Goal: Task Accomplishment & Management: Complete application form

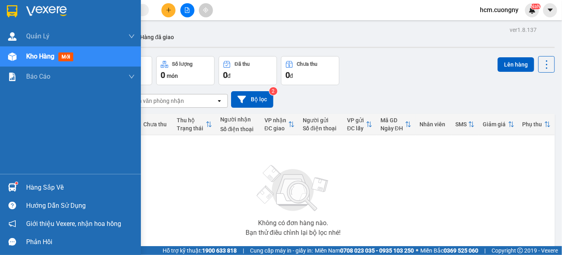
click at [14, 11] on img at bounding box center [12, 11] width 10 height 12
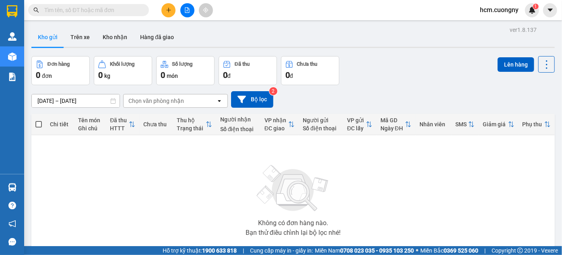
click at [166, 10] on icon "plus" at bounding box center [169, 10] width 6 height 6
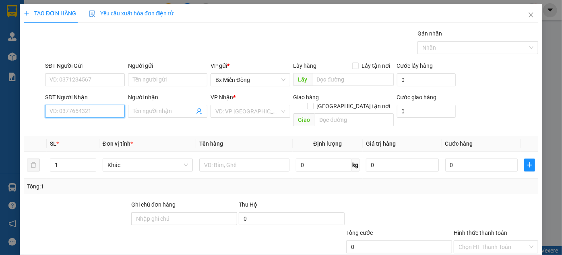
click at [92, 109] on input "SĐT Người Nhận" at bounding box center [84, 111] width 79 height 13
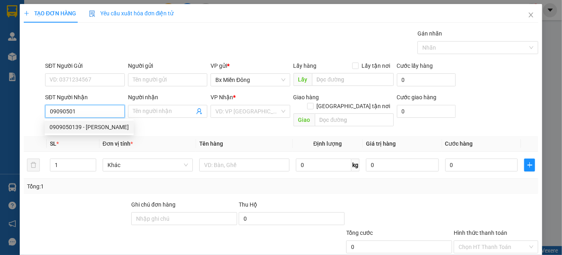
click at [58, 122] on div "0909050139 - [PERSON_NAME]" at bounding box center [89, 126] width 89 height 13
type input "0909050139"
type input "[PERSON_NAME]"
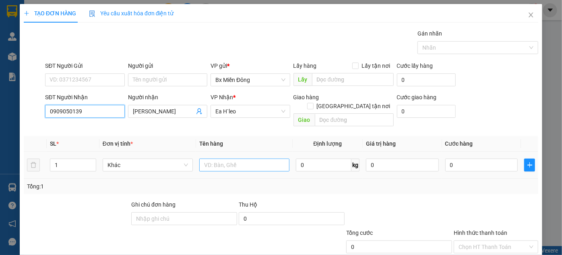
type input "0909050139"
click at [240, 158] on input "text" at bounding box center [244, 164] width 90 height 13
click at [230, 158] on input "1 kj" at bounding box center [244, 164] width 90 height 13
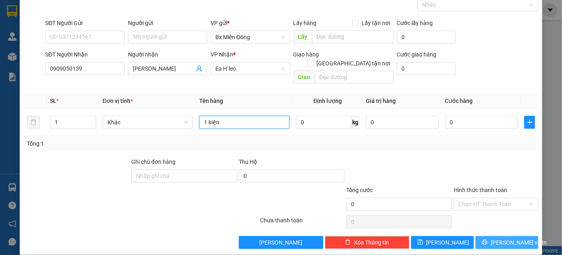
type input "1 kiện"
click at [497, 238] on span "Lưu và In" at bounding box center [519, 242] width 56 height 9
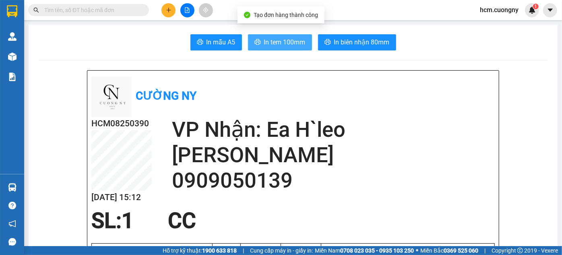
click at [278, 46] on span "In tem 100mm" at bounding box center [284, 42] width 41 height 10
click at [280, 45] on span "In tem 100mm" at bounding box center [284, 42] width 41 height 10
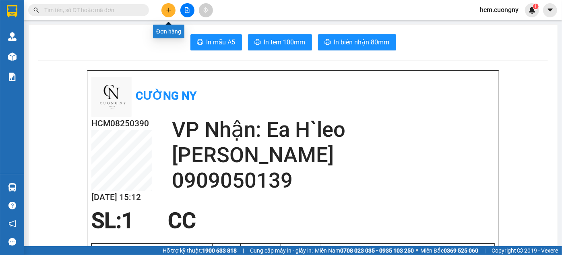
click at [164, 11] on button at bounding box center [169, 10] width 14 height 14
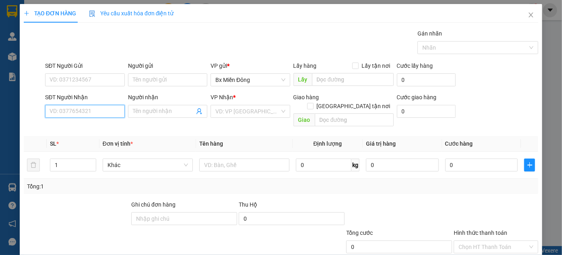
click at [110, 109] on input "SĐT Người Nhận" at bounding box center [84, 111] width 79 height 13
click at [108, 129] on div "0934844895 - Long" at bounding box center [84, 126] width 69 height 9
type input "0934844895"
type input "Long"
type input "0934844895"
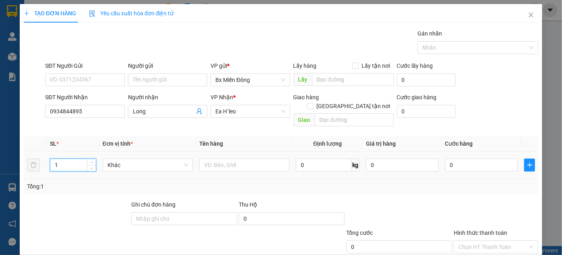
click at [78, 159] on input "1" at bounding box center [73, 165] width 46 height 12
type input "10"
click at [241, 158] on input "text" at bounding box center [244, 164] width 90 height 13
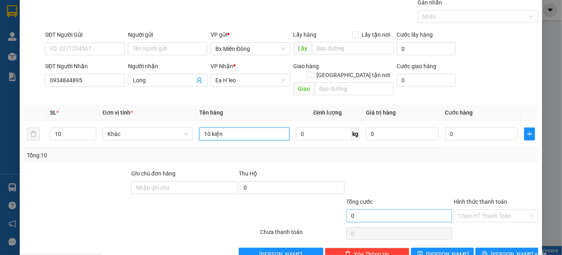
scroll to position [43, 0]
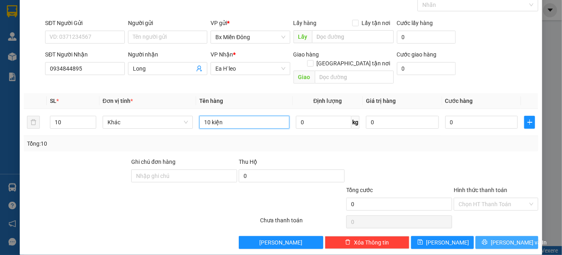
type input "10 kiện"
click at [481, 236] on button "Lưu và In" at bounding box center [507, 242] width 63 height 13
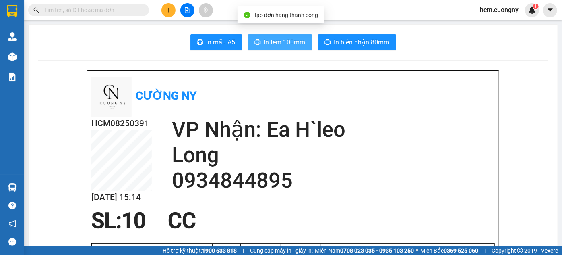
click at [277, 46] on span "In tem 100mm" at bounding box center [284, 42] width 41 height 10
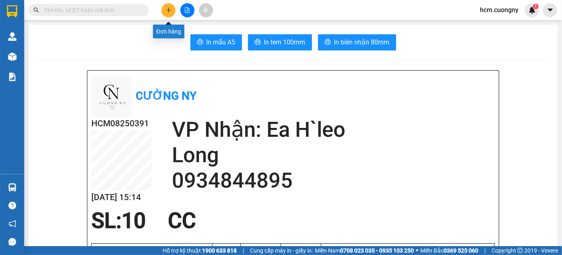
click at [169, 11] on icon "plus" at bounding box center [169, 10] width 6 height 6
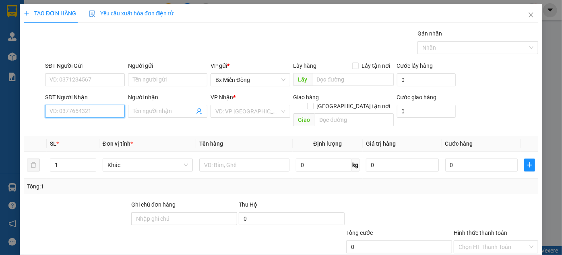
click at [84, 107] on input "SĐT Người Nhận" at bounding box center [84, 111] width 79 height 13
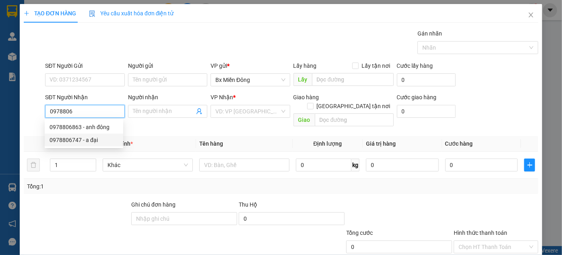
click at [81, 139] on div "0978806747 - a đại" at bounding box center [84, 139] width 69 height 9
type input "0978806747"
type input "a đại"
type input "Vp Bmt"
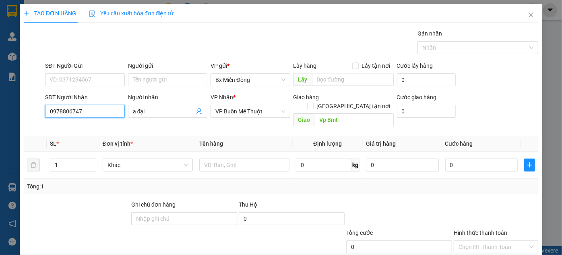
click at [86, 116] on input "0978806747" at bounding box center [84, 111] width 79 height 13
click at [88, 116] on input "0978806747" at bounding box center [84, 111] width 79 height 13
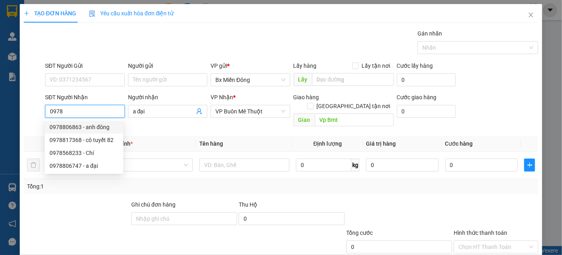
click at [101, 124] on div "0978806863 - anh đông" at bounding box center [84, 126] width 69 height 9
type input "0978806863"
type input "anh đông"
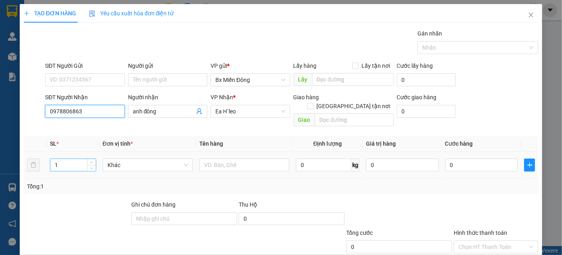
type input "0978806863"
click at [78, 159] on input "1" at bounding box center [73, 165] width 46 height 12
click at [77, 159] on input "1" at bounding box center [73, 165] width 46 height 12
type input "2"
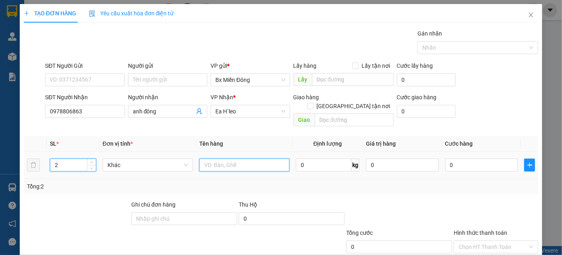
click at [200, 158] on input "text" at bounding box center [244, 164] width 90 height 13
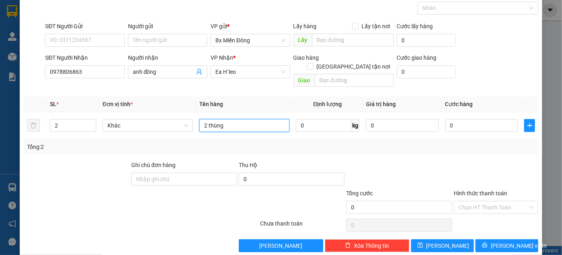
scroll to position [43, 0]
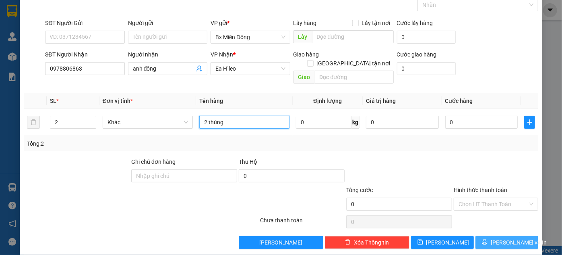
type input "2 thùng"
click at [490, 238] on button "Lưu và In" at bounding box center [507, 242] width 63 height 13
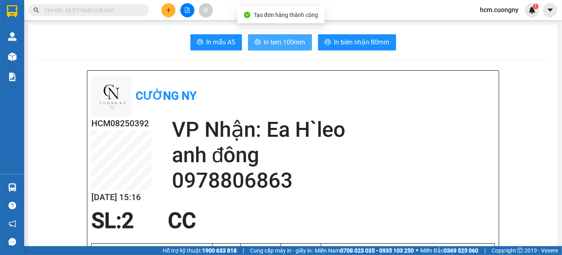
click at [256, 43] on icon "printer" at bounding box center [258, 42] width 6 height 6
click at [171, 11] on icon "plus" at bounding box center [169, 10] width 6 height 6
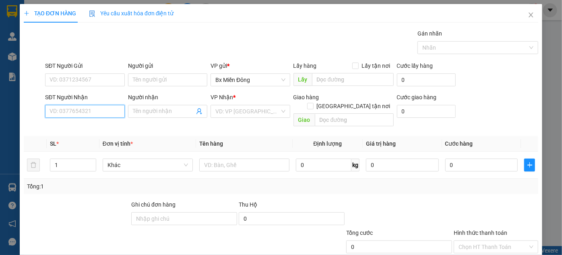
click at [110, 110] on input "SĐT Người Nhận" at bounding box center [84, 111] width 79 height 13
type input "0917171289"
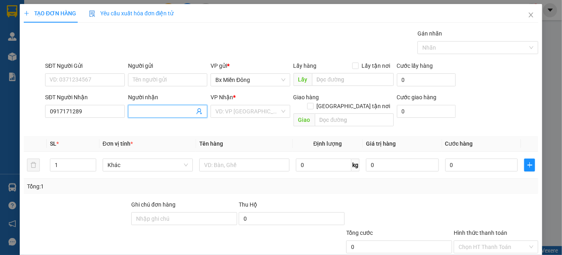
click at [139, 106] on span at bounding box center [167, 111] width 79 height 13
click at [202, 106] on span at bounding box center [167, 111] width 79 height 13
click at [212, 105] on div "VD: VP Sài Gòn" at bounding box center [250, 111] width 79 height 13
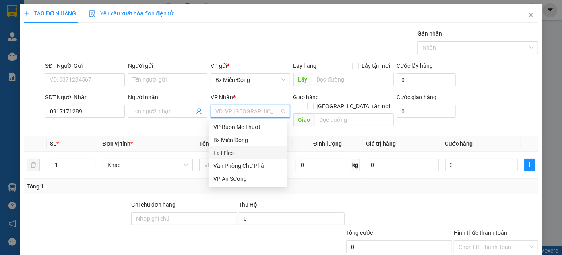
click at [237, 152] on div "Ea H`leo" at bounding box center [248, 152] width 69 height 9
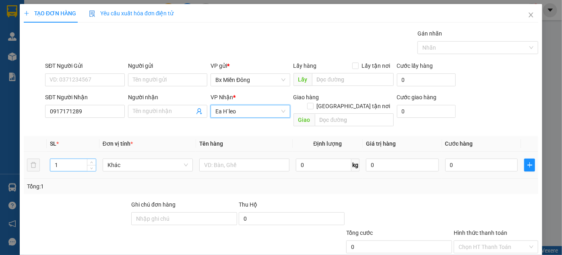
click at [70, 159] on input "1" at bounding box center [73, 165] width 46 height 12
type input "2"
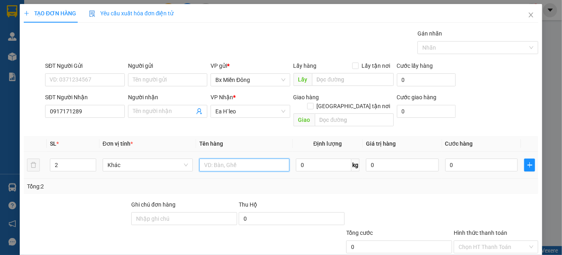
click at [214, 158] on input "text" at bounding box center [244, 164] width 90 height 13
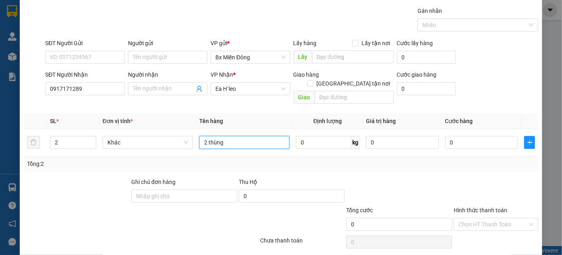
scroll to position [43, 0]
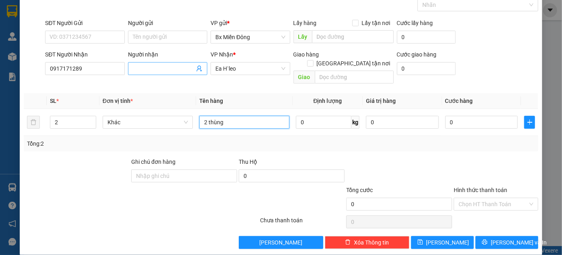
type input "2 thùng"
click at [147, 65] on input "Người nhận" at bounding box center [164, 68] width 62 height 9
click at [147, 65] on input "X" at bounding box center [164, 68] width 62 height 9
click at [161, 68] on input "Chị Qunhf" at bounding box center [164, 68] width 62 height 9
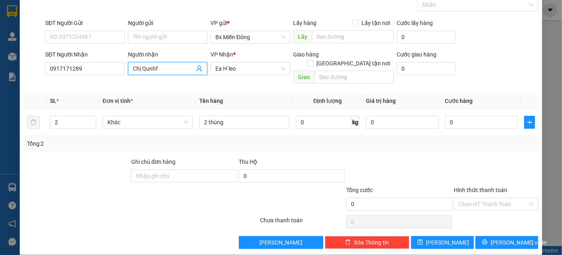
click at [161, 68] on input "Chị Qunhf" at bounding box center [164, 68] width 62 height 9
click at [151, 68] on input "Chị Qunhf" at bounding box center [164, 68] width 62 height 9
click at [155, 68] on input "Chị Qunhf" at bounding box center [164, 68] width 62 height 9
drag, startPoint x: 156, startPoint y: 68, endPoint x: 148, endPoint y: 73, distance: 9.1
click at [148, 73] on span "Chị Qunhf" at bounding box center [167, 68] width 79 height 13
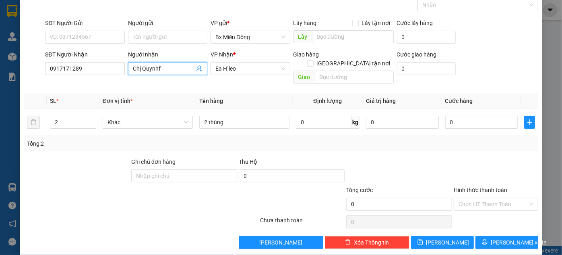
drag, startPoint x: 166, startPoint y: 66, endPoint x: 143, endPoint y: 74, distance: 25.0
click at [143, 74] on span "Chị Quynhf" at bounding box center [167, 68] width 79 height 13
drag, startPoint x: 151, startPoint y: 68, endPoint x: 139, endPoint y: 76, distance: 14.0
click at [139, 76] on div "Người nhận Chị q" at bounding box center [167, 64] width 79 height 28
type input "Chị Quỳnh"
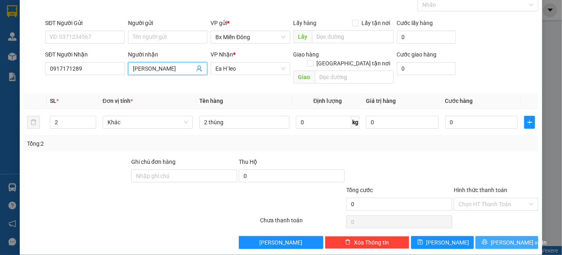
click at [493, 236] on button "Lưu và In" at bounding box center [507, 242] width 63 height 13
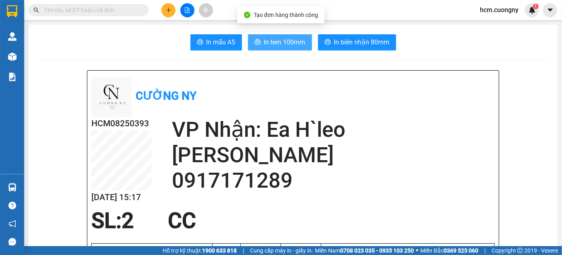
click at [284, 43] on span "In tem 100mm" at bounding box center [284, 42] width 41 height 10
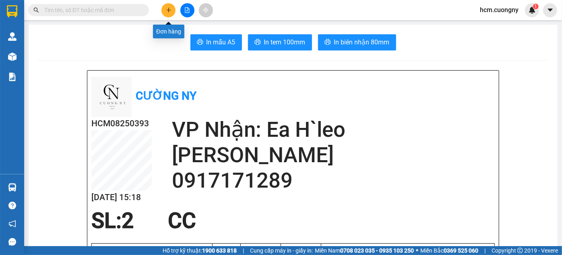
click at [170, 13] on button at bounding box center [169, 10] width 14 height 14
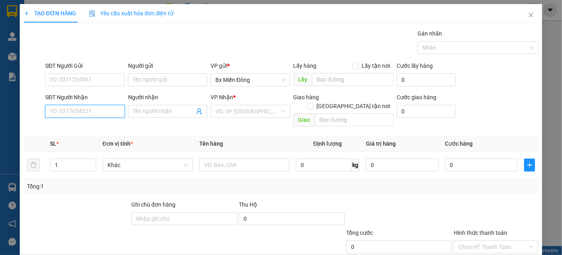
click at [79, 107] on input "SĐT Người Nhận" at bounding box center [84, 111] width 79 height 13
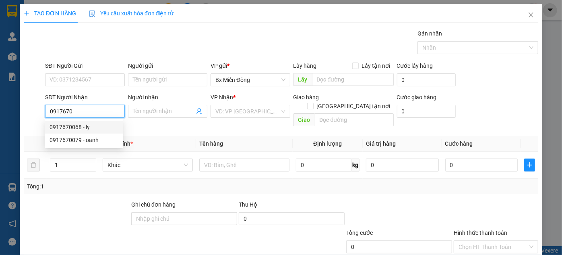
click at [90, 131] on div "0917670068 - ly" at bounding box center [84, 126] width 69 height 9
type input "0917670068"
type input "ly"
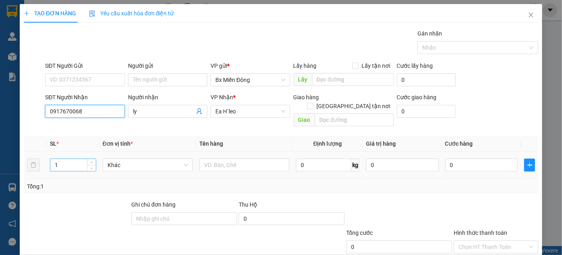
type input "0917670068"
click at [72, 159] on input "1" at bounding box center [73, 165] width 46 height 12
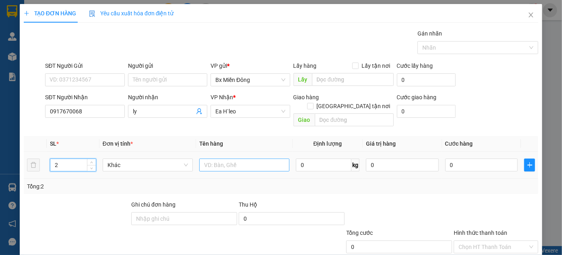
type input "2"
click at [230, 158] on input "text" at bounding box center [244, 164] width 90 height 13
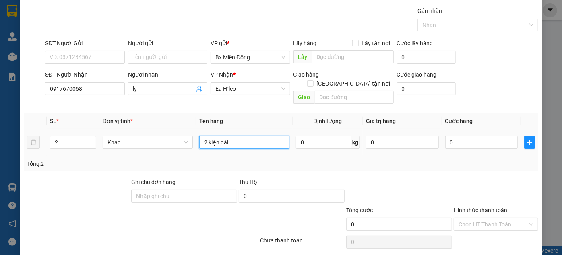
scroll to position [43, 0]
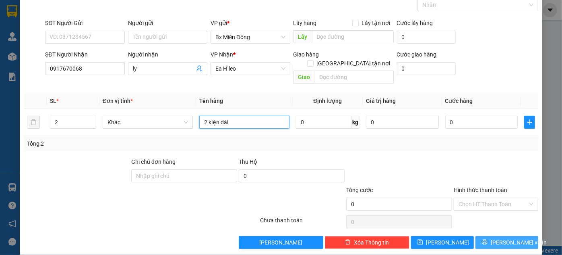
type input "2 kiện dài"
click at [505, 238] on span "Lưu và In" at bounding box center [519, 242] width 56 height 9
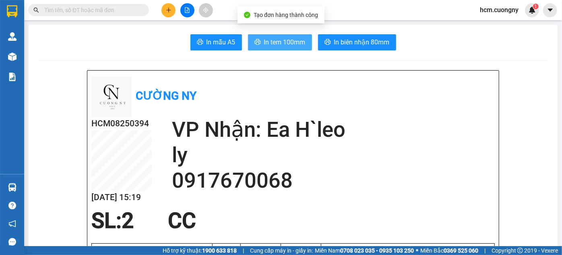
click at [289, 37] on span "In tem 100mm" at bounding box center [284, 42] width 41 height 10
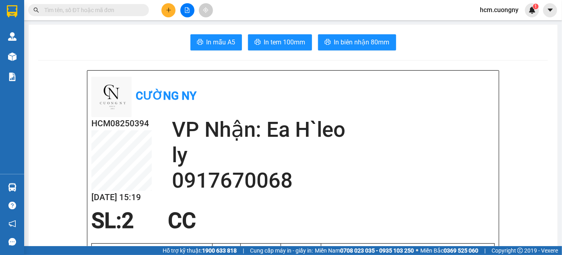
scroll to position [105, 0]
click at [171, 10] on icon "plus" at bounding box center [169, 10] width 6 height 6
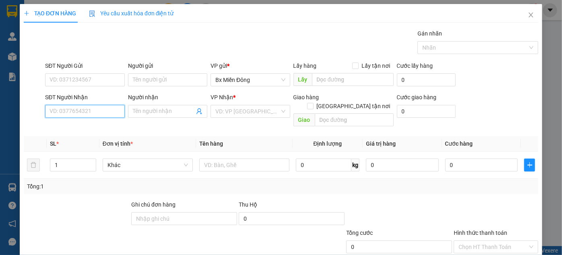
click at [88, 109] on input "SĐT Người Nhận" at bounding box center [84, 111] width 79 height 13
click at [88, 109] on input "0975208" at bounding box center [84, 111] width 79 height 13
click at [93, 108] on input "0975208" at bounding box center [84, 111] width 79 height 13
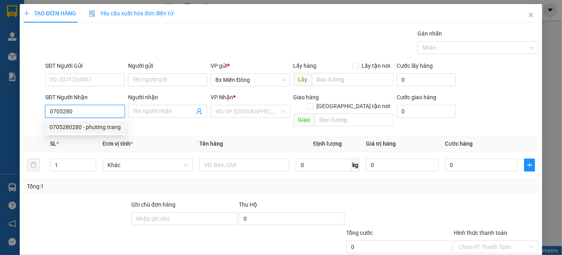
click at [66, 122] on div "0705280280 - phương trang" at bounding box center [85, 126] width 81 height 13
type input "0705280280"
type input "phương trang"
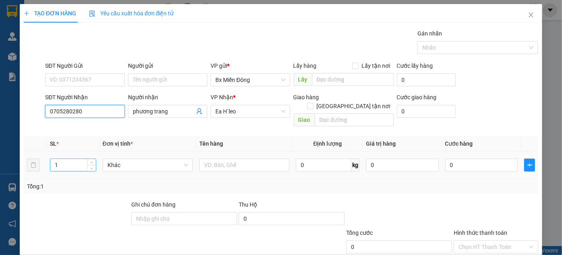
type input "0705280280"
click at [68, 159] on input "1" at bounding box center [73, 165] width 46 height 12
click at [65, 159] on input "1" at bounding box center [73, 165] width 46 height 12
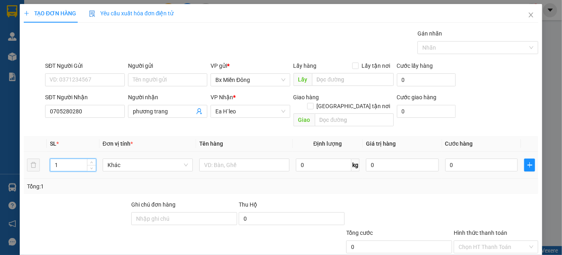
click at [65, 159] on input "1" at bounding box center [73, 165] width 46 height 12
type input "2"
click at [224, 158] on input "text" at bounding box center [244, 164] width 90 height 13
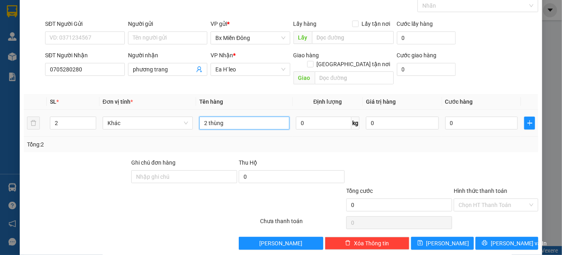
scroll to position [43, 0]
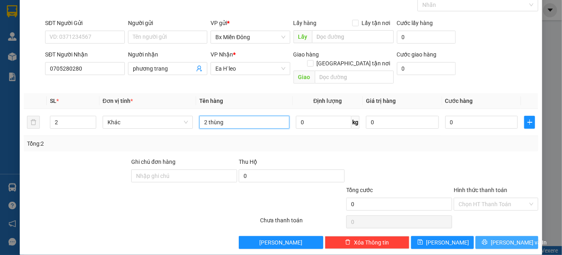
type input "2 thùng"
click at [511, 239] on button "Lưu và In" at bounding box center [507, 242] width 63 height 13
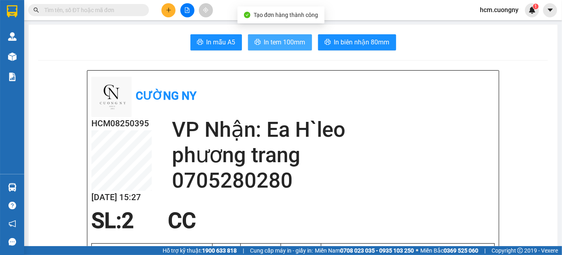
click at [285, 46] on span "In tem 100mm" at bounding box center [284, 42] width 41 height 10
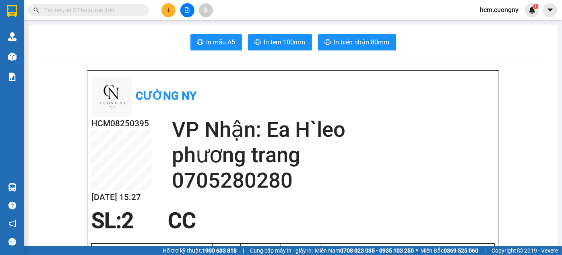
click at [164, 11] on button at bounding box center [169, 10] width 14 height 14
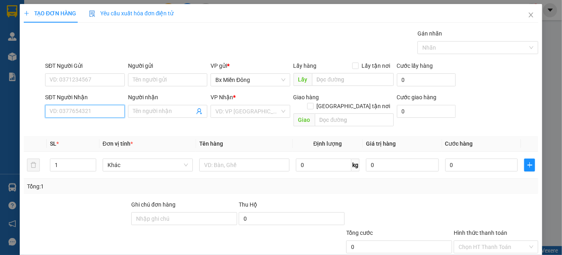
click at [93, 106] on input "SĐT Người Nhận" at bounding box center [84, 111] width 79 height 13
click at [111, 127] on div "0369078876 - chị nhung" at bounding box center [84, 126] width 69 height 9
type input "0369078876"
type input "chị nhung"
type input "0369078876"
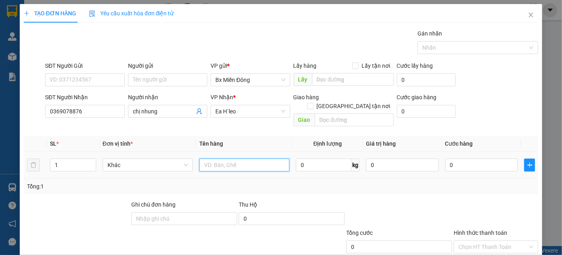
click at [209, 158] on input "text" at bounding box center [244, 164] width 90 height 13
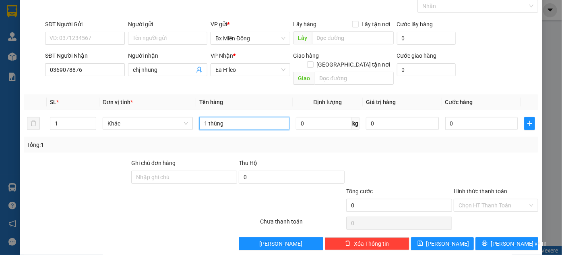
scroll to position [43, 0]
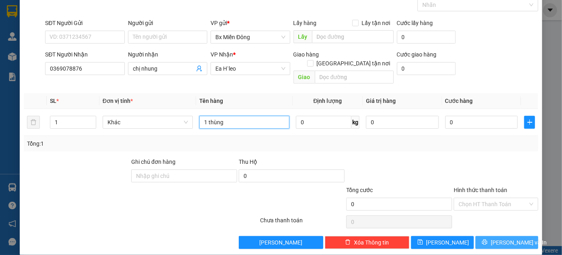
type input "1 thùng"
click at [518, 238] on span "Lưu và In" at bounding box center [519, 242] width 56 height 9
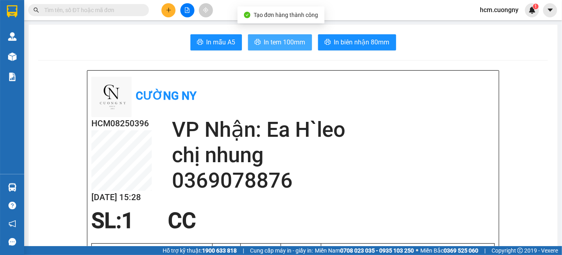
click at [271, 45] on span "In tem 100mm" at bounding box center [284, 42] width 41 height 10
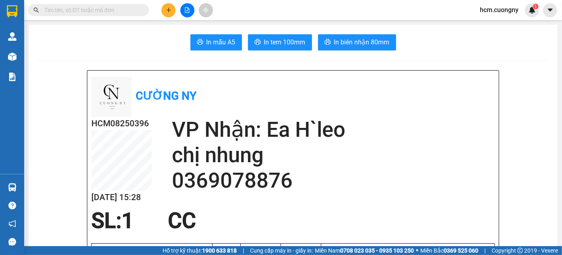
click at [173, 10] on button at bounding box center [169, 10] width 14 height 14
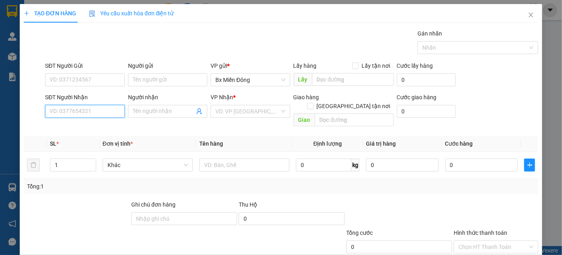
click at [75, 111] on input "SĐT Người Nhận" at bounding box center [84, 111] width 79 height 13
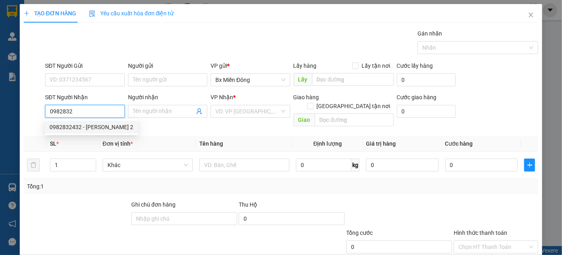
drag, startPoint x: 81, startPoint y: 126, endPoint x: 96, endPoint y: 130, distance: 15.3
click at [81, 127] on div "0982832432 - Anh Xuân 2" at bounding box center [92, 126] width 84 height 9
type input "0982832432"
type input "Anh Xuân 2"
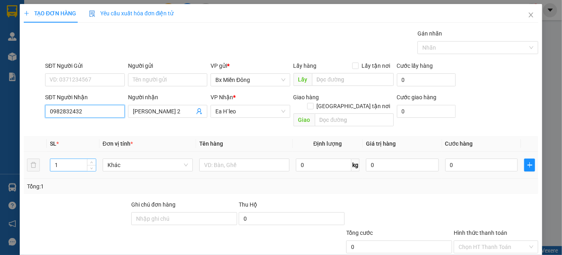
type input "0982832432"
click at [55, 159] on input "1" at bounding box center [73, 165] width 46 height 12
click at [57, 159] on input "1" at bounding box center [73, 165] width 46 height 12
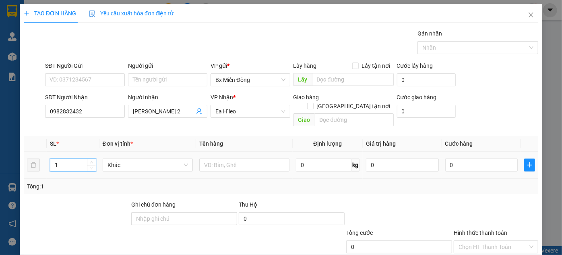
click at [57, 159] on input "1" at bounding box center [73, 165] width 46 height 12
type input "2"
click at [243, 158] on input "text" at bounding box center [244, 164] width 90 height 13
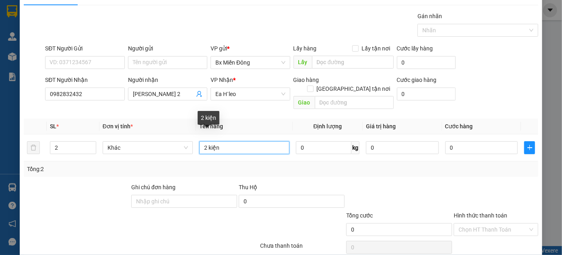
scroll to position [43, 0]
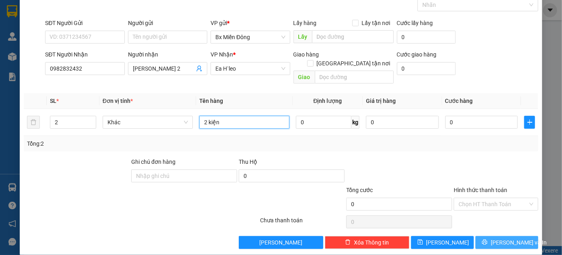
type input "2 kiện"
click at [483, 236] on button "Lưu và In" at bounding box center [507, 242] width 63 height 13
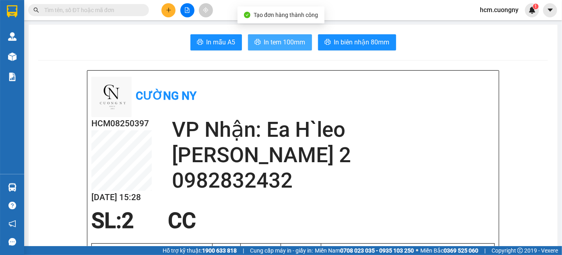
click at [261, 42] on button "In tem 100mm" at bounding box center [280, 42] width 64 height 16
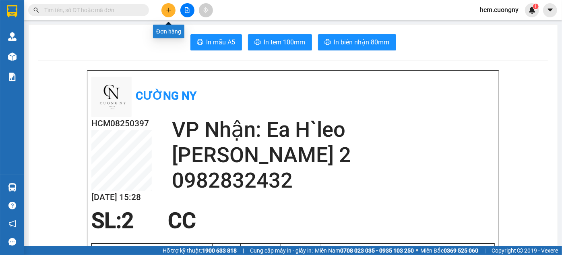
click at [170, 6] on button at bounding box center [169, 10] width 14 height 14
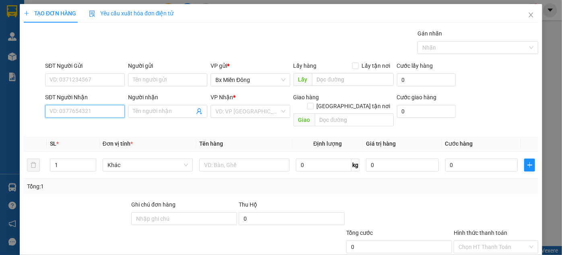
click at [98, 113] on input "SĐT Người Nhận" at bounding box center [84, 111] width 79 height 13
click at [101, 114] on input "SĐT Người Nhận" at bounding box center [84, 111] width 79 height 13
click at [131, 114] on span at bounding box center [167, 111] width 79 height 13
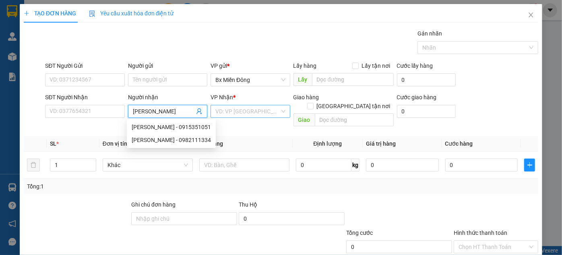
type input "ngọc hưng"
click at [231, 113] on input "search" at bounding box center [248, 111] width 64 height 12
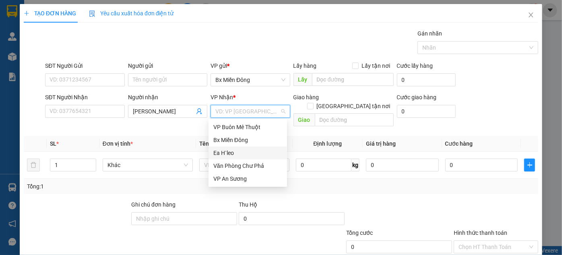
click at [235, 151] on div "Ea H`leo" at bounding box center [248, 152] width 69 height 9
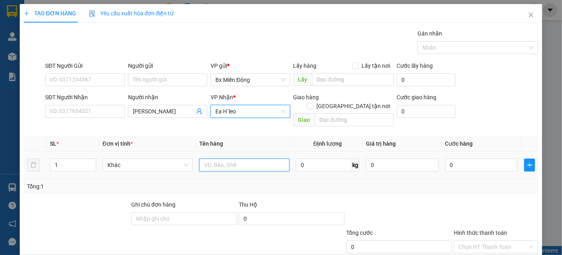
click at [228, 158] on input "text" at bounding box center [244, 164] width 90 height 13
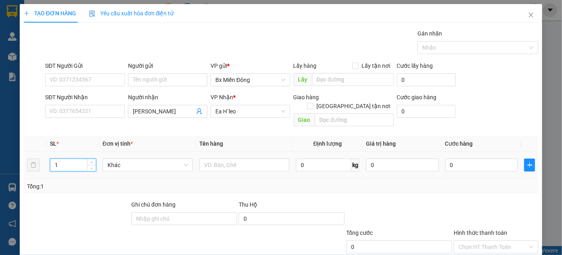
click at [72, 159] on input "1" at bounding box center [73, 165] width 46 height 12
click at [71, 159] on input "1" at bounding box center [73, 165] width 46 height 12
click at [70, 159] on input "14" at bounding box center [73, 165] width 46 height 12
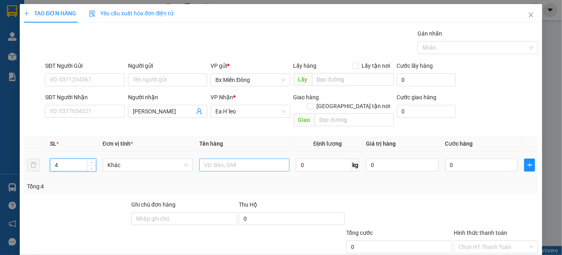
type input "4"
click at [217, 158] on input "text" at bounding box center [244, 164] width 90 height 13
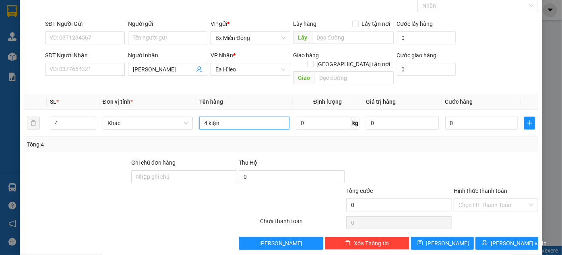
scroll to position [43, 0]
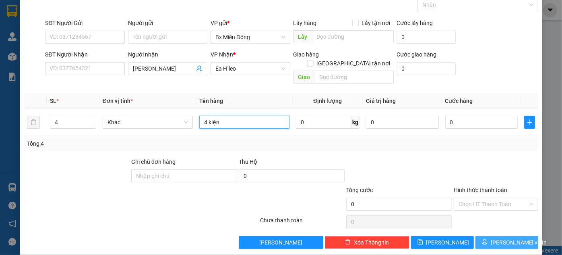
type input "4 kiện"
click at [510, 238] on span "Lưu và In" at bounding box center [519, 242] width 56 height 9
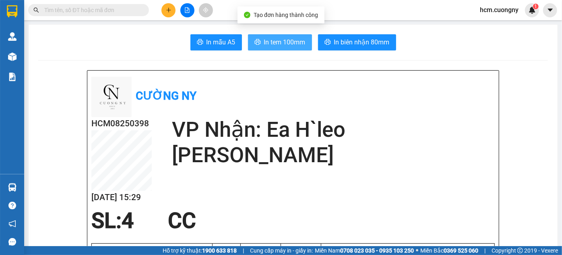
click at [276, 45] on span "In tem 100mm" at bounding box center [284, 42] width 41 height 10
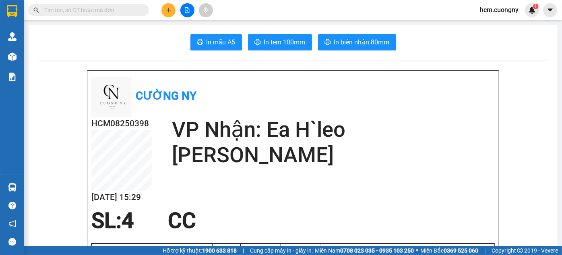
click at [165, 7] on button at bounding box center [169, 10] width 14 height 14
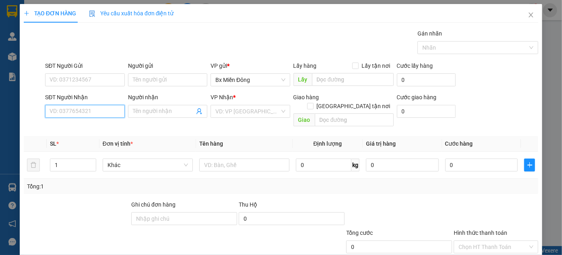
click at [92, 116] on input "SĐT Người Nhận" at bounding box center [84, 111] width 79 height 13
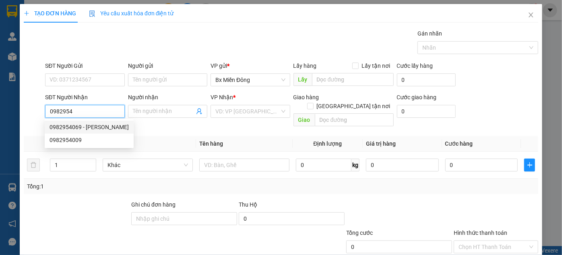
click at [73, 128] on div "0982954069 - Giao Hưởng" at bounding box center [89, 126] width 79 height 9
type input "0982954069"
type input "Giao Hưởng"
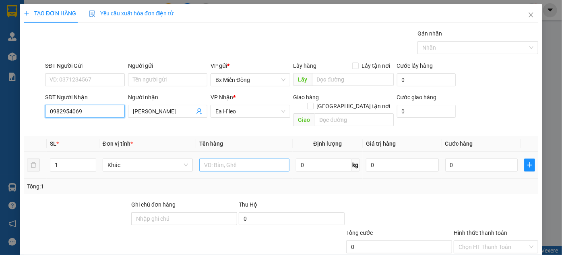
type input "0982954069"
click at [219, 158] on input "text" at bounding box center [244, 164] width 90 height 13
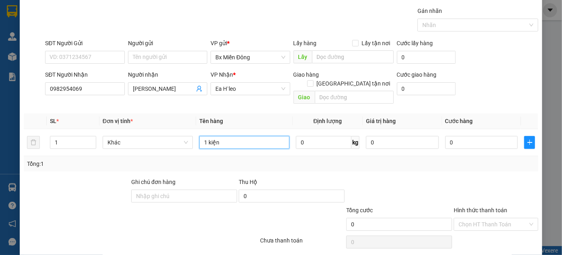
scroll to position [43, 0]
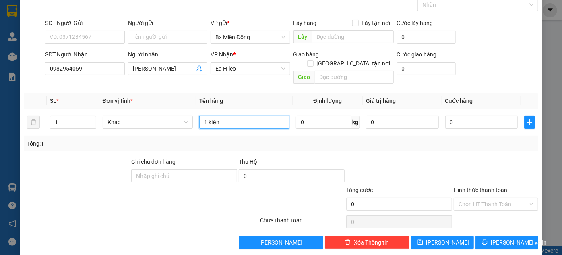
type input "1 kiện"
click at [506, 225] on div "Transit Pickup Surcharge Ids Transit Deliver Surcharge Ids Transit Deliver Surc…" at bounding box center [281, 117] width 515 height 262
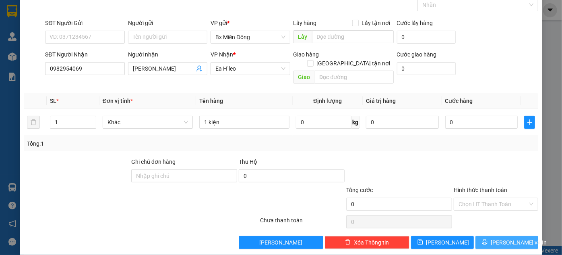
click at [506, 227] on div "Transit Pickup Surcharge Ids Transit Deliver Surcharge Ids Transit Deliver Surc…" at bounding box center [281, 117] width 515 height 262
click at [510, 238] on span "Lưu và In" at bounding box center [519, 242] width 56 height 9
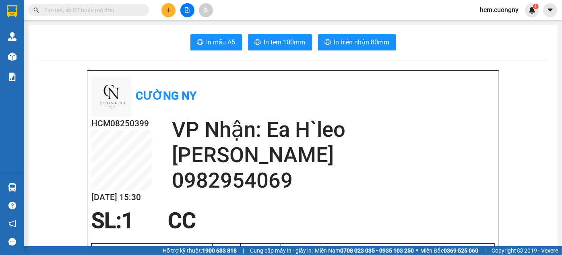
click at [263, 48] on button "In tem 100mm" at bounding box center [280, 42] width 64 height 16
click at [165, 12] on button at bounding box center [169, 10] width 14 height 14
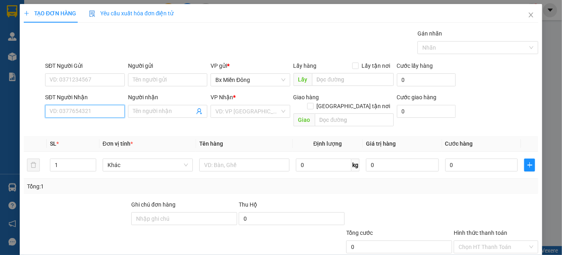
click at [109, 110] on input "SĐT Người Nhận" at bounding box center [84, 111] width 79 height 13
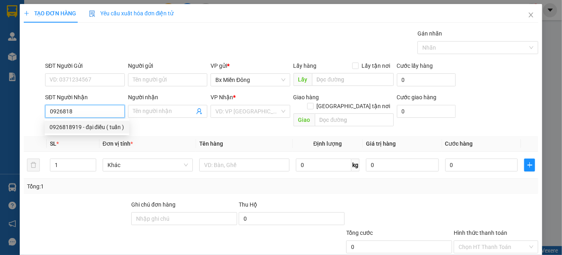
click at [100, 128] on div "0926818919 - đại điều ( tuấn )" at bounding box center [87, 126] width 75 height 9
type input "0926818919"
type input "đại điều ( tuấn )"
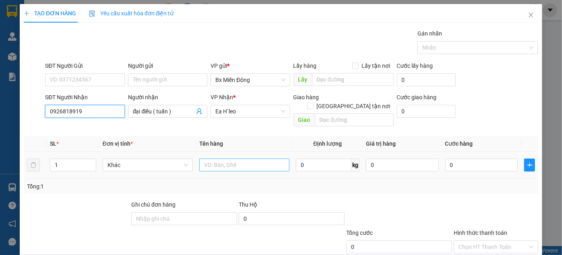
type input "0926818919"
click at [249, 158] on input "text" at bounding box center [244, 164] width 90 height 13
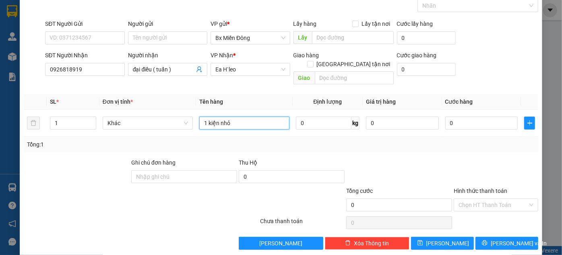
scroll to position [43, 0]
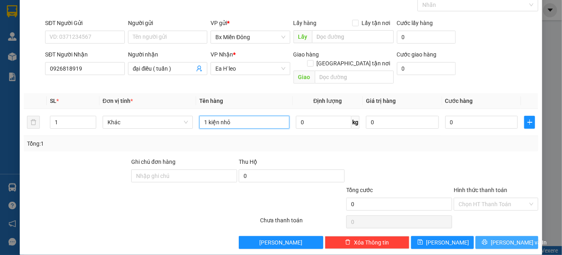
type input "1 kiện nhỏ"
click at [490, 236] on button "Lưu và In" at bounding box center [507, 242] width 63 height 13
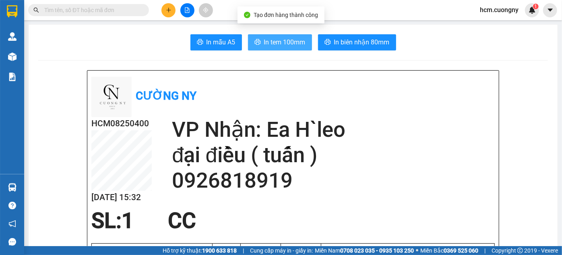
click at [287, 44] on span "In tem 100mm" at bounding box center [284, 42] width 41 height 10
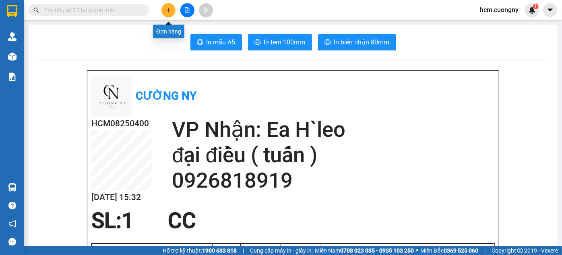
click at [166, 11] on icon "plus" at bounding box center [169, 10] width 6 height 6
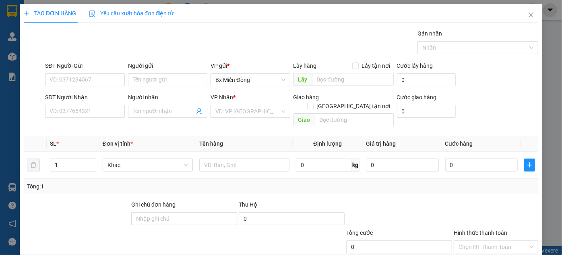
click at [105, 118] on div "SĐT Người Nhận VD: 0377654321" at bounding box center [84, 107] width 79 height 28
click at [105, 117] on input "SĐT Người Nhận" at bounding box center [84, 111] width 79 height 13
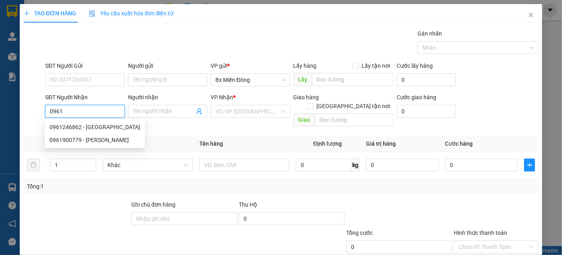
click at [94, 110] on input "0961" at bounding box center [84, 111] width 79 height 13
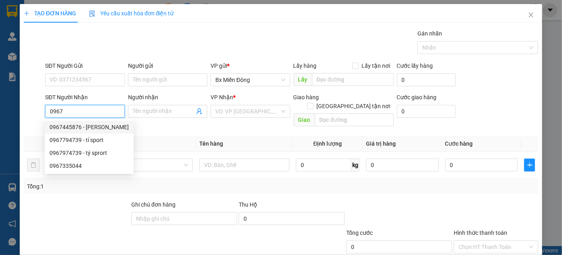
click at [87, 123] on div "0967445876 - trinh vina" at bounding box center [89, 126] width 79 height 9
type input "0967445876"
type input "trinh vina"
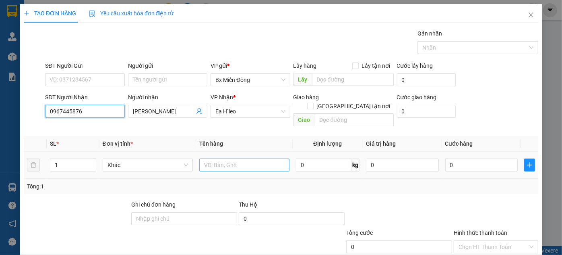
type input "0967445876"
click at [206, 158] on input "text" at bounding box center [244, 164] width 90 height 13
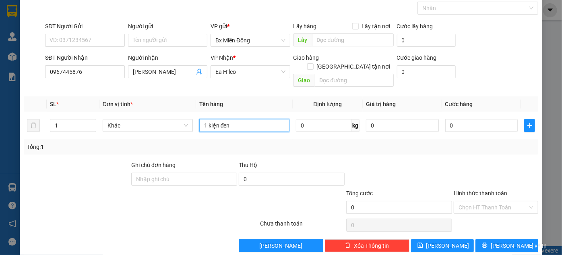
scroll to position [43, 0]
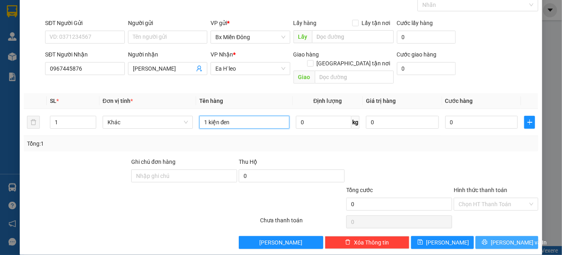
type input "1 kiện đen"
click at [485, 236] on button "Lưu và In" at bounding box center [507, 242] width 63 height 13
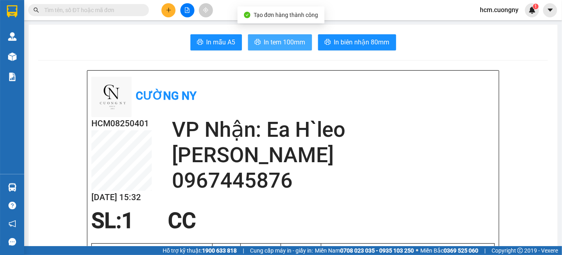
click at [269, 38] on span "In tem 100mm" at bounding box center [284, 42] width 41 height 10
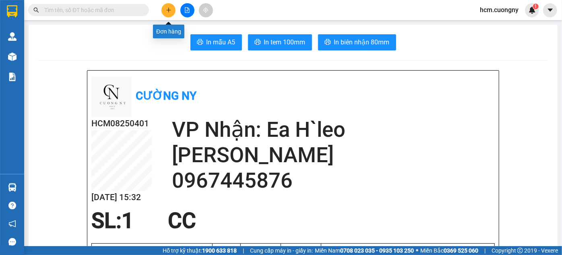
click at [164, 8] on button at bounding box center [169, 10] width 14 height 14
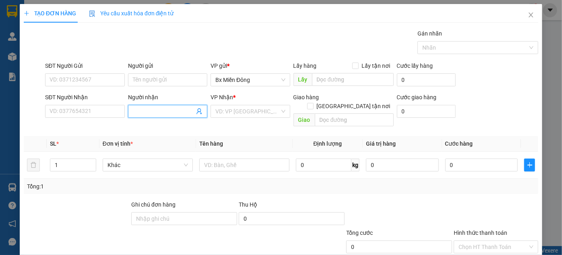
click at [152, 110] on input "Người nhận" at bounding box center [164, 111] width 62 height 9
click at [164, 116] on span "cô nhga" at bounding box center [167, 111] width 79 height 13
click at [166, 113] on input "cô nhga" at bounding box center [164, 111] width 62 height 9
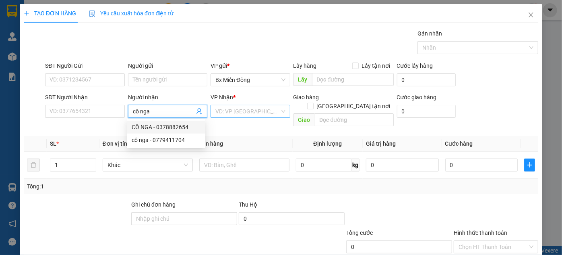
type input "cô nga"
click at [241, 112] on input "search" at bounding box center [248, 111] width 64 height 12
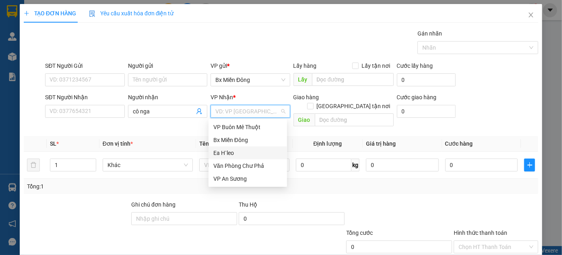
click at [230, 150] on div "Ea H`leo" at bounding box center [248, 152] width 69 height 9
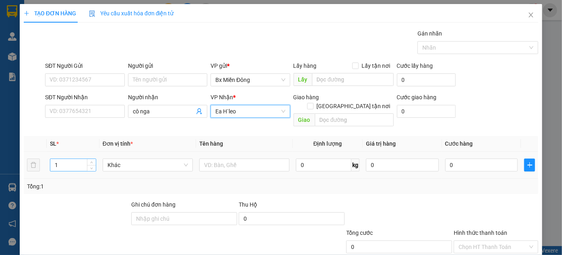
click at [71, 159] on input "1" at bounding box center [73, 165] width 46 height 12
click at [73, 159] on input "1" at bounding box center [73, 165] width 46 height 12
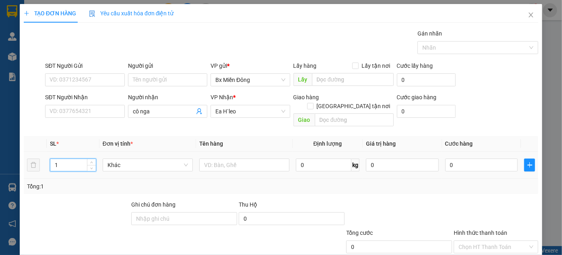
click at [73, 159] on input "1" at bounding box center [73, 165] width 46 height 12
type input "2"
click at [228, 160] on input "text" at bounding box center [244, 164] width 90 height 13
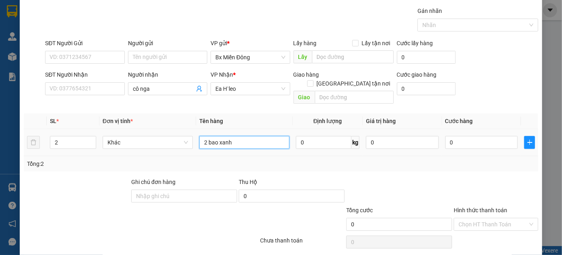
scroll to position [43, 0]
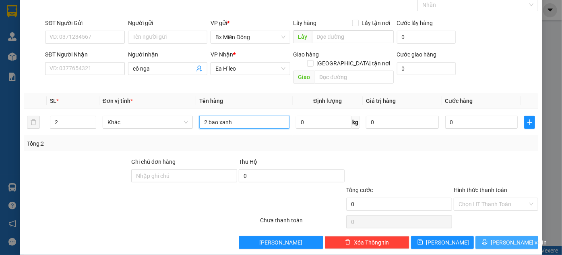
type input "2 bao xanh"
click at [492, 236] on button "Lưu và In" at bounding box center [507, 242] width 63 height 13
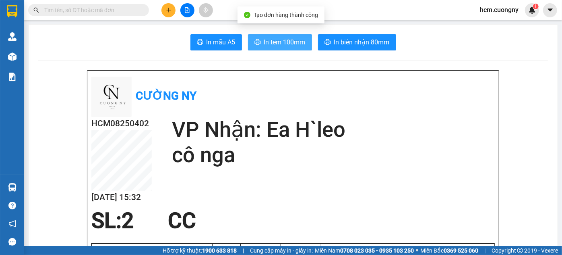
click at [274, 42] on span "In tem 100mm" at bounding box center [284, 42] width 41 height 10
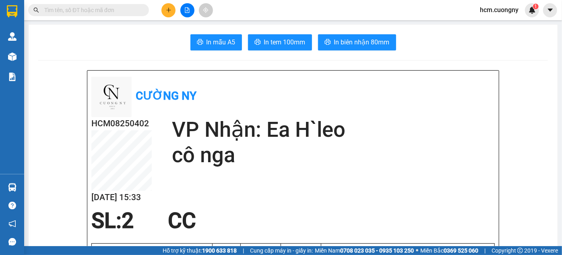
click at [172, 4] on button at bounding box center [169, 10] width 14 height 14
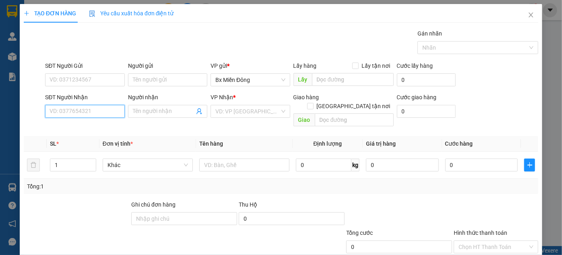
click at [79, 109] on input "SĐT Người Nhận" at bounding box center [84, 111] width 79 height 13
click at [124, 116] on div "SĐT Người Nhận VD: 0377654321" at bounding box center [85, 111] width 83 height 37
click at [137, 116] on span at bounding box center [167, 111] width 79 height 13
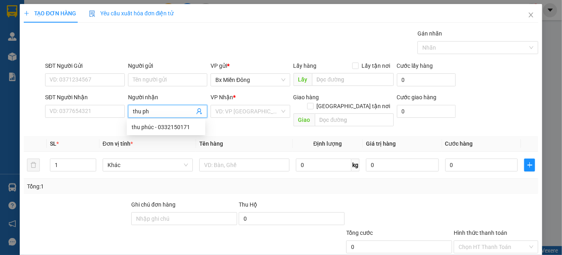
type input "thu phu"
click at [155, 125] on div "thu phúc - 0332150171" at bounding box center [166, 126] width 69 height 9
type input "0332150171"
type input "thu phúc"
click at [229, 114] on input "search" at bounding box center [248, 111] width 64 height 12
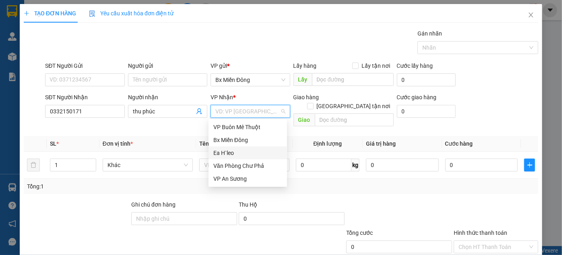
click at [220, 156] on div "Ea H`leo" at bounding box center [248, 152] width 69 height 9
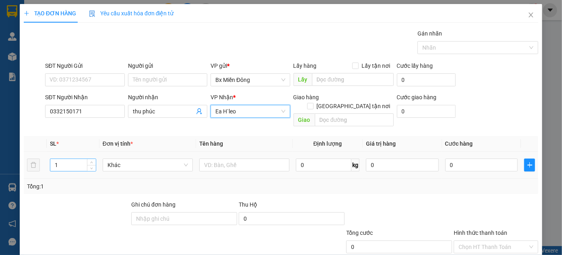
click at [73, 159] on input "1" at bounding box center [73, 165] width 46 height 12
click at [72, 159] on input "1" at bounding box center [73, 165] width 46 height 12
type input "2"
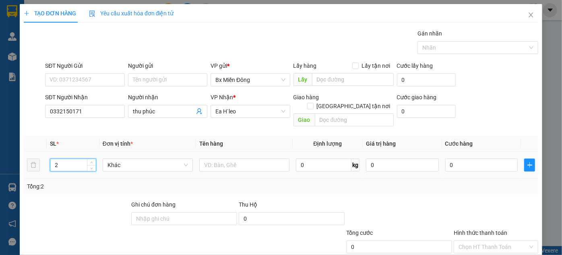
click at [244, 167] on td at bounding box center [244, 164] width 97 height 27
click at [248, 158] on input "text" at bounding box center [244, 164] width 90 height 13
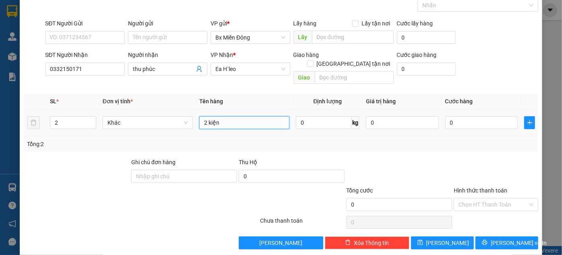
scroll to position [43, 0]
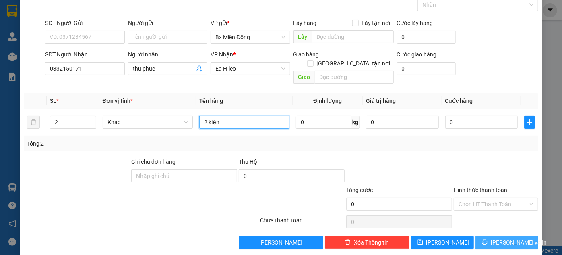
type input "2 kiện"
click at [483, 236] on button "Lưu và In" at bounding box center [507, 242] width 63 height 13
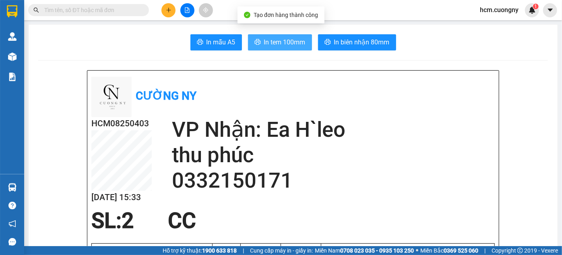
click at [280, 43] on span "In tem 100mm" at bounding box center [284, 42] width 41 height 10
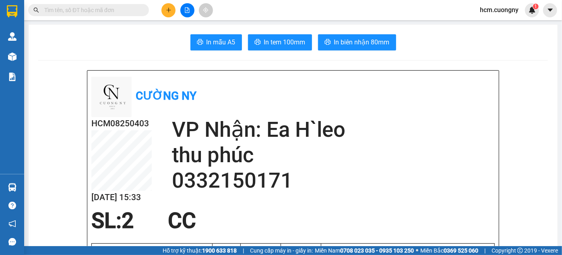
click at [168, 11] on icon "plus" at bounding box center [169, 10] width 6 height 6
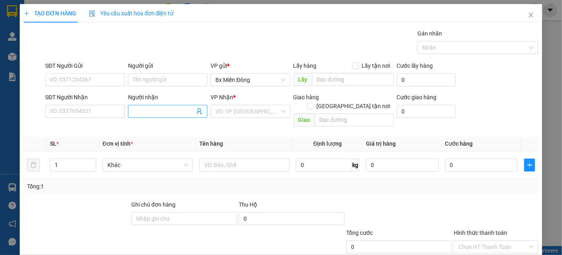
drag, startPoint x: 157, startPoint y: 107, endPoint x: 155, endPoint y: 112, distance: 4.7
click at [155, 112] on span at bounding box center [167, 111] width 79 height 13
type input "cô nhiên"
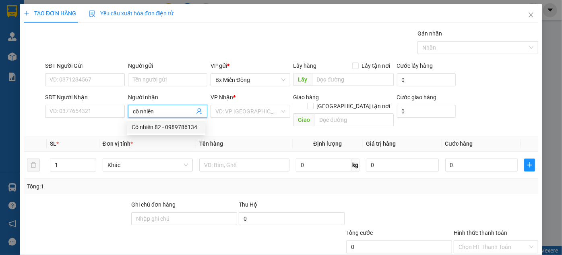
drag, startPoint x: 167, startPoint y: 127, endPoint x: 210, endPoint y: 119, distance: 43.5
click at [168, 127] on div "Cô nhiên 82 - 0989786134" at bounding box center [166, 126] width 69 height 9
type input "0989786134"
type input "Cô nhiên 82"
click at [252, 109] on input "search" at bounding box center [248, 111] width 64 height 12
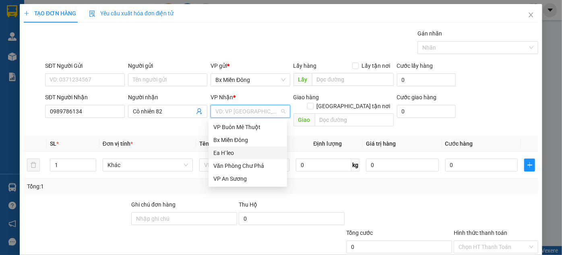
click at [234, 149] on div "Ea H`leo" at bounding box center [248, 152] width 69 height 9
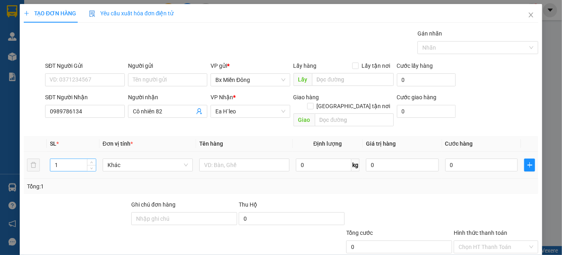
click at [65, 159] on input "1" at bounding box center [73, 165] width 46 height 12
click at [66, 159] on input "1" at bounding box center [73, 165] width 46 height 12
click at [66, 160] on input "13" at bounding box center [73, 165] width 46 height 12
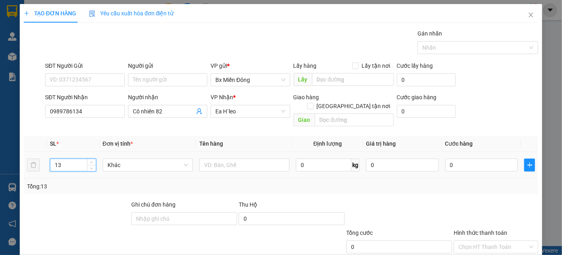
click at [66, 160] on input "13" at bounding box center [73, 165] width 46 height 12
type input "3"
click at [226, 158] on input "text" at bounding box center [244, 164] width 90 height 13
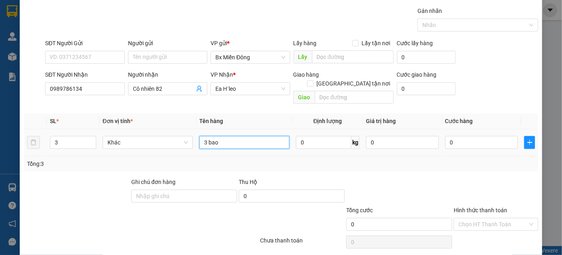
scroll to position [43, 0]
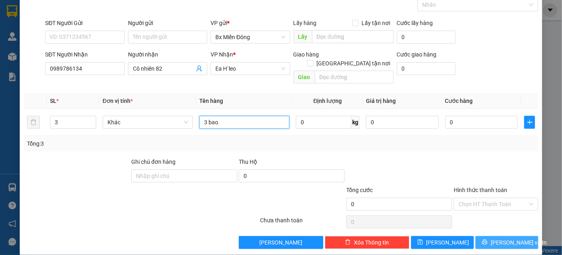
type input "3 bao"
click at [488, 239] on icon "printer" at bounding box center [485, 242] width 6 height 6
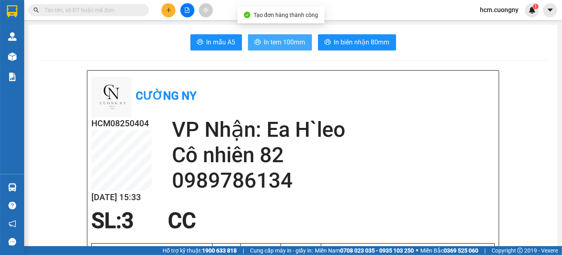
click at [264, 41] on span "In tem 100mm" at bounding box center [284, 42] width 41 height 10
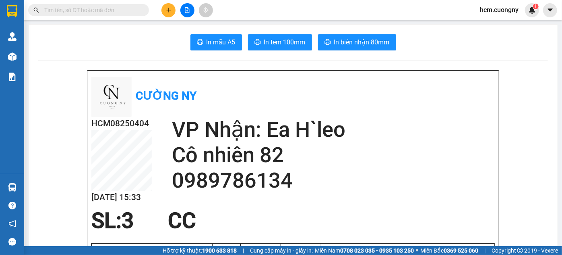
click at [171, 9] on icon "plus" at bounding box center [169, 10] width 6 height 6
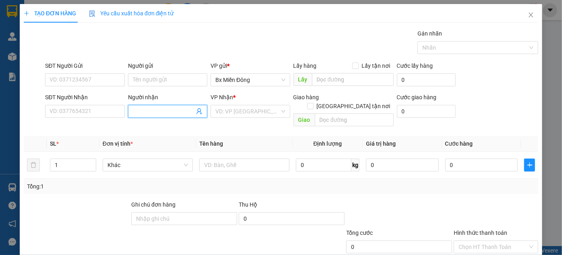
click at [140, 114] on input "Người nhận" at bounding box center [164, 111] width 62 height 9
type input "honda"
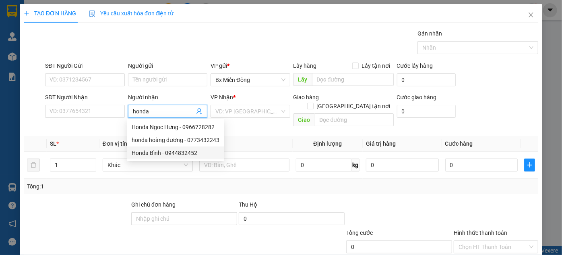
click at [162, 149] on div "Honda Bình - 0944832452" at bounding box center [176, 152] width 88 height 9
type input "0944832452"
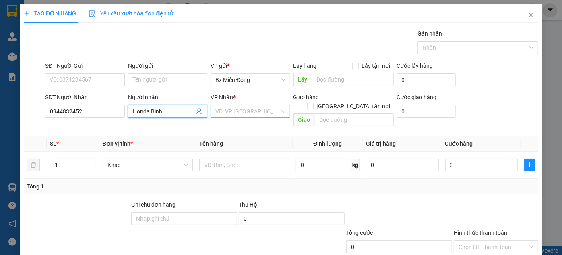
type input "Honda Bình"
click at [235, 116] on input "search" at bounding box center [248, 111] width 64 height 12
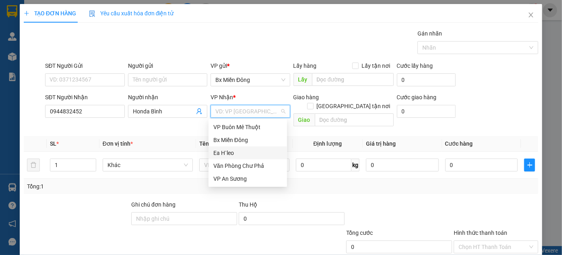
click at [232, 148] on div "Ea H`leo" at bounding box center [248, 152] width 79 height 13
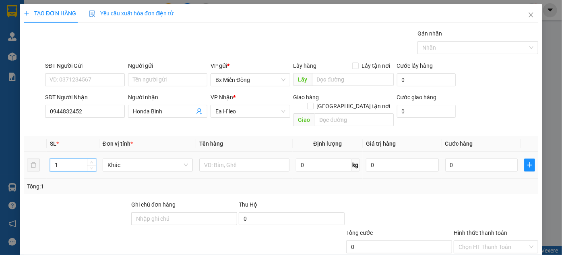
click at [66, 160] on input "1" at bounding box center [73, 165] width 46 height 12
click at [184, 160] on span "Khác" at bounding box center [148, 165] width 81 height 12
type input "6"
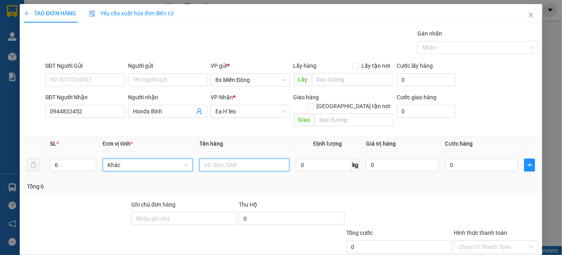
click at [199, 158] on input "text" at bounding box center [244, 164] width 90 height 13
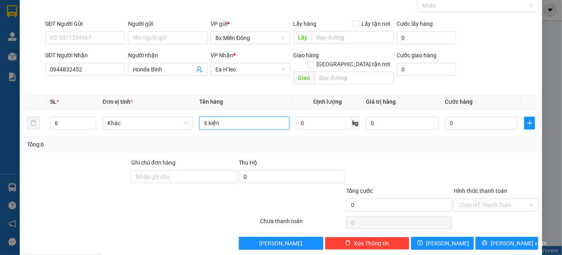
scroll to position [43, 0]
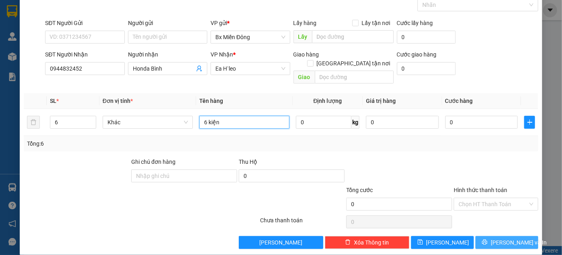
type input "6 kiện"
click at [489, 237] on button "Lưu và In" at bounding box center [507, 242] width 63 height 13
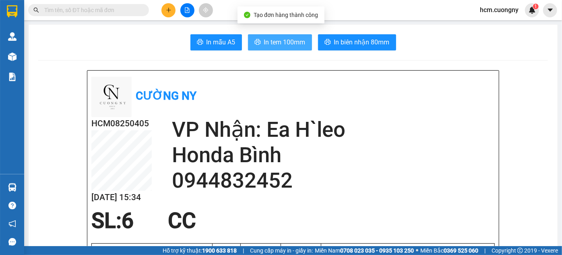
click at [290, 39] on span "In tem 100mm" at bounding box center [284, 42] width 41 height 10
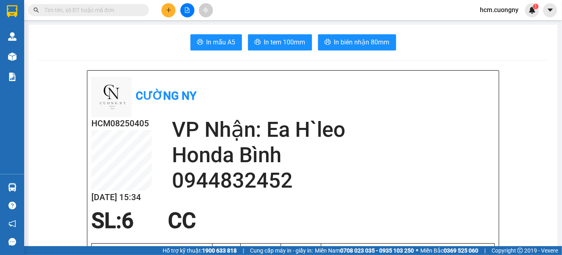
scroll to position [105, 0]
click at [171, 10] on icon "plus" at bounding box center [169, 10] width 6 height 6
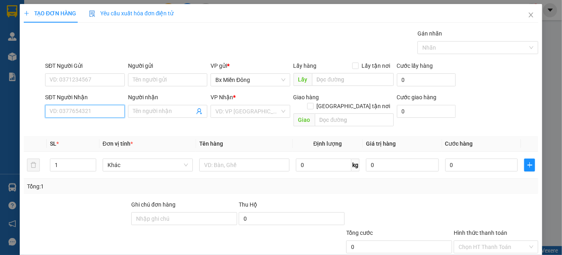
click at [85, 114] on input "SĐT Người Nhận" at bounding box center [84, 111] width 79 height 13
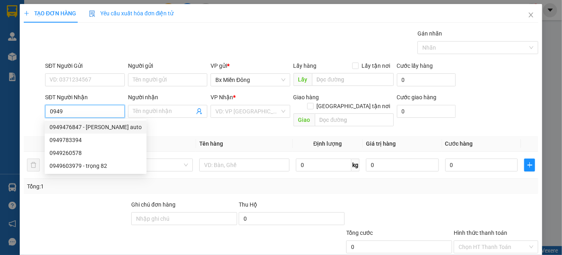
click at [92, 126] on div "0949476847 - thanh hải auto" at bounding box center [96, 126] width 92 height 9
type input "0949476847"
type input "thanh hải auto"
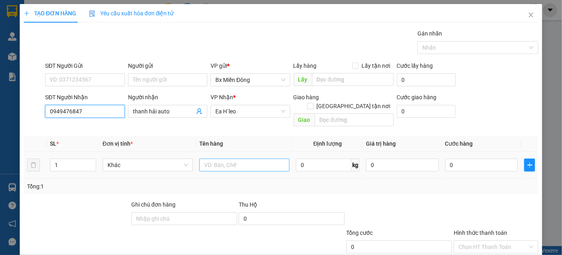
type input "0949476847"
click at [218, 158] on input "text" at bounding box center [244, 164] width 90 height 13
type input "1 k"
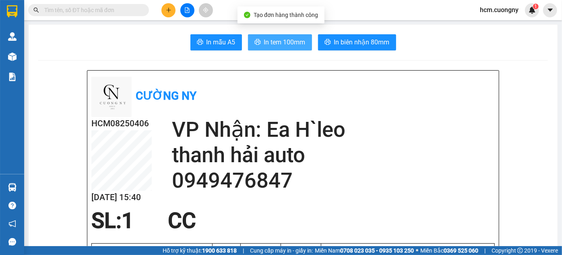
click at [265, 45] on span "In tem 100mm" at bounding box center [284, 42] width 41 height 10
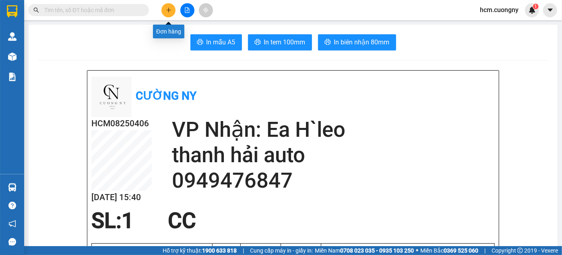
click at [170, 9] on icon "plus" at bounding box center [169, 10] width 6 height 6
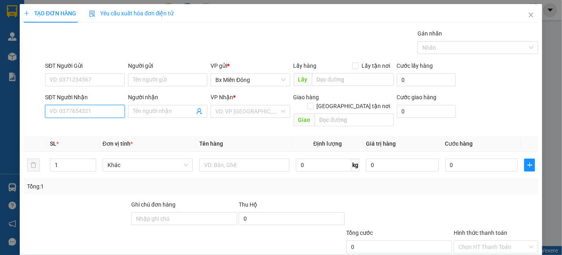
click at [90, 111] on input "SĐT Người Nhận" at bounding box center [84, 111] width 79 height 13
click at [137, 114] on input "Người nhận" at bounding box center [164, 111] width 62 height 9
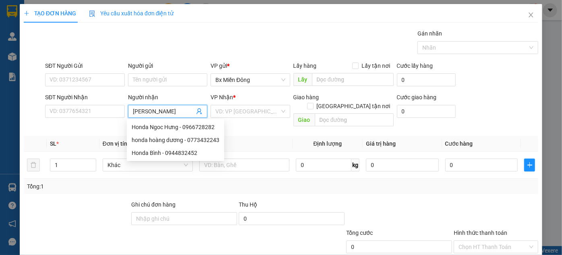
type input "vương thu"
click at [159, 125] on div "VƯƠNG THU - 0935039491" at bounding box center [171, 126] width 79 height 9
type input "0935039491"
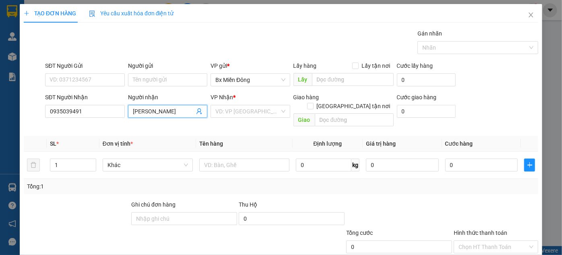
type input "VƯƠNG THU"
click at [230, 104] on div "VP Nhận *" at bounding box center [250, 99] width 79 height 12
drag, startPoint x: 241, startPoint y: 109, endPoint x: 240, endPoint y: 116, distance: 6.6
click at [241, 110] on input "search" at bounding box center [248, 111] width 64 height 12
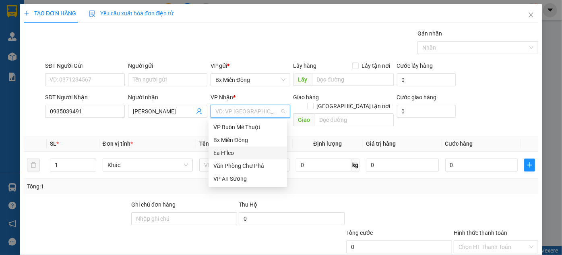
click at [232, 154] on div "Ea H`leo" at bounding box center [248, 152] width 69 height 9
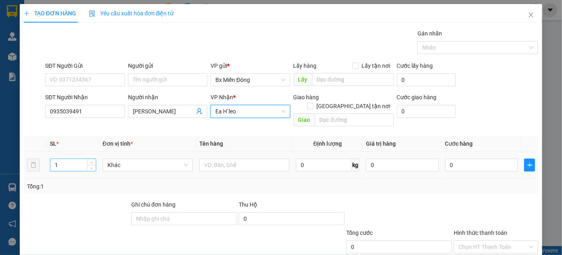
click at [66, 159] on input "1" at bounding box center [73, 165] width 46 height 12
click at [67, 159] on input "1" at bounding box center [73, 165] width 46 height 12
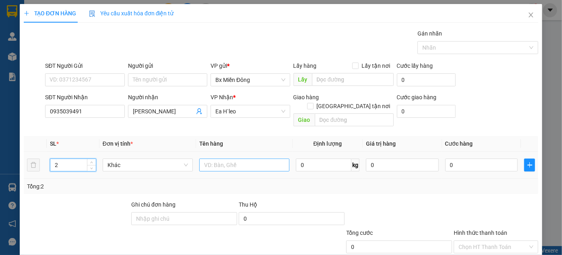
type input "2"
click at [220, 158] on input "text" at bounding box center [244, 164] width 90 height 13
type input "2 kiện"
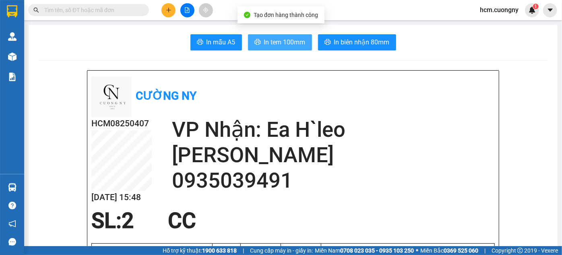
click at [284, 41] on span "In tem 100mm" at bounding box center [284, 42] width 41 height 10
click at [284, 44] on span "In tem 100mm" at bounding box center [284, 42] width 41 height 10
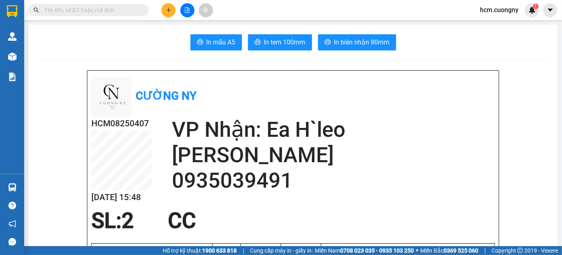
click at [170, 10] on icon "plus" at bounding box center [168, 10] width 4 height 0
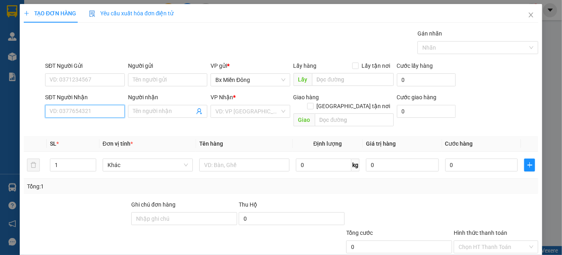
click at [67, 111] on input "SĐT Người Nhận" at bounding box center [84, 111] width 79 height 13
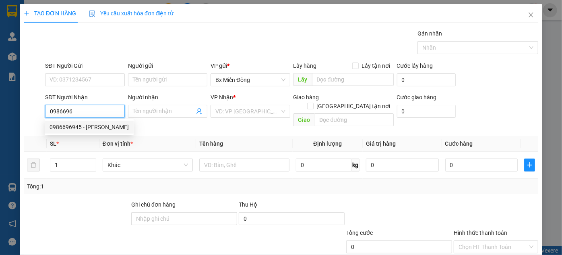
click at [87, 127] on div "0986696945 - hoàng anh" at bounding box center [89, 126] width 79 height 9
type input "0986696945"
type input "hoàng anh"
type input "VP BMT"
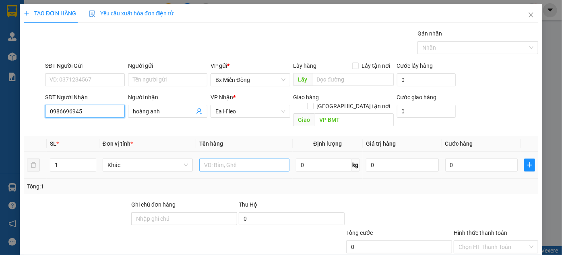
type input "0986696945"
click at [210, 158] on input "text" at bounding box center [244, 164] width 90 height 13
drag, startPoint x: 210, startPoint y: 156, endPoint x: 214, endPoint y: 156, distance: 4.0
click at [212, 158] on input "text" at bounding box center [244, 164] width 90 height 13
type input "1 thùng xo"
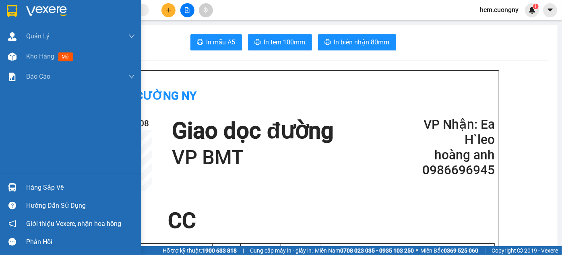
click at [13, 9] on img at bounding box center [12, 11] width 10 height 12
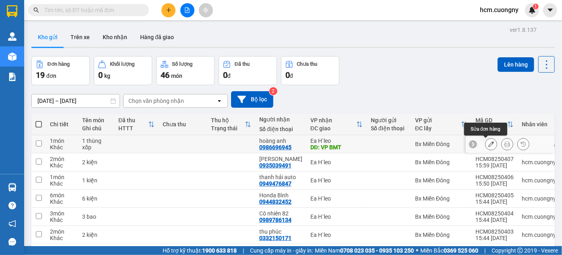
click at [489, 142] on icon at bounding box center [492, 144] width 6 height 6
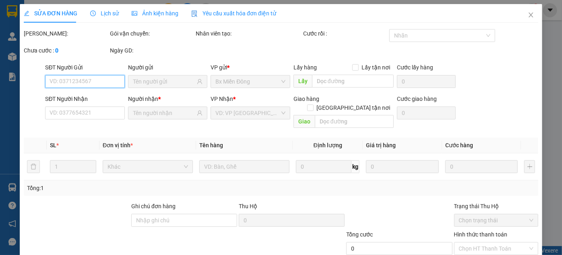
type input "0986696945"
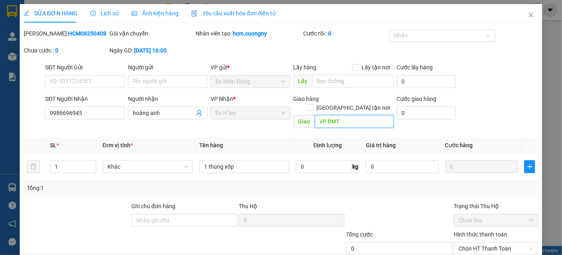
click at [362, 115] on input "VP BMT" at bounding box center [354, 121] width 79 height 13
click at [346, 115] on input "0" at bounding box center [354, 121] width 79 height 13
click at [345, 115] on input "0" at bounding box center [354, 121] width 79 height 13
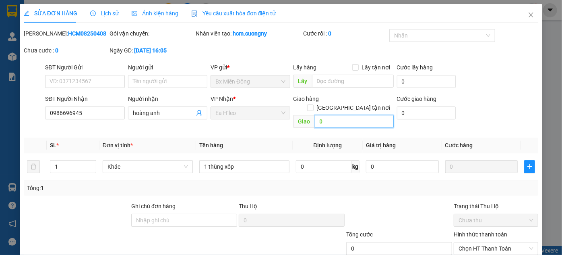
click at [345, 115] on input "0" at bounding box center [354, 121] width 79 height 13
click at [341, 115] on input "0" at bounding box center [354, 121] width 79 height 13
click at [338, 115] on input "0" at bounding box center [354, 121] width 79 height 13
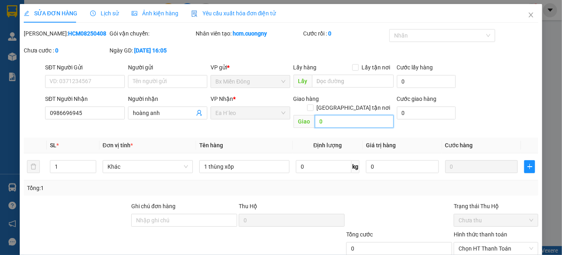
click at [337, 115] on input "0" at bounding box center [354, 121] width 79 height 13
type input "0"
click at [398, 201] on div at bounding box center [400, 215] width 108 height 28
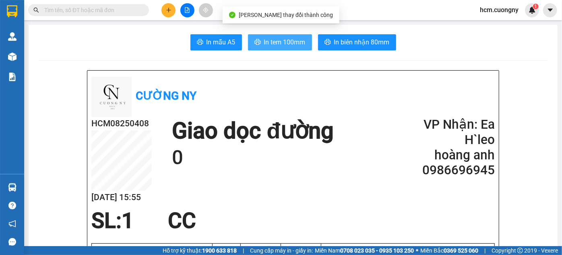
click at [273, 37] on span "In tem 100mm" at bounding box center [284, 42] width 41 height 10
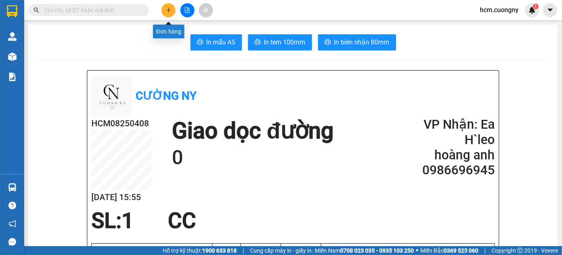
click at [164, 5] on button at bounding box center [169, 10] width 14 height 14
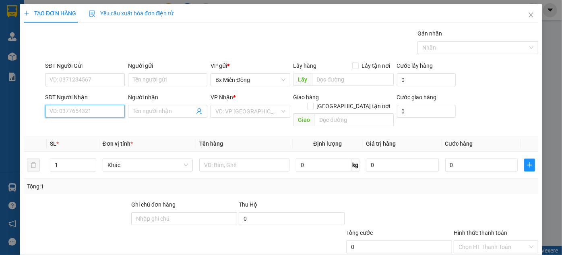
click at [86, 110] on input "SĐT Người Nhận" at bounding box center [84, 111] width 79 height 13
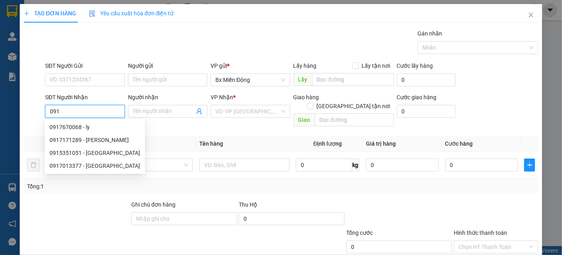
click at [86, 110] on input "091" at bounding box center [84, 111] width 79 height 13
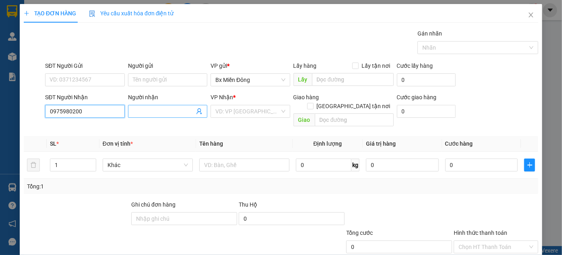
type input "0975980200"
click at [171, 116] on span at bounding box center [167, 111] width 79 height 13
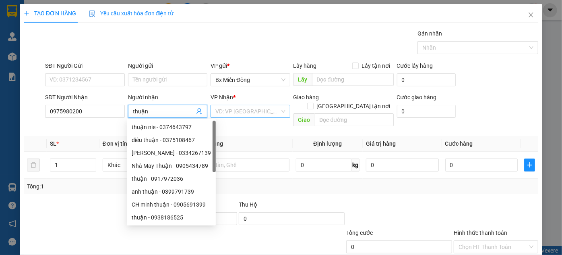
type input "thuận"
click at [234, 110] on input "search" at bounding box center [248, 111] width 64 height 12
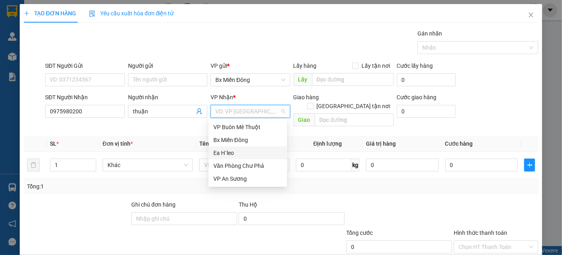
click at [246, 150] on div "Ea H`leo" at bounding box center [248, 152] width 69 height 9
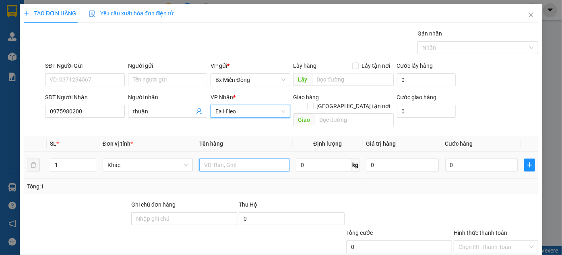
click at [226, 158] on input "text" at bounding box center [244, 164] width 90 height 13
type input "1 kiện n"
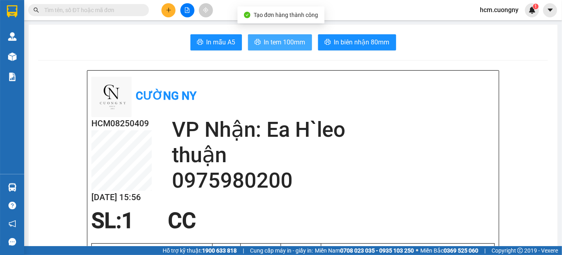
click at [277, 41] on span "In tem 100mm" at bounding box center [284, 42] width 41 height 10
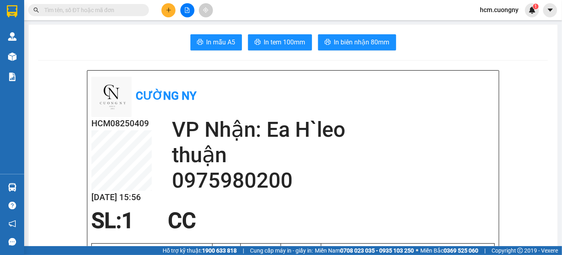
click at [168, 4] on button at bounding box center [169, 10] width 14 height 14
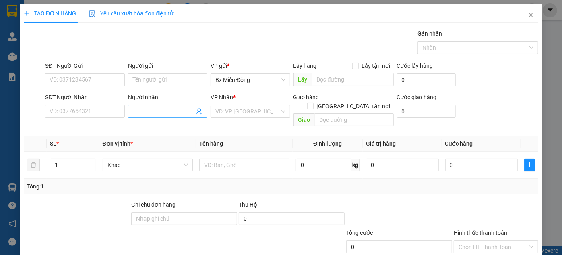
click at [143, 110] on input "Người nhận" at bounding box center [164, 111] width 62 height 9
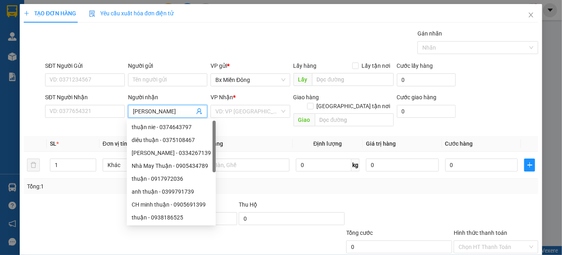
type input "vương thu"
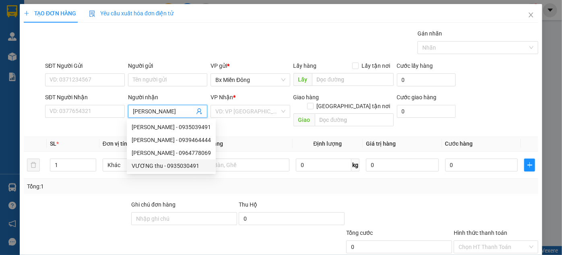
click at [172, 170] on div "VƯƠNG thu - 0935030491" at bounding box center [171, 165] width 89 height 13
type input "0935030491"
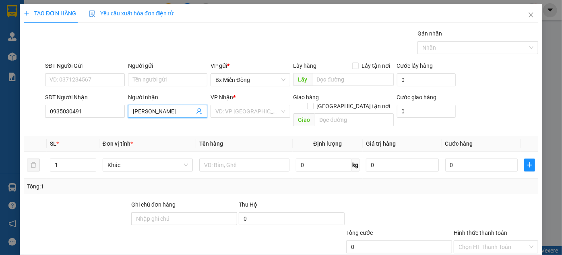
type input "VƯƠNG thu"
click at [234, 106] on div "VP Nhận * VD: VP Sài Gòn" at bounding box center [250, 107] width 79 height 28
drag, startPoint x: 234, startPoint y: 107, endPoint x: 234, endPoint y: 111, distance: 4.0
click at [234, 108] on input "search" at bounding box center [248, 111] width 64 height 12
click at [234, 112] on input "search" at bounding box center [248, 111] width 64 height 12
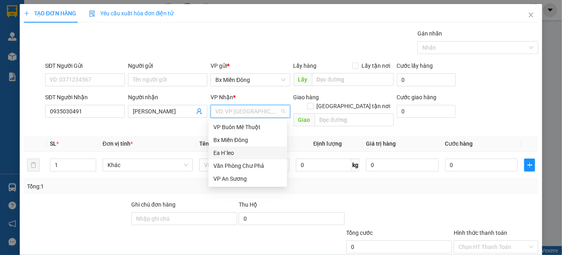
click at [235, 155] on div "Ea H`leo" at bounding box center [248, 152] width 69 height 9
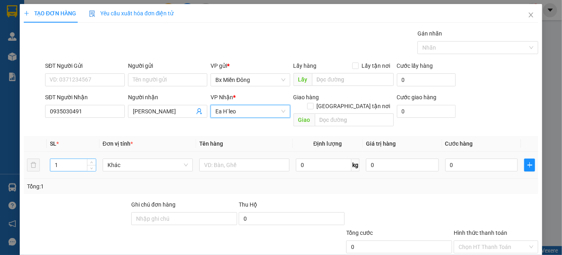
click at [68, 159] on input "1" at bounding box center [73, 165] width 46 height 12
type input "3"
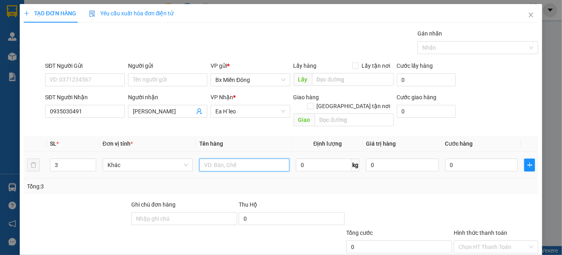
click at [209, 158] on input "text" at bounding box center [244, 164] width 90 height 13
type input "3 kiện"
drag, startPoint x: 488, startPoint y: 226, endPoint x: 488, endPoint y: 230, distance: 4.0
click at [488, 230] on div "Transit Pickup Surcharge Ids Transit Deliver Surcharge Ids Transit Deliver Surc…" at bounding box center [281, 160] width 515 height 262
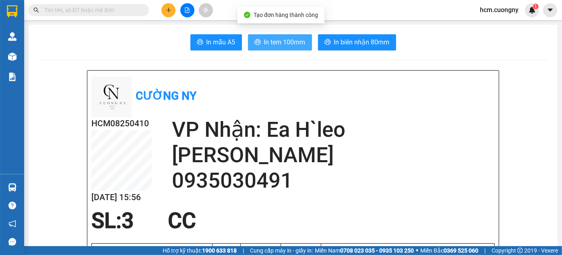
click at [291, 44] on span "In tem 100mm" at bounding box center [284, 42] width 41 height 10
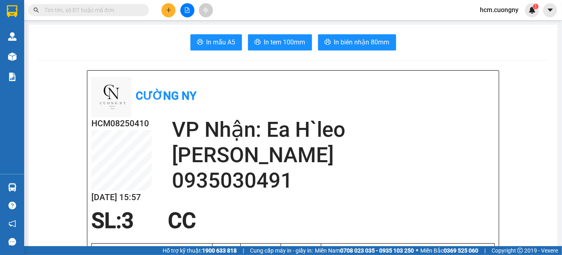
click at [161, 10] on div at bounding box center [187, 10] width 60 height 14
click at [166, 12] on icon "plus" at bounding box center [169, 10] width 6 height 6
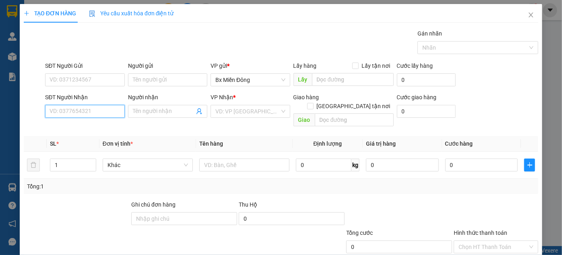
click at [85, 116] on input "SĐT Người Nhận" at bounding box center [84, 111] width 79 height 13
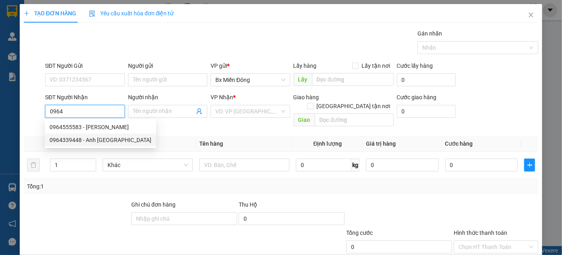
click at [59, 137] on div "0964339448 - Anh Nhật" at bounding box center [101, 139] width 102 height 9
type input "0964339448"
type input "Anh Nhật"
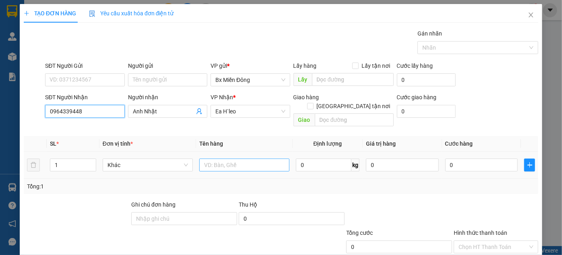
type input "0964339448"
click at [219, 158] on input "text" at bounding box center [244, 164] width 90 height 13
drag, startPoint x: 220, startPoint y: 152, endPoint x: 206, endPoint y: 156, distance: 14.6
click at [206, 158] on input "1 kiệ" at bounding box center [244, 164] width 90 height 13
click at [263, 158] on input "1kiệnđ" at bounding box center [244, 164] width 90 height 13
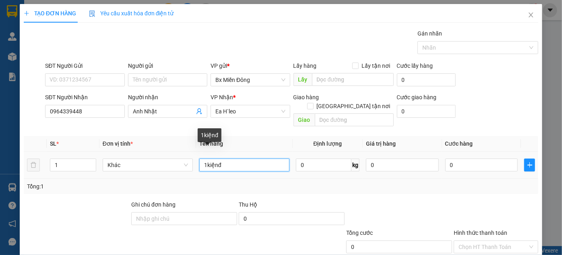
click at [263, 158] on input "1kiệnđ" at bounding box center [244, 164] width 90 height 13
type input "1"
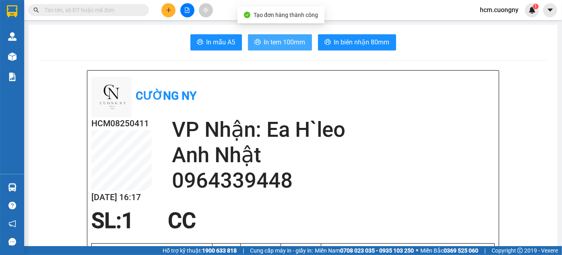
click at [264, 44] on span "In tem 100mm" at bounding box center [284, 42] width 41 height 10
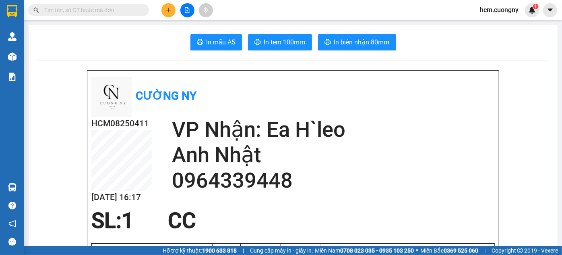
click at [168, 10] on icon "plus" at bounding box center [168, 10] width 4 height 0
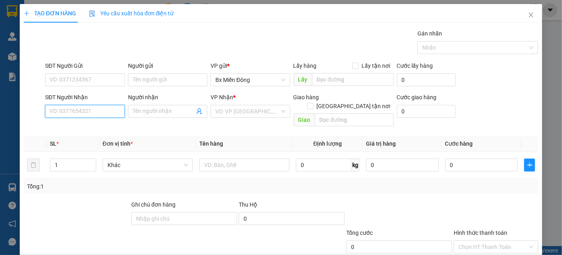
click at [92, 107] on input "SĐT Người Nhận" at bounding box center [84, 111] width 79 height 13
click at [92, 107] on input "0" at bounding box center [84, 111] width 79 height 13
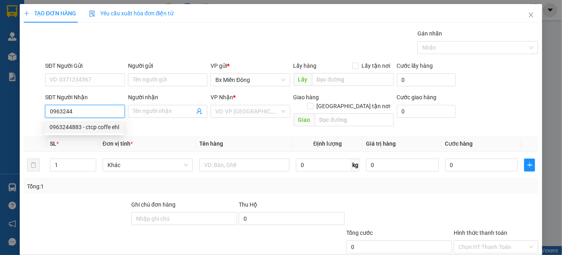
click at [103, 129] on div "0963244883 - ctcp coffe ehl" at bounding box center [85, 126] width 70 height 9
type input "0963244883"
type input "ctcp coffe ehl"
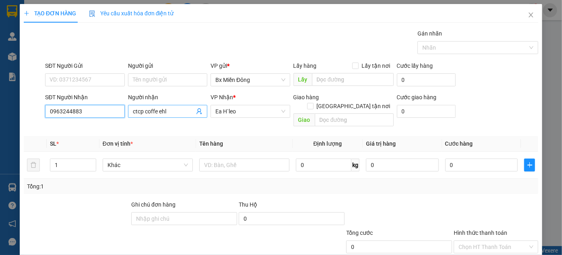
type input "0963244883"
click at [179, 111] on input "ctcp coffe ehl" at bounding box center [164, 111] width 62 height 9
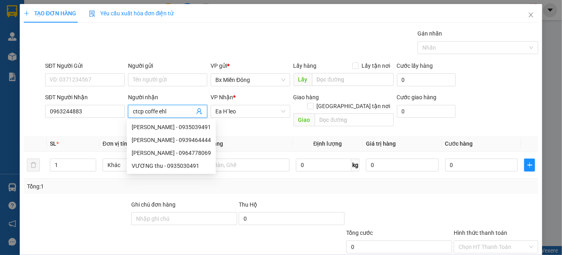
click at [179, 111] on input "ctcp coffe ehl" at bounding box center [164, 111] width 62 height 9
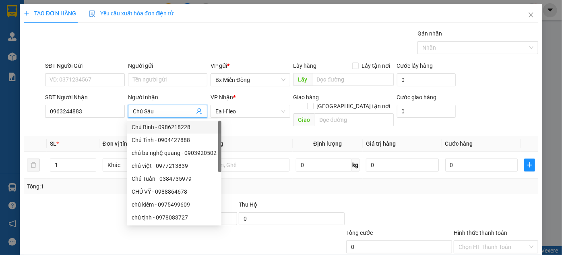
type input "Chú Sáu"
click at [253, 136] on th "Tên hàng" at bounding box center [244, 144] width 97 height 16
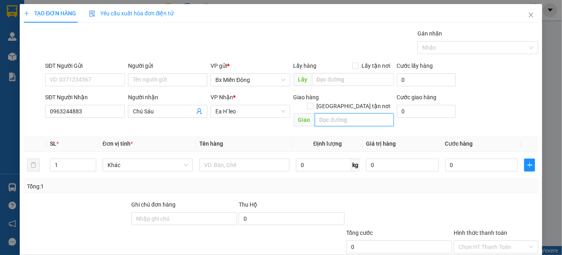
click at [347, 113] on input "text" at bounding box center [354, 119] width 79 height 13
type input "km 65"
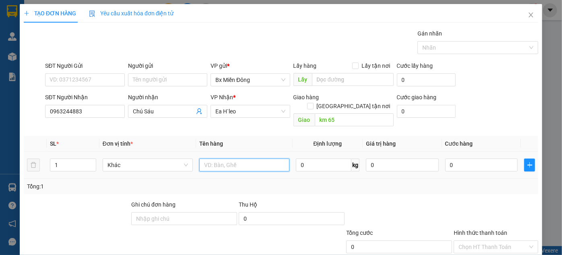
click at [251, 160] on input "text" at bounding box center [244, 164] width 90 height 13
type input "1 thu"
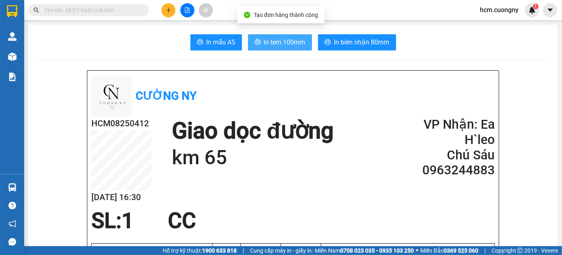
click at [299, 39] on span "In tem 100mm" at bounding box center [284, 42] width 41 height 10
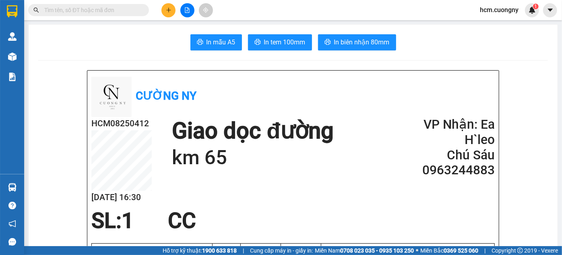
click at [168, 7] on icon "plus" at bounding box center [169, 10] width 6 height 6
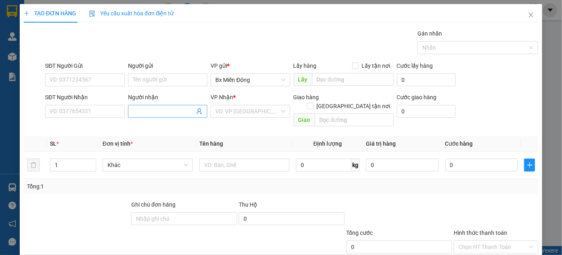
click at [163, 110] on input "Người nhận" at bounding box center [164, 111] width 62 height 9
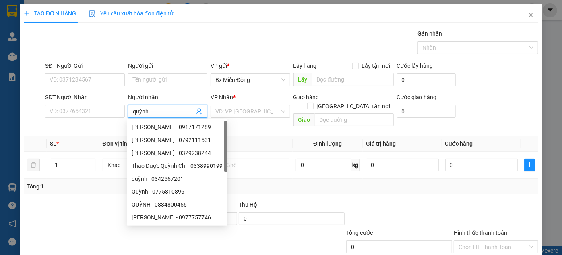
type input "quỳnh l"
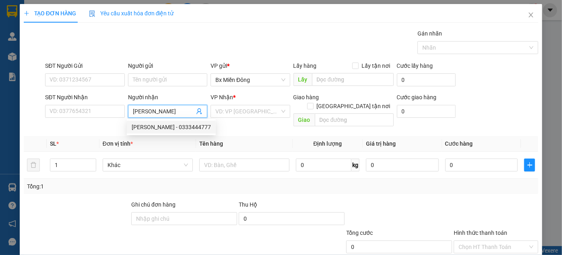
click at [167, 127] on div "quỳnh lam - 0333444777" at bounding box center [171, 126] width 79 height 9
type input "0333444777"
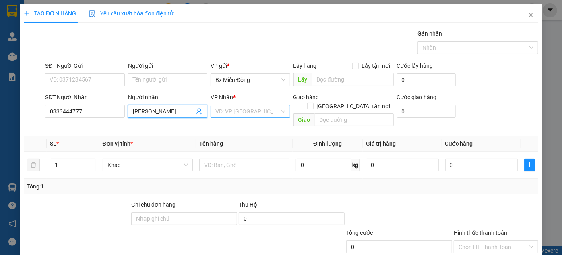
type input "quỳnh lam"
click at [239, 112] on input "search" at bounding box center [248, 111] width 64 height 12
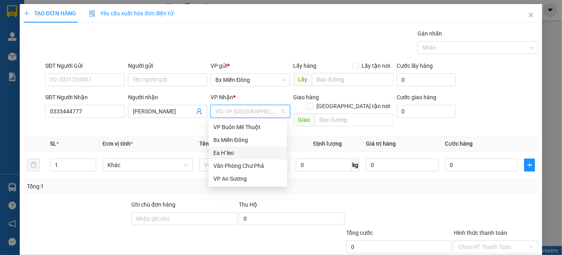
click at [222, 152] on div "Ea H`leo" at bounding box center [248, 152] width 69 height 9
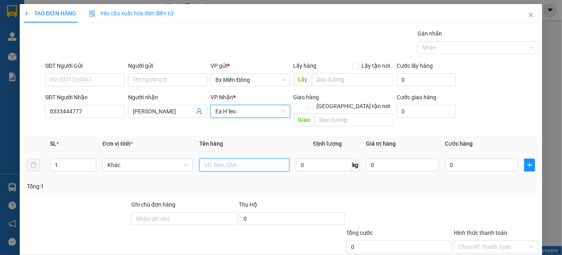
click at [222, 158] on input "text" at bounding box center [244, 164] width 90 height 13
type input "1 kiện"
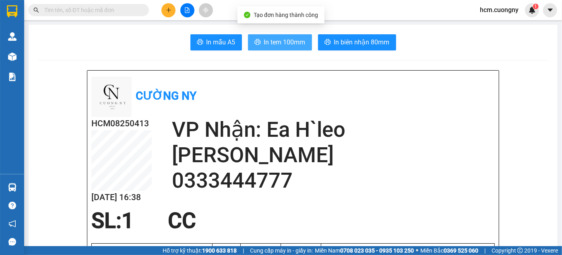
click at [277, 41] on span "In tem 100mm" at bounding box center [284, 42] width 41 height 10
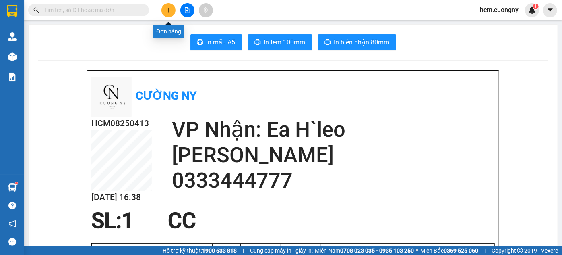
click at [169, 7] on icon "plus" at bounding box center [169, 10] width 6 height 6
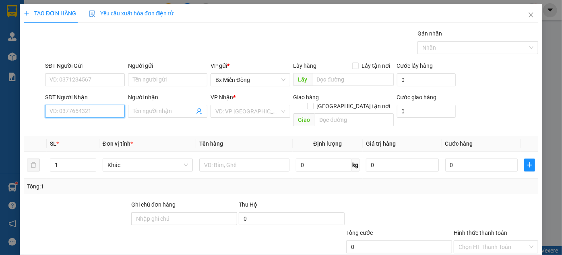
click at [93, 108] on input "SĐT Người Nhận" at bounding box center [84, 111] width 79 height 13
drag, startPoint x: 39, startPoint y: -44, endPoint x: 202, endPoint y: 56, distance: 191.0
click at [226, 47] on div "Gán nhãn Nhãn" at bounding box center [292, 43] width 497 height 28
click at [86, 116] on input "0349800420" at bounding box center [84, 111] width 79 height 13
drag, startPoint x: 56, startPoint y: 118, endPoint x: 62, endPoint y: 119, distance: 5.8
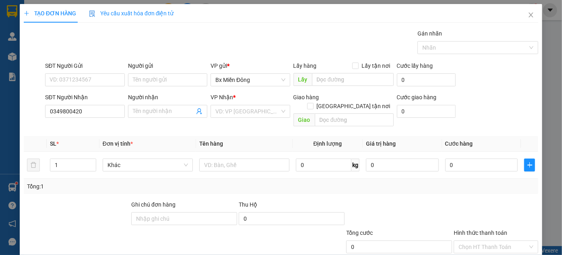
click at [57, 119] on div "SĐT Người Nhận 0349800420" at bounding box center [84, 107] width 79 height 28
drag, startPoint x: 99, startPoint y: 118, endPoint x: 79, endPoint y: 110, distance: 20.7
click at [73, 112] on div "SĐT Người Nhận 0349800420" at bounding box center [84, 107] width 79 height 28
drag, startPoint x: 81, startPoint y: 110, endPoint x: 46, endPoint y: 110, distance: 35.9
click at [46, 110] on input "0349800420" at bounding box center [84, 111] width 79 height 13
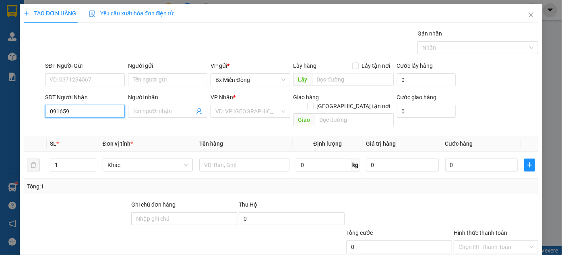
drag, startPoint x: 75, startPoint y: 116, endPoint x: 64, endPoint y: 114, distance: 11.3
click at [64, 114] on input "091659" at bounding box center [84, 111] width 79 height 13
type input "0916503504"
click at [173, 117] on div "Người nhận Tên người nhận" at bounding box center [167, 107] width 79 height 28
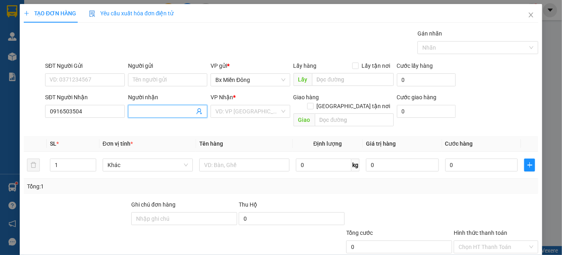
click at [146, 113] on input "Người nhận" at bounding box center [164, 111] width 62 height 9
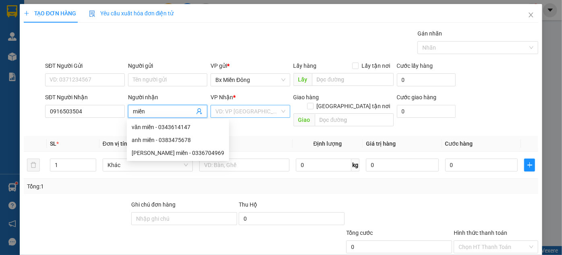
type input "miền"
click at [267, 106] on input "search" at bounding box center [248, 111] width 64 height 12
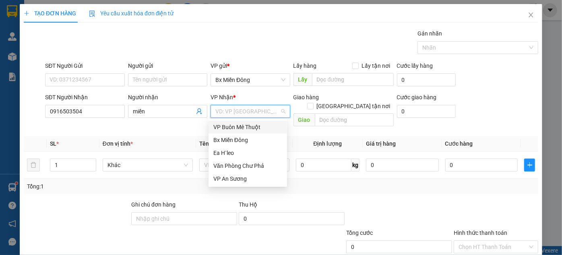
click at [256, 127] on div "VP Buôn Mê Thuột" at bounding box center [248, 126] width 69 height 9
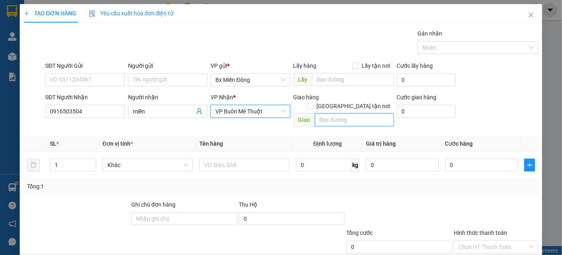
click at [345, 113] on input "text" at bounding box center [354, 119] width 79 height 13
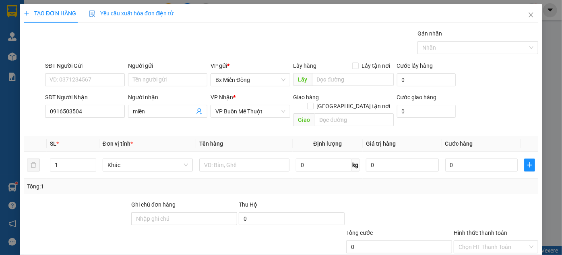
click at [432, 122] on div "Transit Pickup Surcharge Ids Transit Deliver Surcharge Ids Transit Deliver Surc…" at bounding box center [281, 160] width 515 height 262
click at [276, 158] on input "text" at bounding box center [244, 164] width 90 height 13
type input "1 kiện"
click at [431, 210] on div at bounding box center [400, 214] width 108 height 28
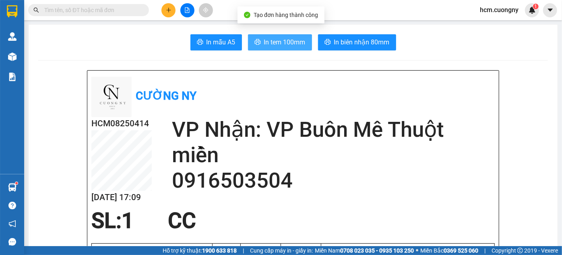
click at [275, 44] on span "In tem 100mm" at bounding box center [284, 42] width 41 height 10
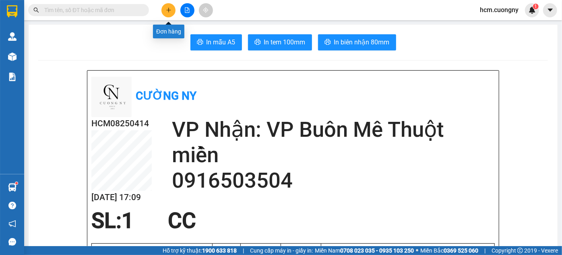
click at [166, 13] on button at bounding box center [169, 10] width 14 height 14
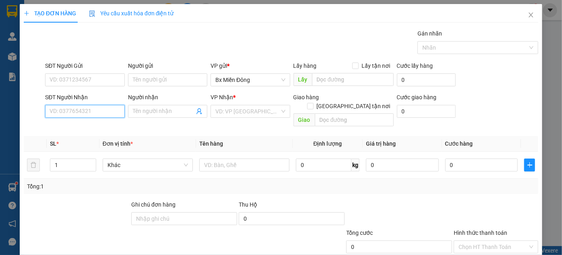
click at [79, 112] on input "SĐT Người Nhận" at bounding box center [84, 111] width 79 height 13
click at [157, 117] on span at bounding box center [167, 111] width 79 height 13
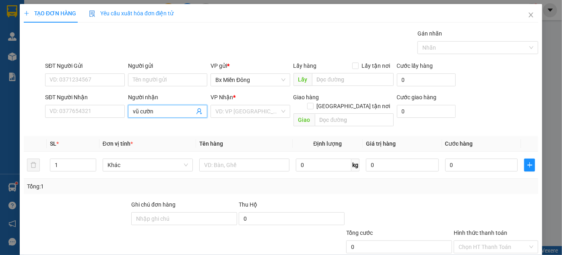
type input "vũ cường"
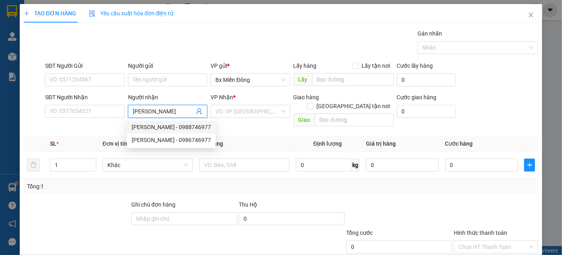
click at [184, 127] on div "Vũ Cường - 0988746977" at bounding box center [171, 126] width 79 height 9
type input "0988746977"
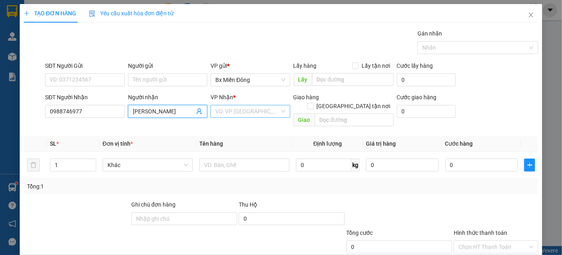
type input "Vũ Cường"
click at [230, 115] on input "search" at bounding box center [248, 111] width 64 height 12
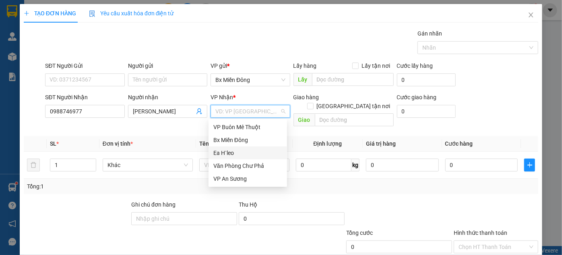
click at [231, 153] on div "Ea H`leo" at bounding box center [248, 152] width 69 height 9
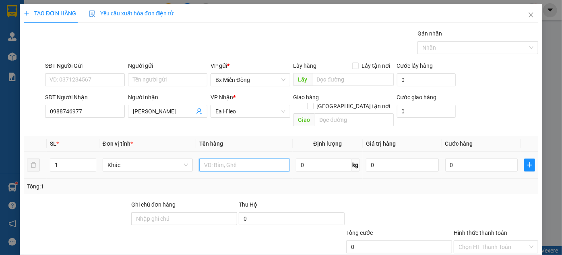
click at [260, 158] on input "text" at bounding box center [244, 164] width 90 height 13
type input "1 thùng xốp"
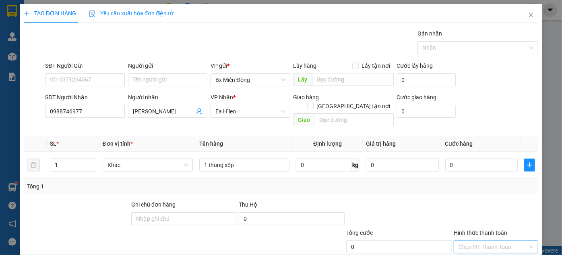
click at [487, 241] on input "Hình thức thanh toán" at bounding box center [493, 247] width 69 height 12
click at [478, 249] on div "Tại văn phòng" at bounding box center [492, 253] width 74 height 9
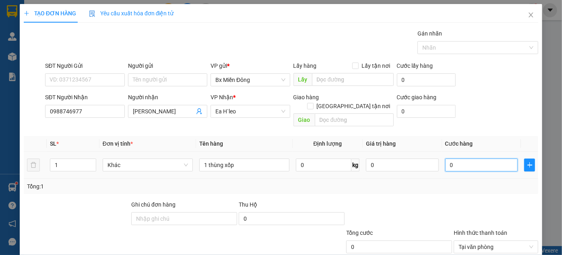
click at [454, 158] on input "0" at bounding box center [482, 164] width 73 height 13
type input "3"
type input "30"
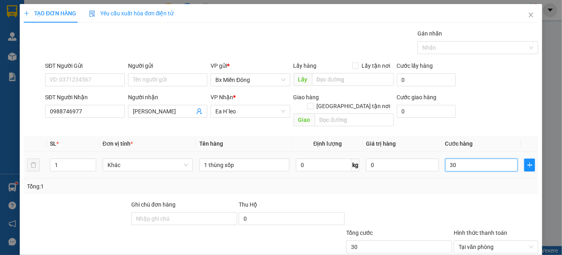
type input "300"
type input "3.000"
type input "30.000"
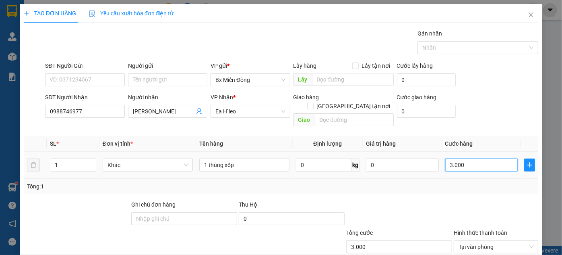
type input "30.000"
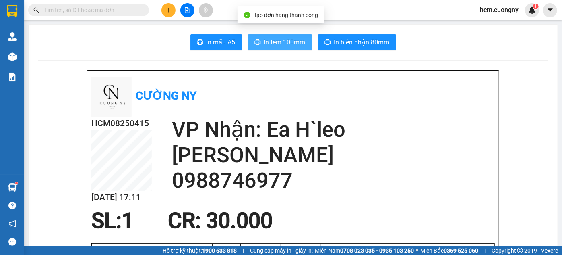
click at [268, 34] on button "In tem 100mm" at bounding box center [280, 42] width 64 height 16
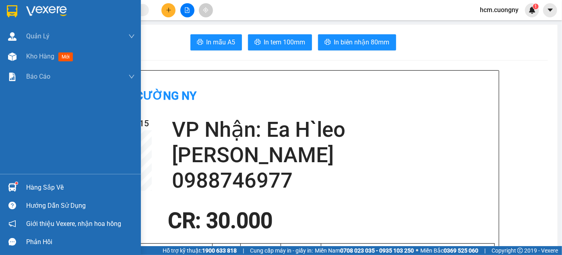
click at [9, 8] on img at bounding box center [12, 11] width 10 height 12
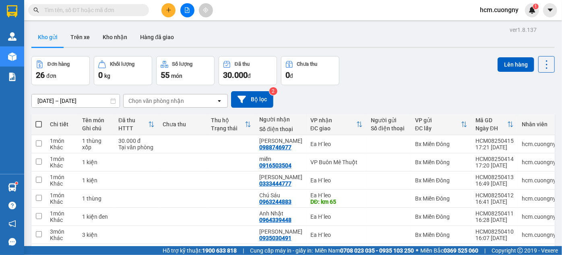
click at [75, 66] on div "Đơn hàng" at bounding box center [61, 64] width 50 height 8
click at [75, 104] on input "11/08/2025 – 13/08/2025" at bounding box center [76, 100] width 88 height 13
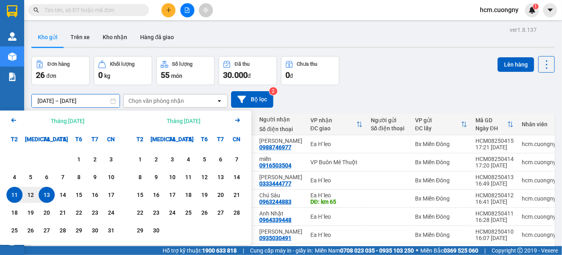
click at [47, 194] on div "13" at bounding box center [46, 195] width 11 height 10
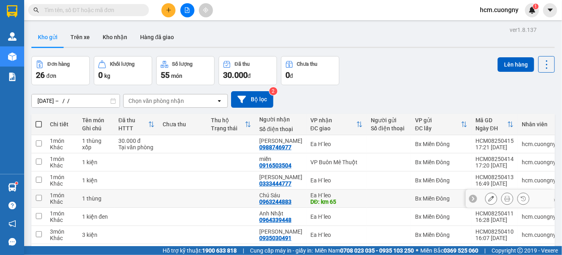
type input "13/08/2025 – 13/08/2025"
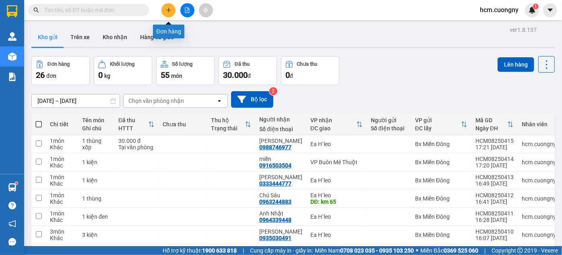
click at [168, 15] on button at bounding box center [169, 10] width 14 height 14
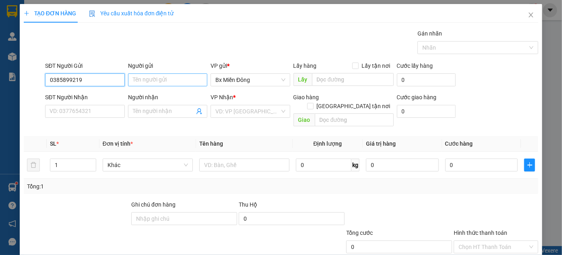
type input "0385899219"
click at [154, 75] on input "Người gửi" at bounding box center [167, 79] width 79 height 13
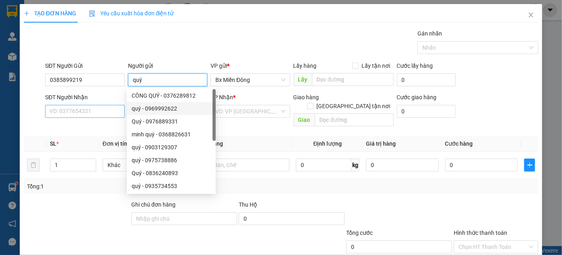
type input "quý"
click at [68, 106] on input "SĐT Người Nhận" at bounding box center [84, 111] width 79 height 13
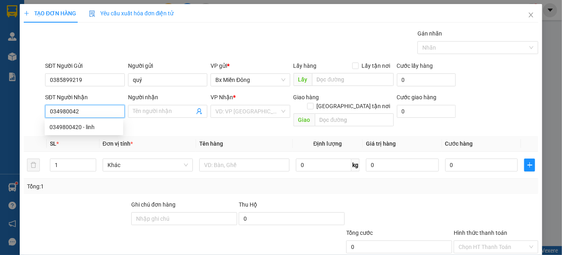
type input "0349800420"
click at [88, 125] on div "0349800420 - linh" at bounding box center [84, 126] width 69 height 9
type input "linh"
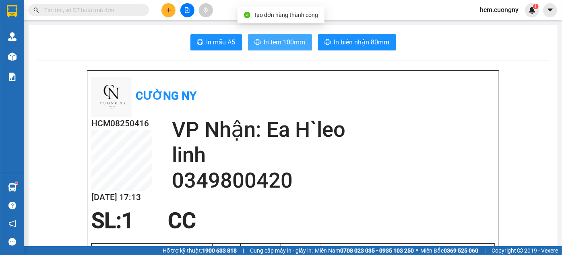
click at [279, 41] on span "In tem 100mm" at bounding box center [284, 42] width 41 height 10
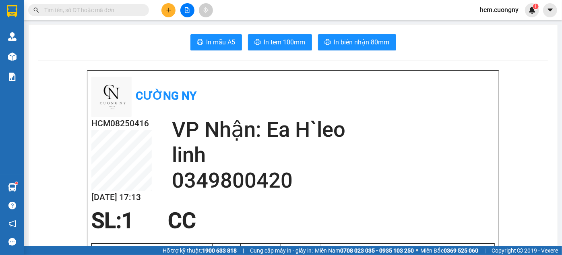
click at [170, 8] on icon "plus" at bounding box center [169, 10] width 6 height 6
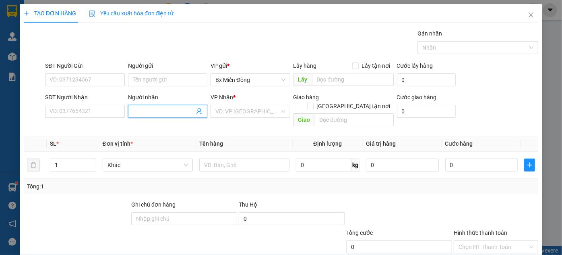
click at [161, 108] on input "Người nhận" at bounding box center [164, 111] width 62 height 9
type input "quỳnh lam"
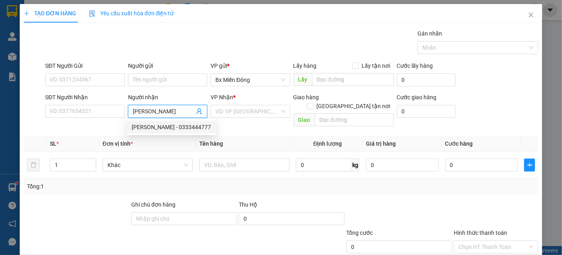
click at [145, 124] on div "quỳnh lam - 0333444777" at bounding box center [171, 126] width 79 height 9
type input "0333444777"
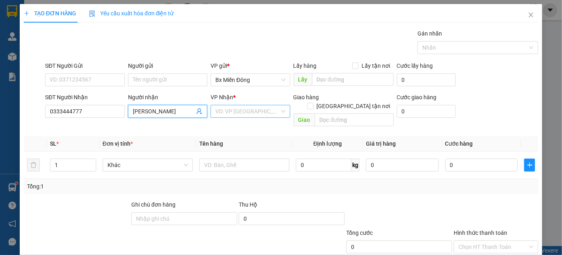
type input "quỳnh lam"
click at [232, 112] on input "search" at bounding box center [248, 111] width 64 height 12
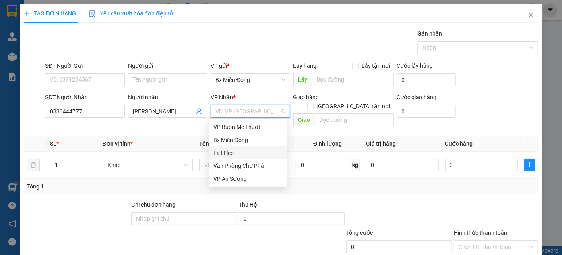
click at [238, 149] on div "Ea H`leo" at bounding box center [248, 152] width 69 height 9
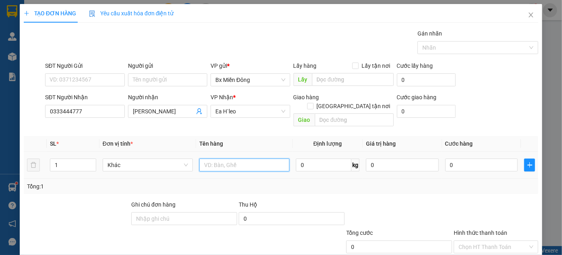
click at [222, 160] on input "text" at bounding box center [244, 164] width 90 height 13
type input "1 thùng x"
click at [408, 207] on div at bounding box center [400, 214] width 108 height 28
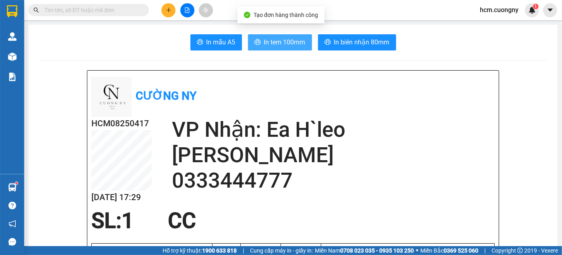
click at [273, 41] on span "In tem 100mm" at bounding box center [284, 42] width 41 height 10
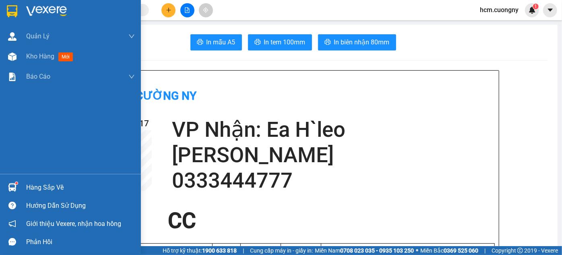
click at [7, 12] on img at bounding box center [12, 11] width 10 height 12
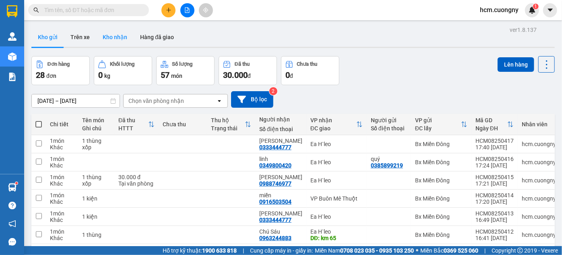
click at [120, 38] on button "Kho nhận" at bounding box center [114, 36] width 37 height 19
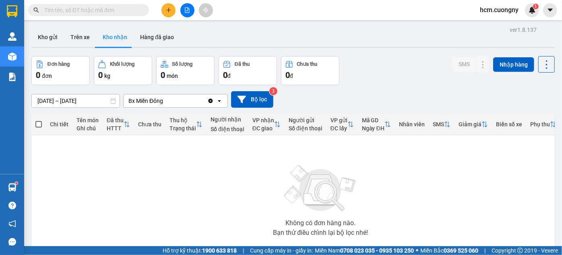
click at [76, 97] on input "11/08/2025 – 13/08/2025" at bounding box center [76, 100] width 88 height 13
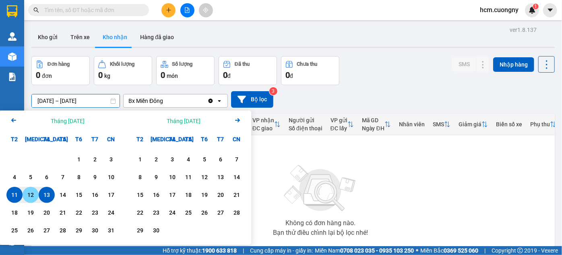
click at [34, 192] on div "12" at bounding box center [30, 195] width 11 height 10
click at [417, 187] on div "Không có đơn hàng nào. Bạn thử điều chỉnh lại bộ lọc nhé!" at bounding box center [320, 197] width 571 height 121
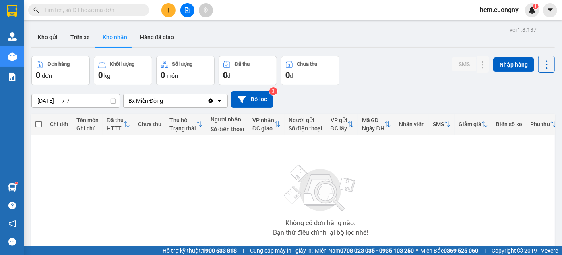
click at [48, 47] on div at bounding box center [293, 47] width 524 height 1
click at [54, 43] on button "Kho gửi" at bounding box center [47, 36] width 33 height 19
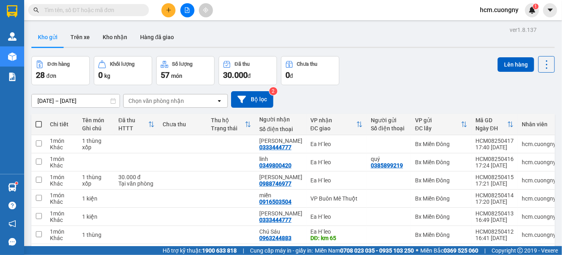
click at [62, 103] on input "13/08/2025 – 13/08/2025" at bounding box center [76, 100] width 88 height 13
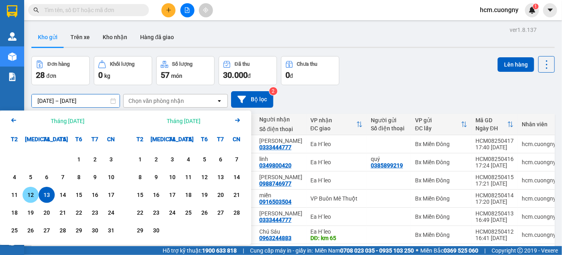
click at [27, 195] on div "12" at bounding box center [30, 195] width 11 height 10
click at [29, 192] on div "12" at bounding box center [30, 195] width 11 height 10
type input "[DATE] – [DATE]"
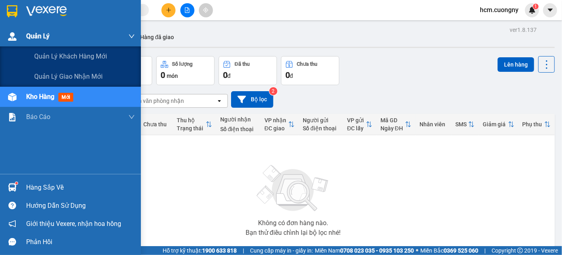
click at [18, 35] on div at bounding box center [12, 36] width 14 height 14
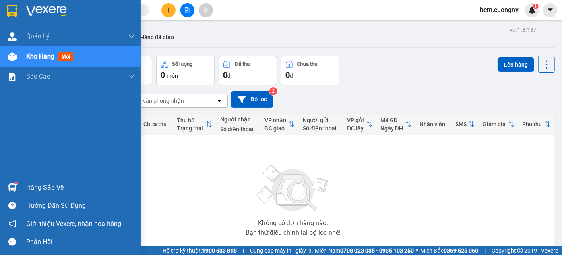
click at [4, 12] on div at bounding box center [70, 13] width 141 height 26
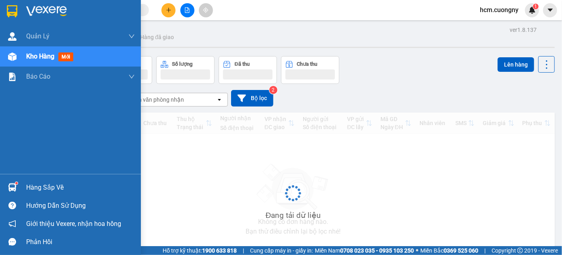
click at [13, 11] on img at bounding box center [12, 11] width 10 height 12
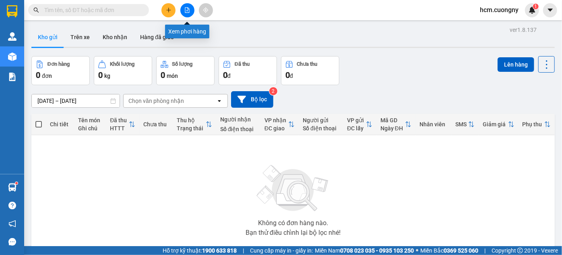
click at [191, 10] on button at bounding box center [187, 10] width 14 height 14
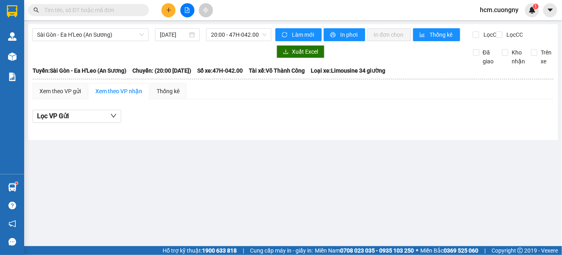
drag, startPoint x: 91, startPoint y: 7, endPoint x: 97, endPoint y: 21, distance: 15.1
click at [91, 8] on input "text" at bounding box center [91, 10] width 95 height 9
click at [102, 33] on span "Sài Gòn - Ea H'Leo (An Sương)" at bounding box center [90, 35] width 107 height 12
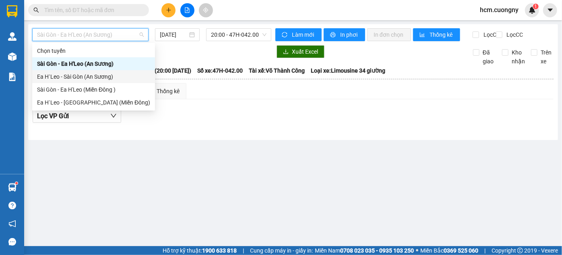
click at [81, 76] on div "Ea H`Leo - Sài Gòn (An Sương)" at bounding box center [93, 76] width 113 height 9
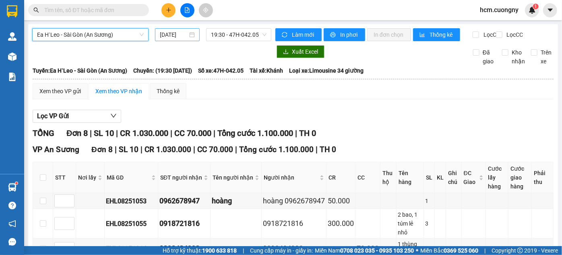
click at [175, 32] on input "13/08/2025" at bounding box center [174, 34] width 28 height 9
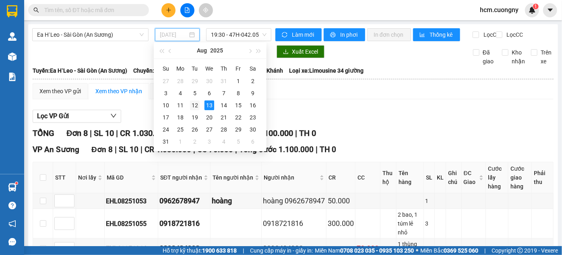
click at [198, 105] on div "12" at bounding box center [195, 105] width 10 height 10
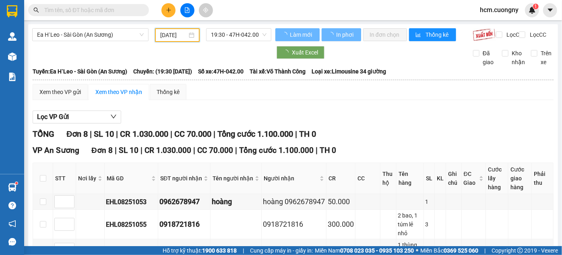
type input "12/08/2025"
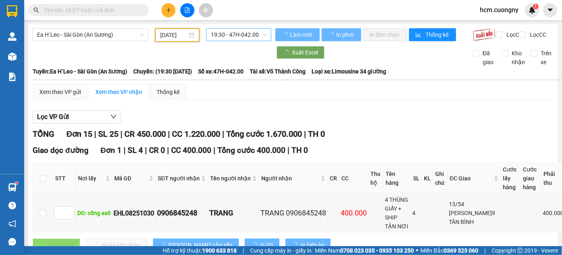
click at [247, 36] on span "19:30 - 47H-042.00" at bounding box center [239, 35] width 56 height 12
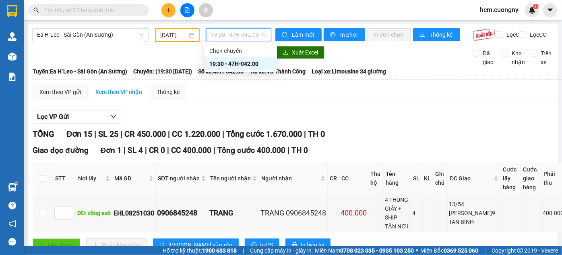
click at [254, 64] on div "19:30 - 47H-042.00" at bounding box center [241, 63] width 63 height 9
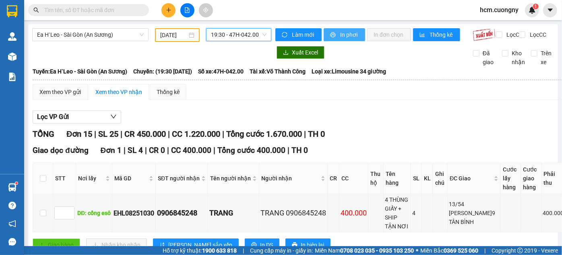
click at [344, 36] on span "In phơi" at bounding box center [349, 34] width 19 height 9
click at [138, 37] on span "Ea H`Leo - Sài Gòn (An Sương)" at bounding box center [90, 35] width 107 height 12
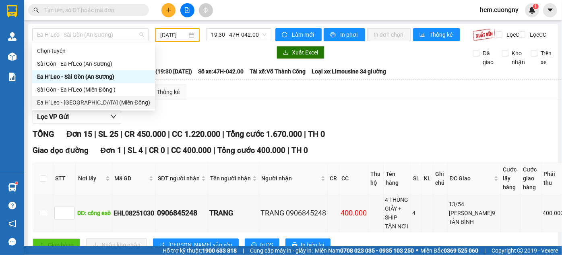
click at [106, 105] on div "Ea H`Leo - Sài Gòn (Miền Đông)" at bounding box center [93, 102] width 113 height 9
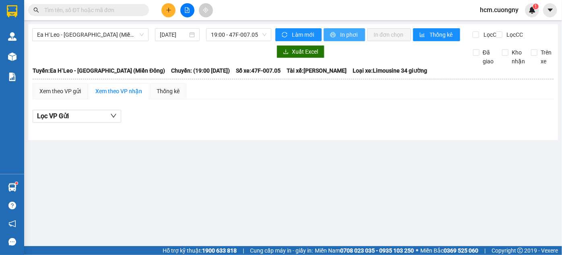
click at [345, 33] on span "In phơi" at bounding box center [349, 34] width 19 height 9
click at [255, 39] on span "19:00 - 47F-007.05" at bounding box center [239, 35] width 56 height 12
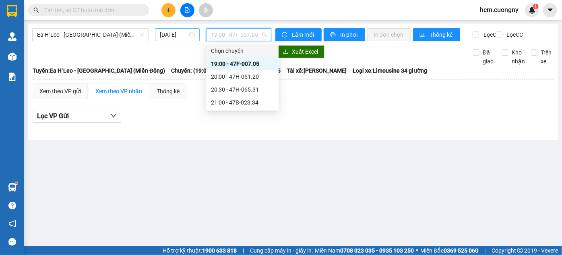
click at [181, 36] on input "13/08/2025" at bounding box center [174, 34] width 28 height 9
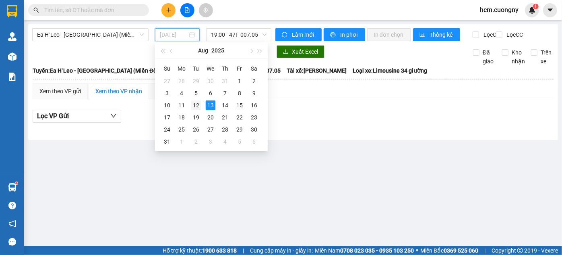
click at [197, 103] on div "12" at bounding box center [196, 105] width 10 height 10
type input "12/08/2025"
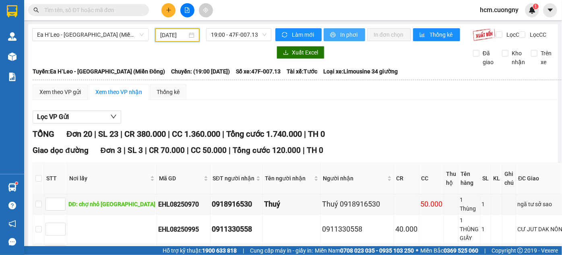
click at [340, 33] on span "In phơi" at bounding box center [349, 34] width 19 height 9
click at [340, 37] on span "In phơi" at bounding box center [349, 34] width 19 height 9
click at [262, 31] on span "19:00 - 47F-007.13" at bounding box center [239, 35] width 56 height 12
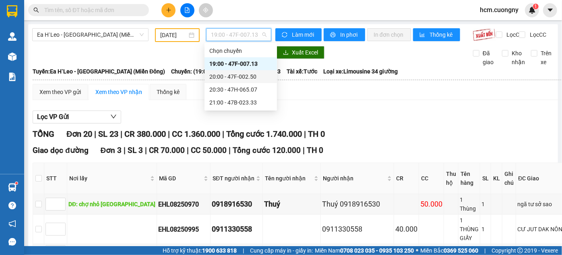
click at [258, 73] on div "20:00 - 47F-002.50" at bounding box center [241, 76] width 63 height 9
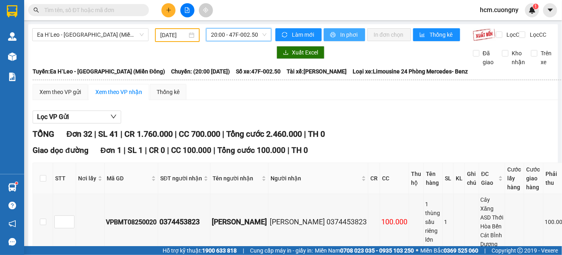
click at [345, 34] on span "In phơi" at bounding box center [349, 34] width 19 height 9
click at [351, 39] on button "In phơi" at bounding box center [344, 34] width 41 height 13
click at [262, 42] on div "Ea H`Leo - Sài Gòn (Miền Đông) 12/08/2025 20:00 - 47F-002.50" at bounding box center [151, 35] width 239 height 14
click at [260, 36] on span "20:00 - 47F-002.50" at bounding box center [239, 35] width 56 height 12
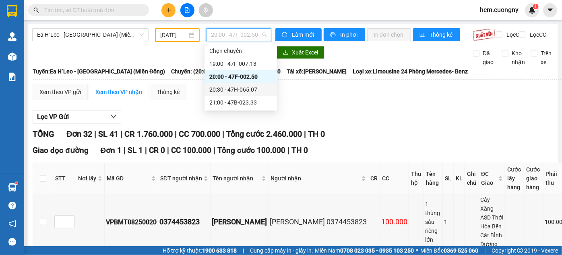
click at [260, 86] on div "20:30 - 47H-065.07" at bounding box center [241, 89] width 63 height 9
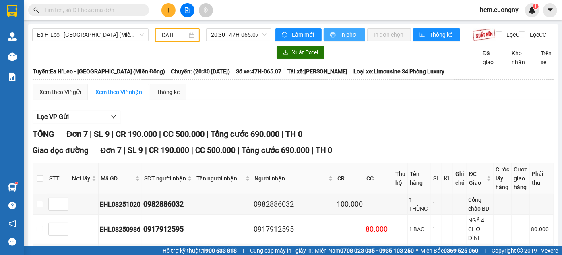
click at [326, 33] on button "In phơi" at bounding box center [344, 34] width 41 height 13
click at [258, 31] on span "20:30 - 47H-065.07" at bounding box center [239, 35] width 56 height 12
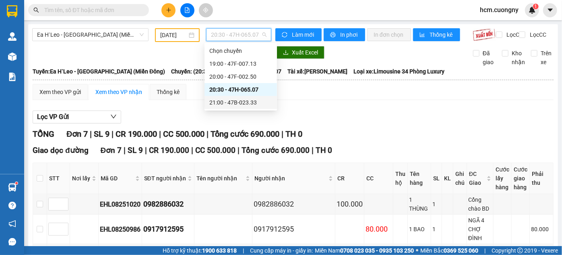
click at [266, 104] on div "21:00 - 47B-023.33" at bounding box center [241, 102] width 63 height 9
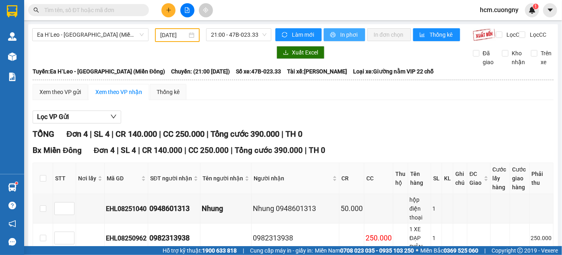
click at [355, 32] on span "In phơi" at bounding box center [349, 34] width 19 height 9
click at [166, 9] on icon "plus" at bounding box center [169, 10] width 6 height 6
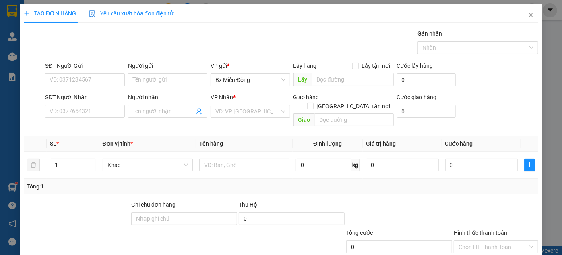
drag, startPoint x: 78, startPoint y: 92, endPoint x: 78, endPoint y: 87, distance: 4.8
click at [78, 91] on form "SĐT Người Gửi VD: 0371234567 Người gửi Tên người gửi VP gửi * Bx Miền Đông Lấy…" at bounding box center [281, 95] width 515 height 68
click at [78, 78] on input "SĐT Người Gửi" at bounding box center [84, 79] width 79 height 13
paste input "0905799557"
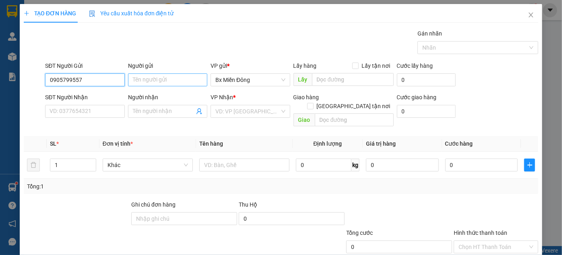
type input "0905799557"
click at [140, 82] on input "Người gửi" at bounding box center [167, 79] width 79 height 13
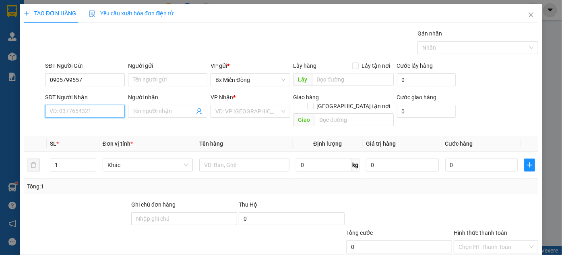
click at [61, 110] on input "SĐT Người Nhận" at bounding box center [84, 111] width 79 height 13
paste input "0905799557"
type input "0905799557"
click at [216, 108] on input "search" at bounding box center [248, 111] width 64 height 12
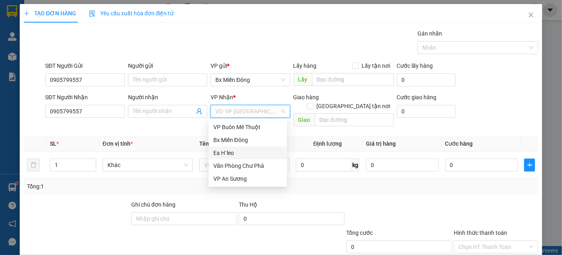
click at [223, 155] on div "Ea H`leo" at bounding box center [248, 152] width 69 height 9
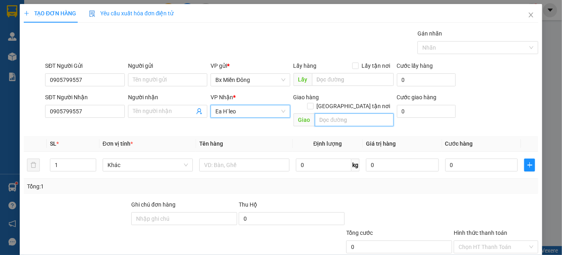
click at [331, 114] on input "text" at bounding box center [354, 119] width 79 height 13
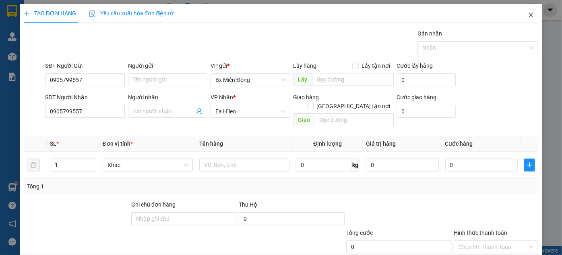
click at [527, 11] on span "Close" at bounding box center [531, 15] width 23 height 23
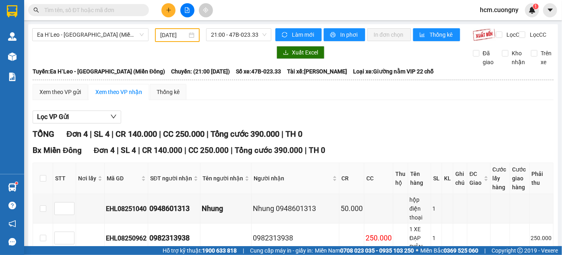
click at [166, 12] on icon "plus" at bounding box center [169, 10] width 6 height 6
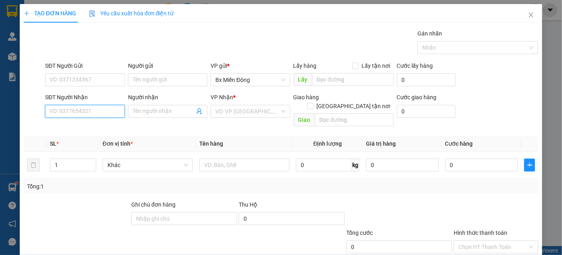
click at [84, 108] on input "SĐT Người Nhận" at bounding box center [84, 111] width 79 height 13
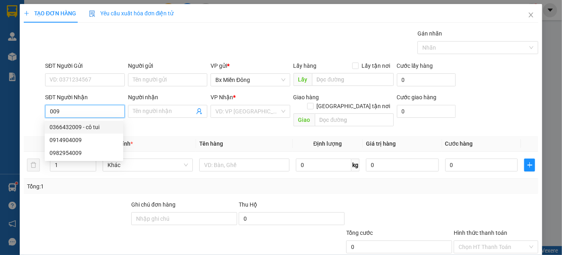
drag, startPoint x: 59, startPoint y: 110, endPoint x: 38, endPoint y: 110, distance: 21.0
click at [38, 110] on div "SĐT Người Nhận 009 Người nhận Tên người nhận VP Nhận * VD: VP Sài Gòn Giao hàng…" at bounding box center [281, 111] width 517 height 37
type input "0965657727"
click at [71, 128] on div "0965657727 - bé thu" at bounding box center [84, 126] width 69 height 9
type input "bé thu"
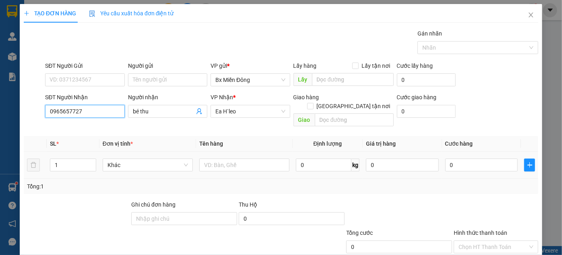
type input "0965657727"
drag, startPoint x: 230, startPoint y: 143, endPoint x: 226, endPoint y: 152, distance: 9.6
click at [226, 151] on td at bounding box center [244, 164] width 97 height 27
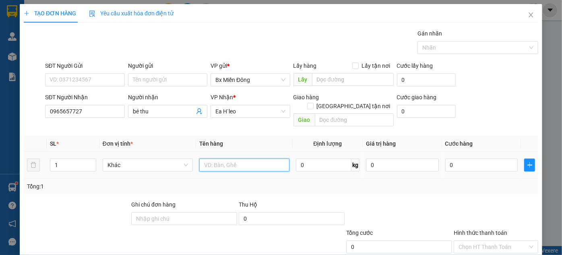
click at [226, 158] on input "text" at bounding box center [244, 164] width 90 height 13
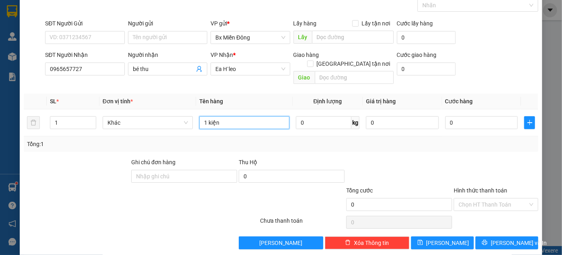
scroll to position [43, 0]
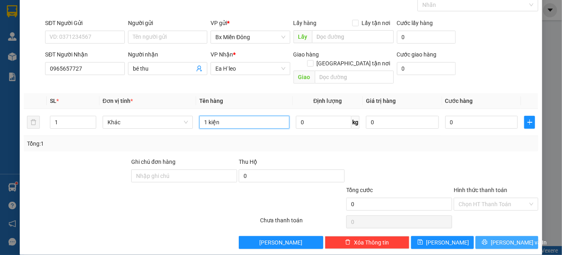
type input "1 kiện"
click at [510, 238] on span "Lưu và In" at bounding box center [519, 242] width 56 height 9
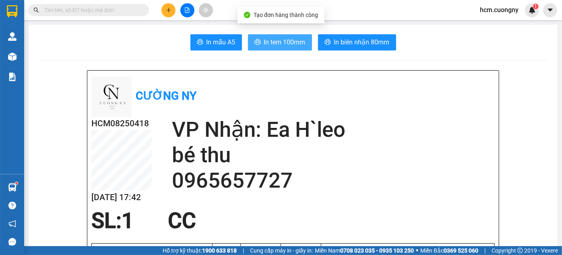
click at [278, 38] on span "In tem 100mm" at bounding box center [284, 42] width 41 height 10
click at [264, 41] on span "In tem 100mm" at bounding box center [284, 42] width 41 height 10
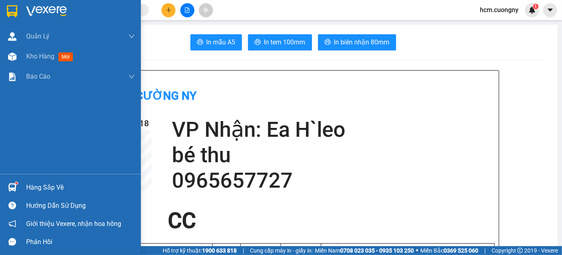
click at [8, 4] on div at bounding box center [12, 11] width 14 height 14
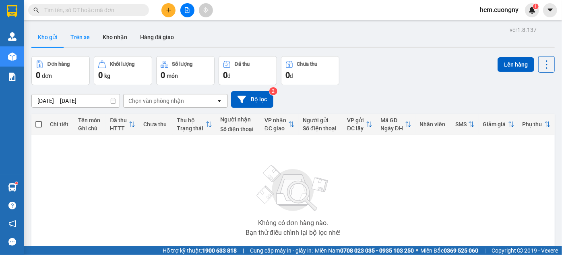
click at [80, 38] on button "Trên xe" at bounding box center [80, 36] width 32 height 19
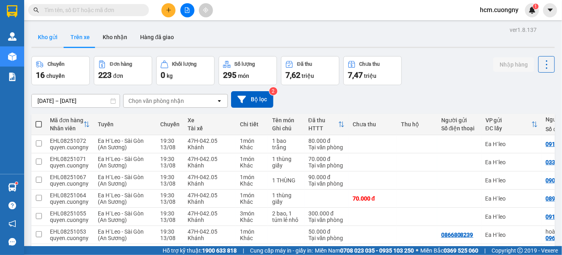
click at [46, 37] on button "Kho gửi" at bounding box center [47, 36] width 33 height 19
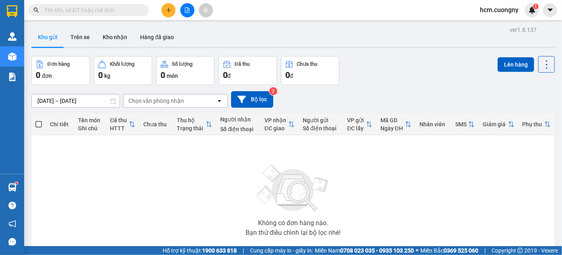
click at [489, 164] on div "Không có đơn hàng nào. Bạn thử điều chỉnh lại bộ lọc nhé!" at bounding box center [293, 197] width 516 height 121
click at [520, 160] on div "Không có đơn hàng nào. Bạn thử điều chỉnh lại bộ lọc nhé!" at bounding box center [293, 197] width 516 height 121
click at [165, 11] on button at bounding box center [169, 10] width 14 height 14
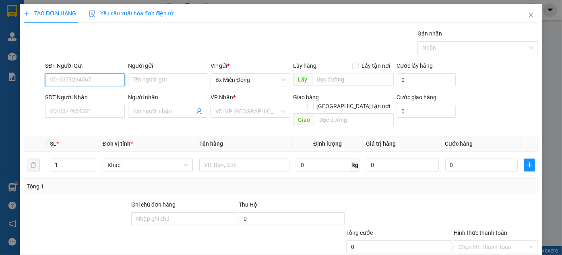
paste input "0905799557"
type input "0905799557"
click at [510, 123] on div "Transit Pickup Surcharge Ids Transit Deliver Surcharge Ids Transit Deliver Surc…" at bounding box center [281, 160] width 515 height 262
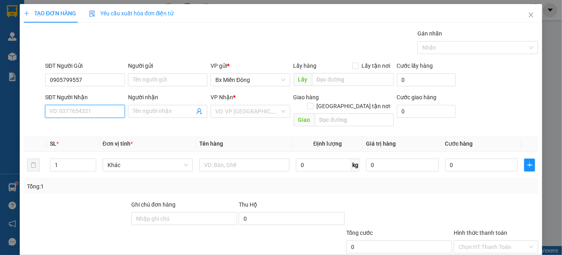
click at [117, 108] on input "SĐT Người Nhận" at bounding box center [84, 111] width 79 height 13
paste input "0708733970"
type input "0708733970"
click at [528, 15] on icon "close" at bounding box center [531, 15] width 6 height 6
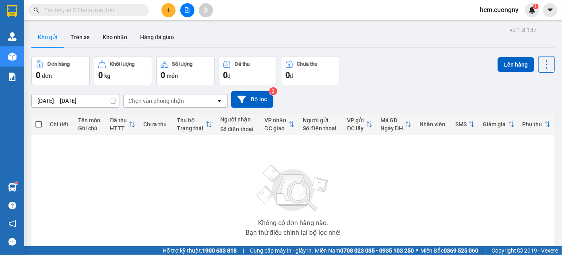
click at [11, 7] on img at bounding box center [12, 11] width 10 height 12
click at [185, 6] on button at bounding box center [187, 10] width 14 height 14
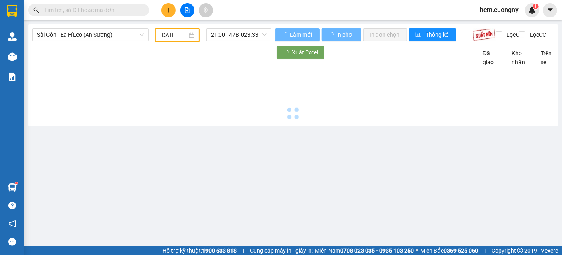
type input "13/08/2025"
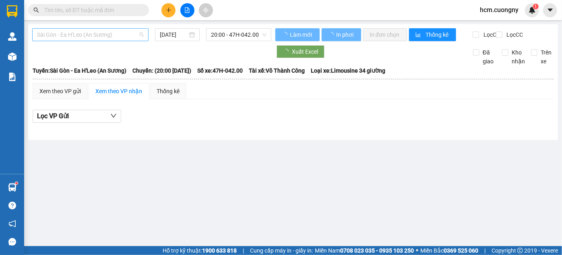
click at [101, 39] on span "Sài Gòn - Ea H'Leo (An Sương)" at bounding box center [90, 35] width 107 height 12
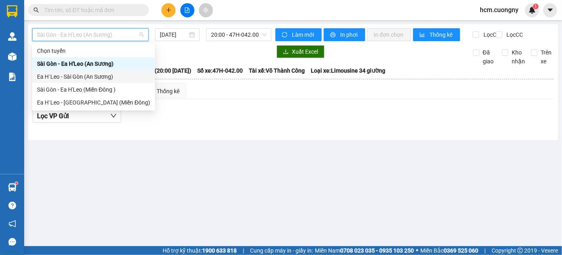
click at [78, 77] on div "Ea H`Leo - Sài Gòn (An Sương)" at bounding box center [93, 76] width 113 height 9
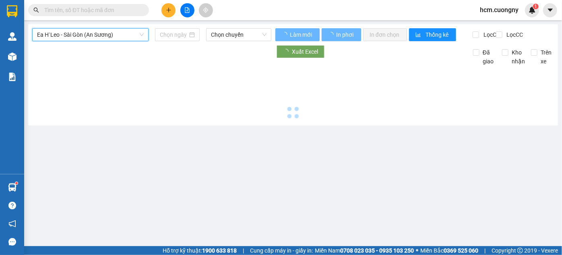
type input "13/08/2025"
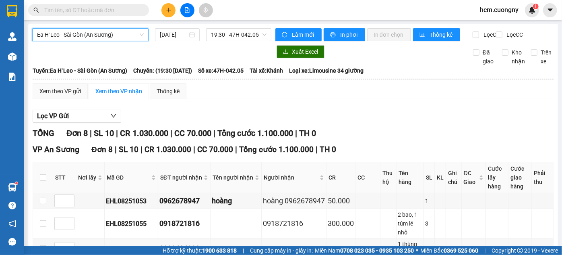
click at [97, 33] on span "Ea H`Leo - Sài Gòn (An Sương)" at bounding box center [90, 35] width 107 height 12
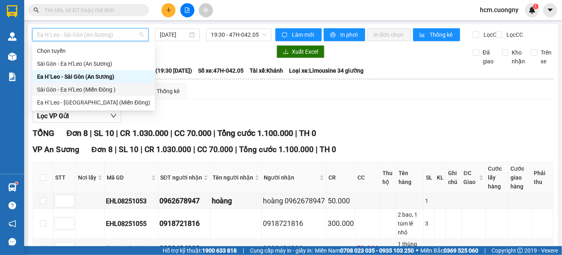
click at [75, 89] on div "Sài Gòn - Ea H'Leo (Miền Đông )" at bounding box center [93, 89] width 113 height 9
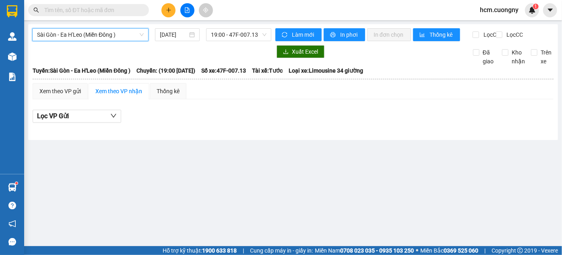
click at [154, 32] on div "13/08/2025" at bounding box center [177, 34] width 51 height 13
click at [164, 34] on input "13/08/2025" at bounding box center [174, 34] width 28 height 9
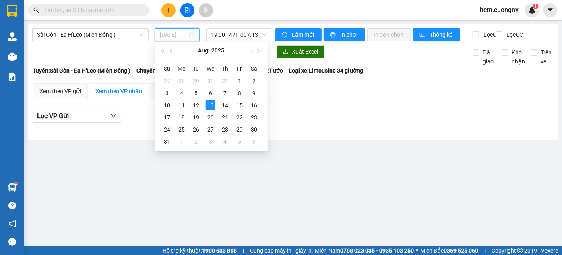
type input "13/08/2025"
click at [209, 103] on div "13" at bounding box center [211, 105] width 10 height 10
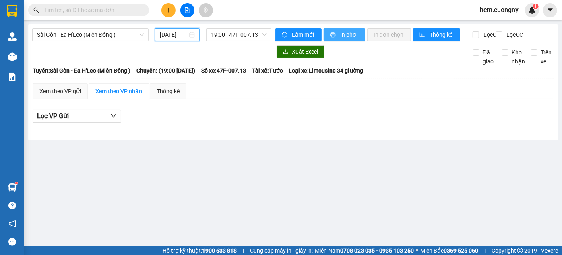
click at [353, 33] on span "In phơi" at bounding box center [349, 34] width 19 height 9
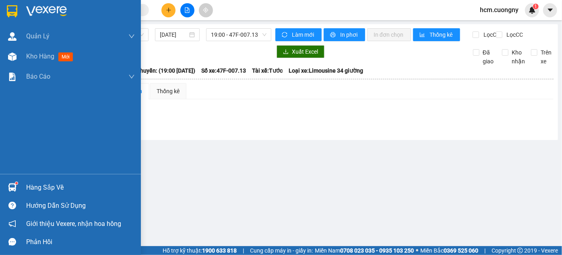
click at [9, 14] on img at bounding box center [12, 11] width 10 height 12
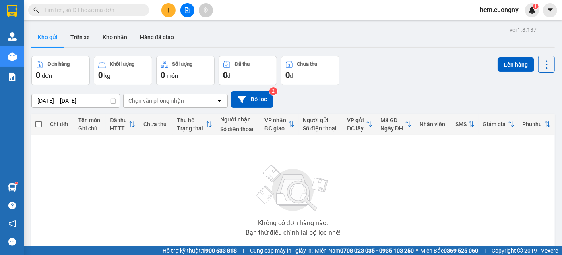
click at [81, 98] on input "[DATE] – [DATE]" at bounding box center [76, 100] width 88 height 13
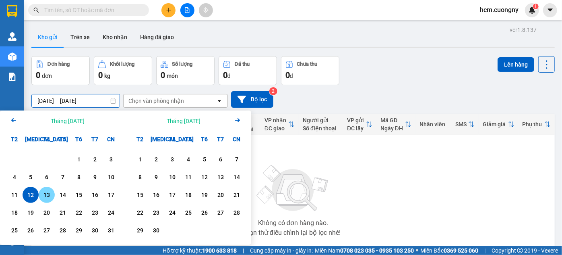
click at [51, 197] on div "13" at bounding box center [46, 195] width 11 height 10
click at [50, 197] on div "13" at bounding box center [46, 195] width 11 height 10
type input "13/08/2025 – 13/08/2025"
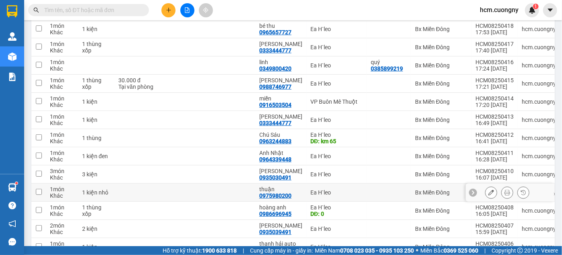
scroll to position [127, 0]
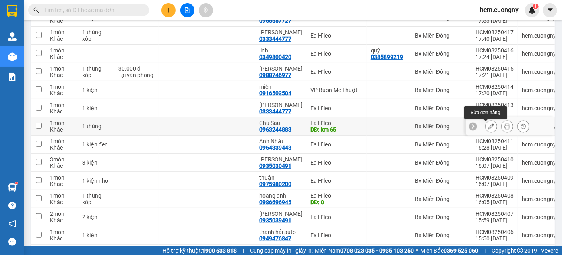
click at [489, 129] on icon at bounding box center [492, 126] width 6 height 6
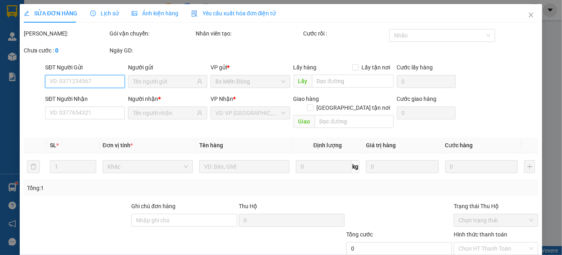
type input "0963244883"
type input "km 65"
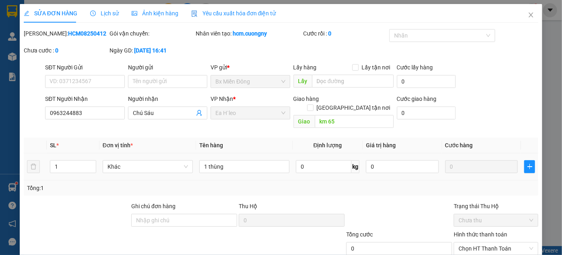
click at [378, 153] on td "0" at bounding box center [402, 166] width 79 height 27
drag, startPoint x: 378, startPoint y: 145, endPoint x: 379, endPoint y: 153, distance: 8.2
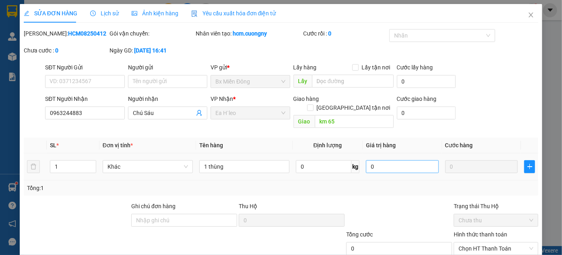
click at [379, 153] on td "0" at bounding box center [402, 166] width 79 height 27
click at [528, 15] on icon "close" at bounding box center [531, 15] width 6 height 6
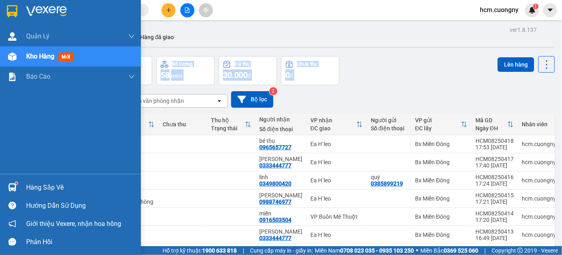
click at [15, 10] on img at bounding box center [12, 11] width 10 height 12
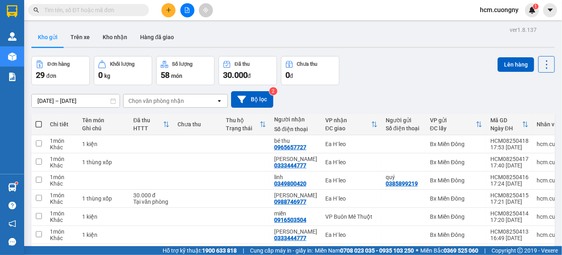
click at [172, 11] on button at bounding box center [169, 10] width 14 height 14
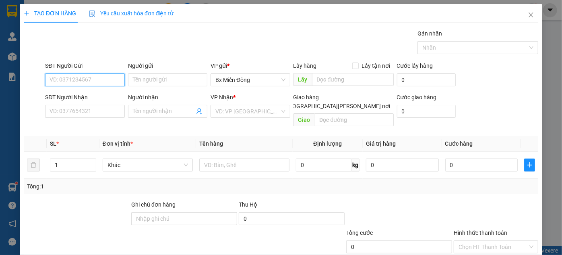
paste input "0347473385"
type input "0347473385"
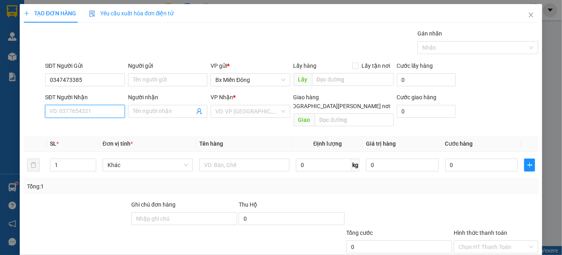
click at [89, 110] on input "SĐT Người Nhận" at bounding box center [84, 111] width 79 height 13
click at [508, 112] on div "SĐT Người Nhận VD: 0377654321 Người nhận Tên người nhận VP Nhận * VD: VP Sài Gò…" at bounding box center [292, 111] width 497 height 37
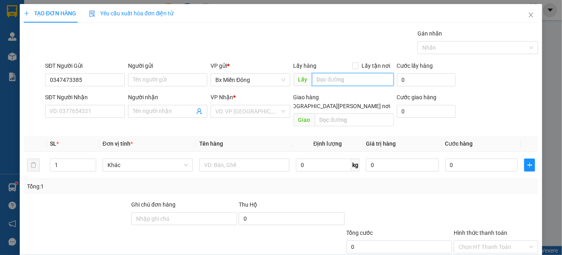
click at [324, 83] on input "text" at bounding box center [353, 79] width 82 height 13
paste input "becamek bd"
type input "becamek bd"
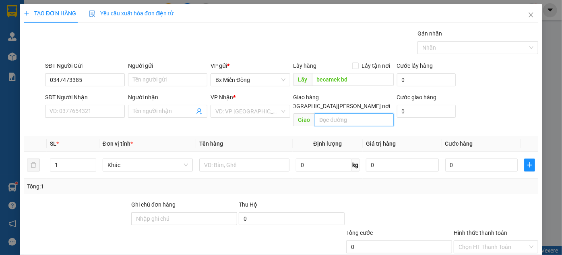
click at [322, 115] on input "text" at bounding box center [354, 119] width 79 height 13
type input "nhà xe"
click at [254, 107] on input "search" at bounding box center [248, 111] width 64 height 12
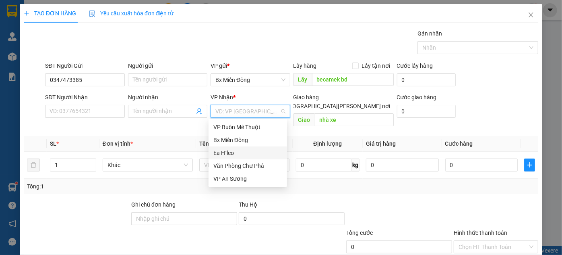
click at [243, 150] on div "Ea H`leo" at bounding box center [248, 152] width 69 height 9
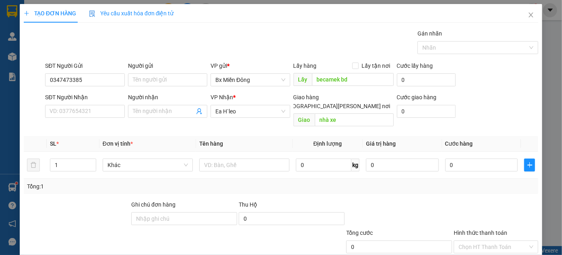
click at [509, 116] on div "SĐT Người Nhận VD: 0377654321 Người nhận Tên người nhận VP Nhận * Ea H`leo Giao…" at bounding box center [292, 111] width 497 height 37
click at [224, 158] on input "text" at bounding box center [244, 164] width 90 height 13
paste input "becamek bd"
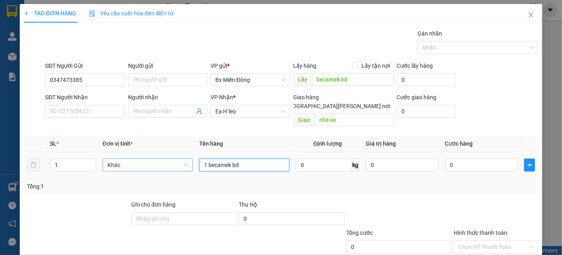
drag, startPoint x: 257, startPoint y: 155, endPoint x: 143, endPoint y: 159, distance: 113.7
click at [143, 159] on tr "1 Khác 1 becamek bd 0 kg 0 0" at bounding box center [281, 164] width 515 height 27
drag, startPoint x: 225, startPoint y: 158, endPoint x: 87, endPoint y: 149, distance: 138.5
click at [87, 151] on tr "1 Khác 1 cân n 0 kg 0 0" at bounding box center [281, 164] width 515 height 27
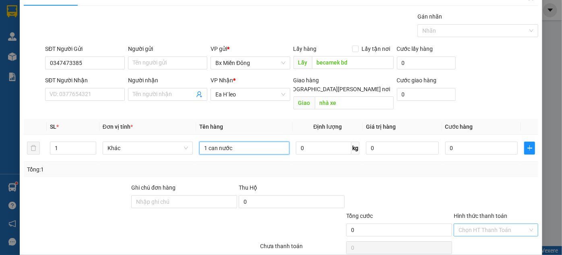
scroll to position [43, 0]
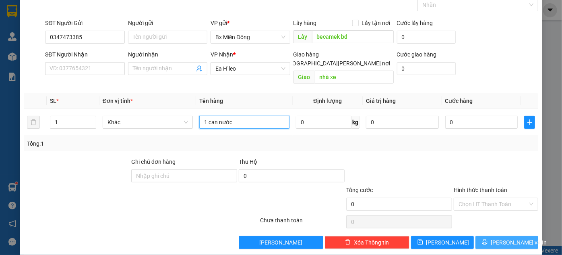
type input "1 can nước"
click at [500, 238] on span "Lưu và In" at bounding box center [519, 242] width 56 height 9
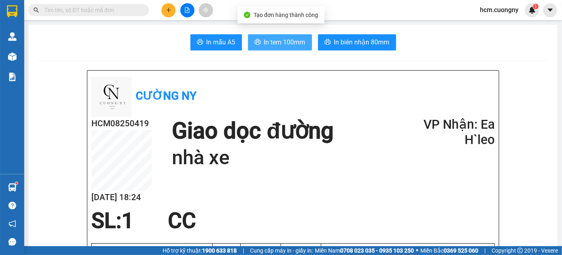
click at [300, 41] on span "In tem 100mm" at bounding box center [284, 42] width 41 height 10
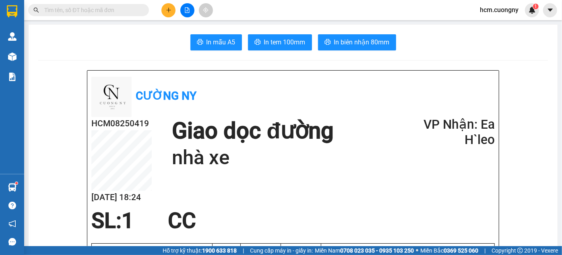
click at [163, 14] on button at bounding box center [169, 10] width 14 height 14
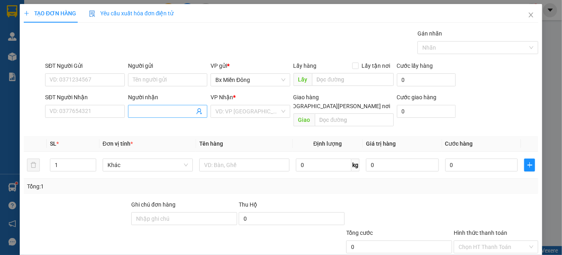
click at [142, 111] on input "Người nhận" at bounding box center [164, 111] width 62 height 9
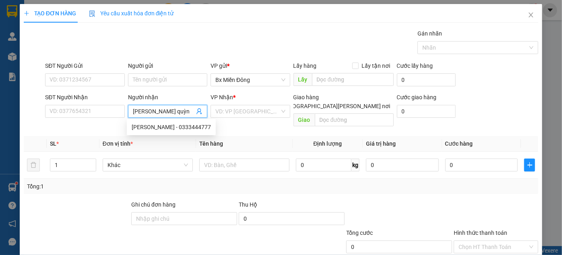
type input "anh quỳnh"
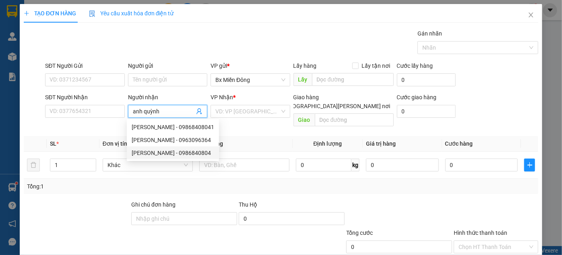
click at [193, 154] on div "anh quỳnh - 0986840804" at bounding box center [173, 152] width 83 height 9
type input "0986840804"
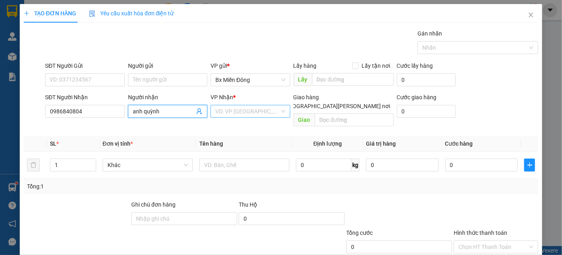
type input "anh quỳnh"
click at [242, 108] on input "search" at bounding box center [248, 111] width 64 height 12
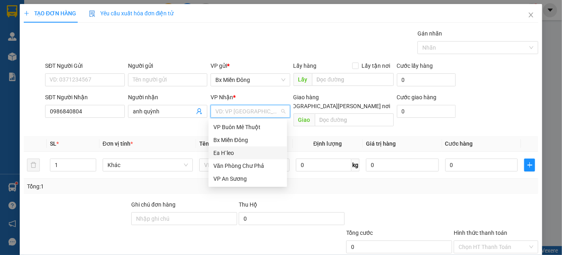
click at [226, 156] on div "Ea H`leo" at bounding box center [248, 152] width 69 height 9
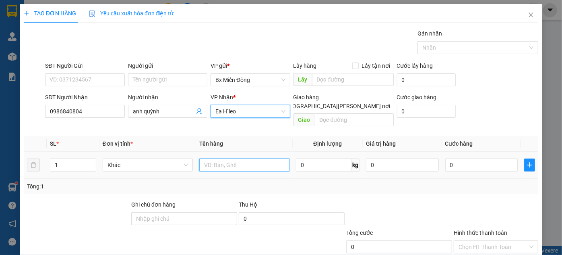
click at [226, 158] on input "text" at bounding box center [244, 164] width 90 height 13
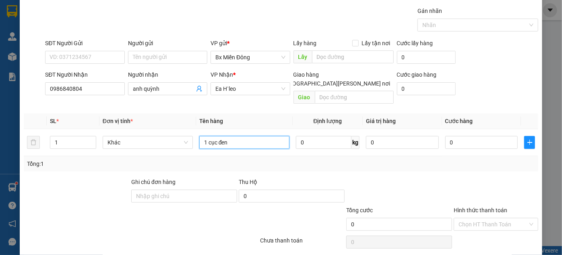
scroll to position [43, 0]
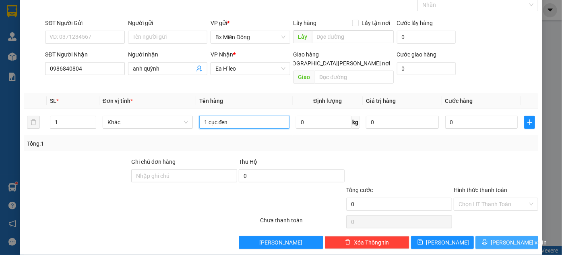
type input "1 cục đen"
click at [491, 236] on button "Lưu và In" at bounding box center [507, 242] width 63 height 13
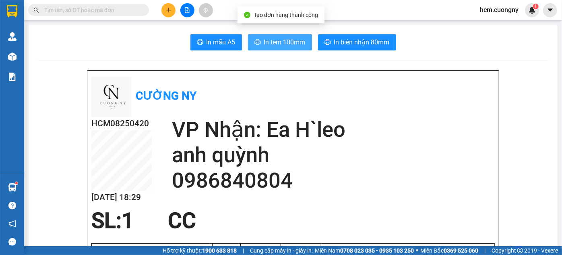
click at [289, 42] on span "In tem 100mm" at bounding box center [284, 42] width 41 height 10
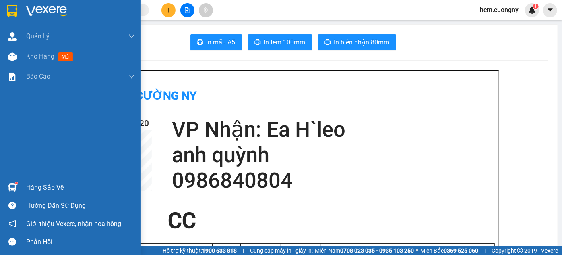
click at [8, 4] on div at bounding box center [12, 11] width 14 height 14
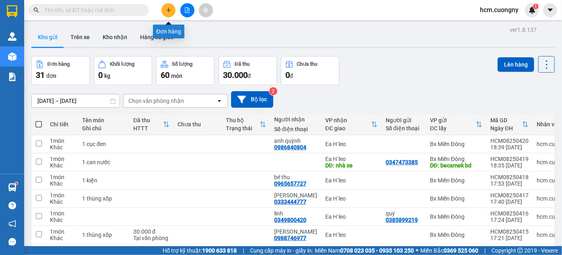
click at [168, 10] on icon "plus" at bounding box center [169, 10] width 6 height 6
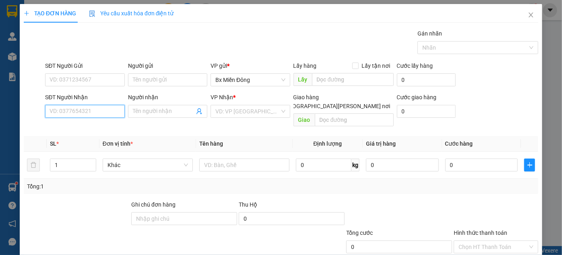
click at [78, 114] on input "SĐT Người Nhận" at bounding box center [84, 111] width 79 height 13
click at [73, 99] on div "SĐT Người Nhận" at bounding box center [84, 97] width 79 height 9
click at [73, 105] on input "SĐT Người Nhận" at bounding box center [84, 111] width 79 height 13
click at [72, 107] on input "SĐT Người Nhận" at bounding box center [84, 111] width 79 height 13
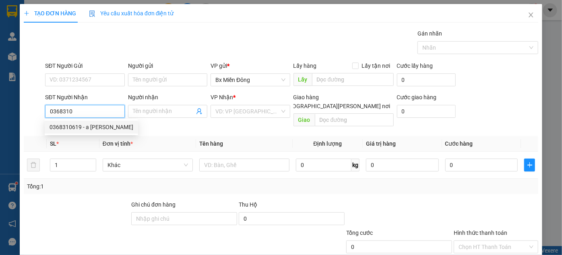
click at [89, 128] on div "0368310619 - a phong" at bounding box center [92, 126] width 84 height 9
type input "0368310619"
type input "a phong"
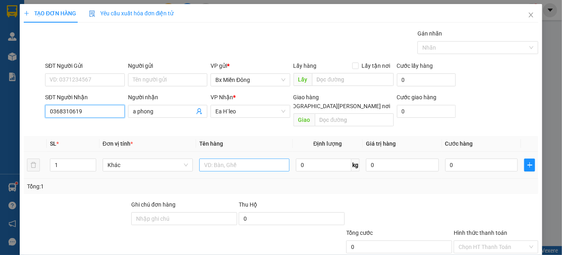
type input "0368310619"
click at [231, 158] on input "text" at bounding box center [244, 164] width 90 height 13
type input "2 kiện"
type input "2"
click at [90, 162] on icon "up" at bounding box center [91, 163] width 3 height 3
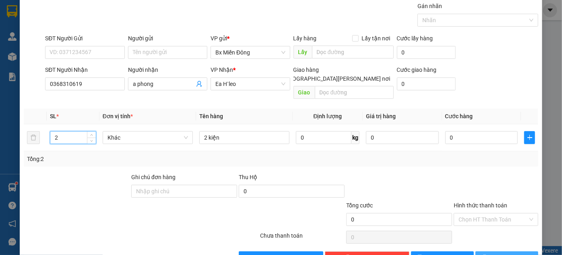
scroll to position [43, 0]
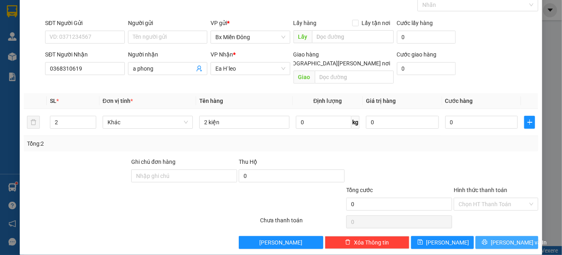
click at [511, 238] on span "Lưu và In" at bounding box center [519, 242] width 56 height 9
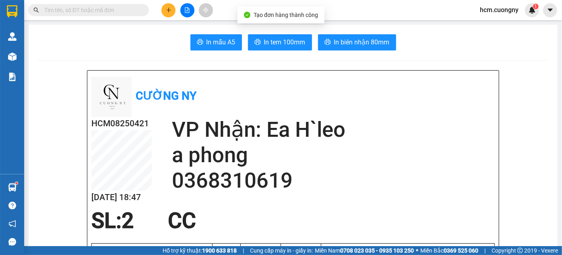
click at [293, 39] on span "In tem 100mm" at bounding box center [284, 42] width 41 height 10
click at [170, 16] on button at bounding box center [169, 10] width 14 height 14
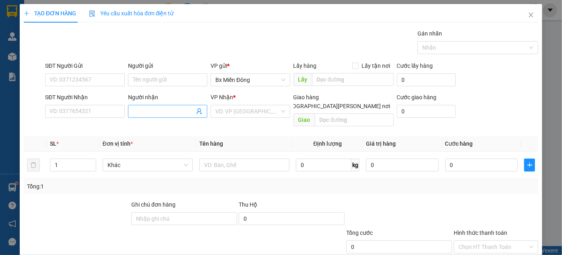
click at [133, 109] on input "Người nhận" at bounding box center [164, 111] width 62 height 9
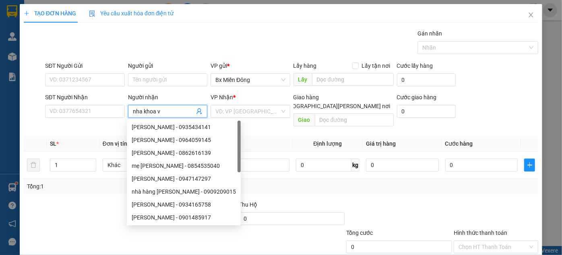
type input "nha khoa va"
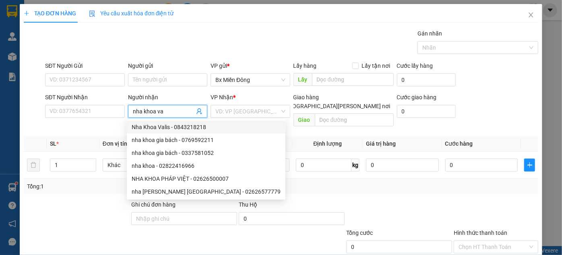
click at [154, 126] on div "Nha Khoa Valis - 0843218218" at bounding box center [206, 126] width 149 height 9
type input "0843218218"
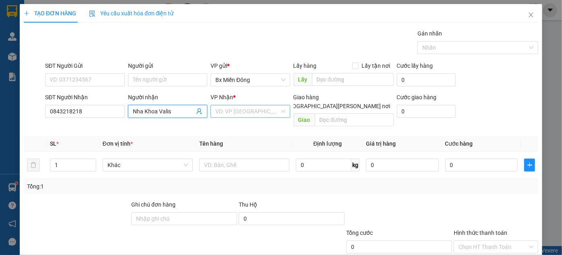
type input "Nha Khoa Valis"
click at [228, 110] on input "search" at bounding box center [248, 111] width 64 height 12
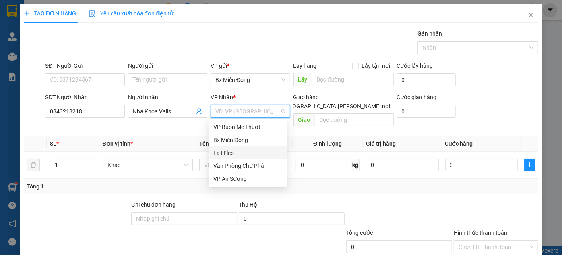
click at [234, 151] on div "Ea H`leo" at bounding box center [248, 152] width 69 height 9
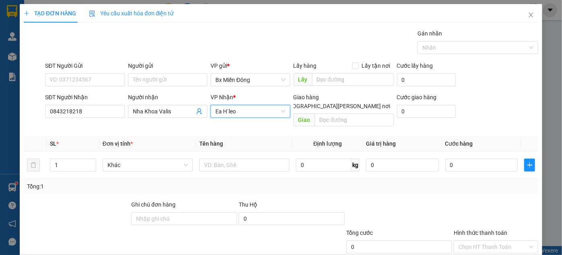
click at [226, 111] on span "Ea H`leo" at bounding box center [251, 111] width 70 height 12
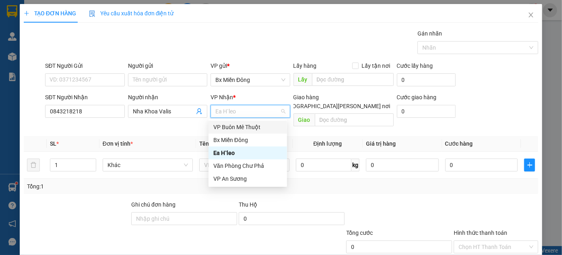
click at [236, 124] on div "VP Buôn Mê Thuột" at bounding box center [248, 126] width 69 height 9
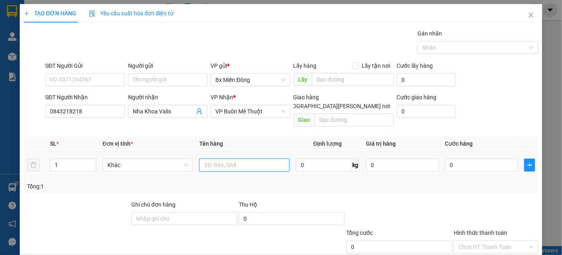
click at [221, 159] on input "text" at bounding box center [244, 164] width 90 height 13
type input "1 kiện"
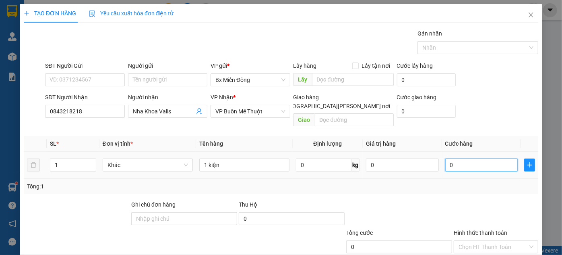
click at [466, 158] on input "0" at bounding box center [482, 164] width 73 height 13
type input "3"
type input "30"
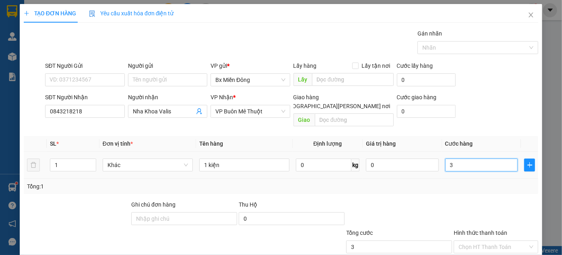
type input "30"
type input "300"
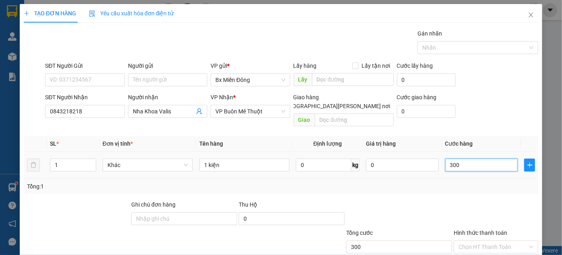
type input "3.000"
type input "30.000"
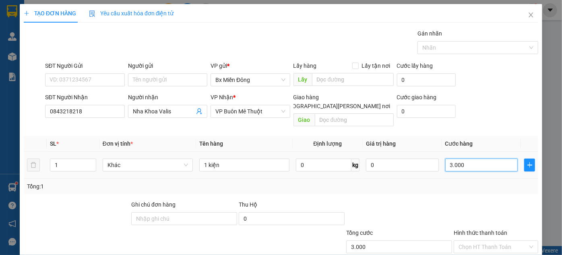
type input "30.000"
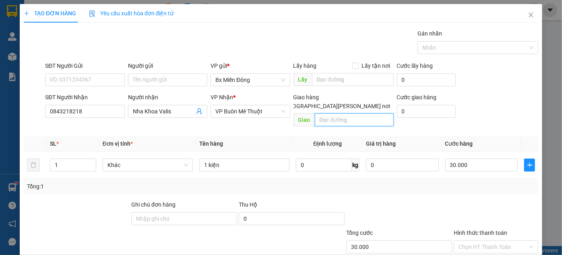
click at [340, 113] on input "text" at bounding box center [354, 119] width 79 height 13
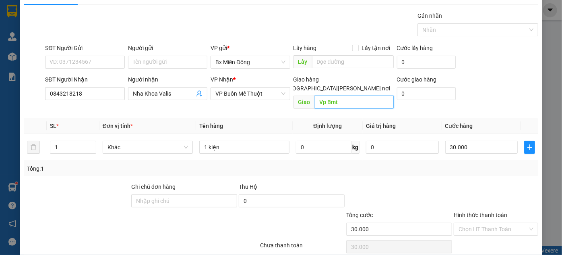
scroll to position [43, 0]
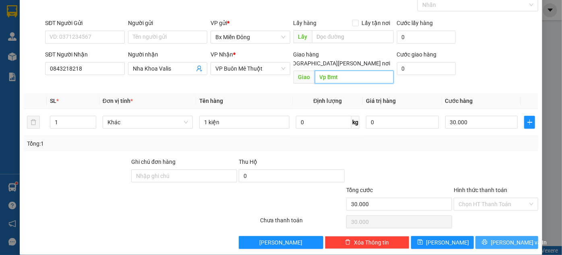
type input "Vp Bmt"
click at [496, 238] on span "Lưu và In" at bounding box center [519, 242] width 56 height 9
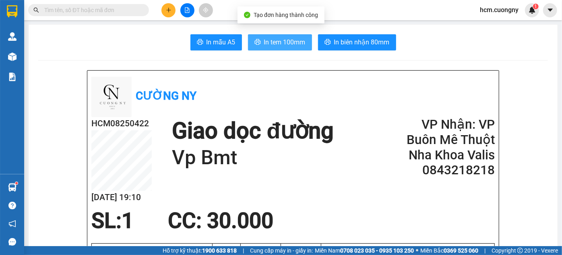
click at [274, 47] on button "In tem 100mm" at bounding box center [280, 42] width 64 height 16
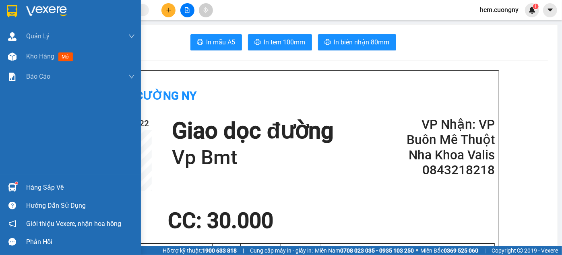
drag, startPoint x: 9, startPoint y: 11, endPoint x: 37, endPoint y: 0, distance: 30.6
click at [9, 11] on img at bounding box center [12, 11] width 10 height 12
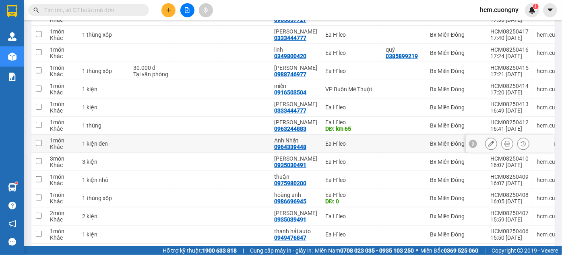
scroll to position [163, 0]
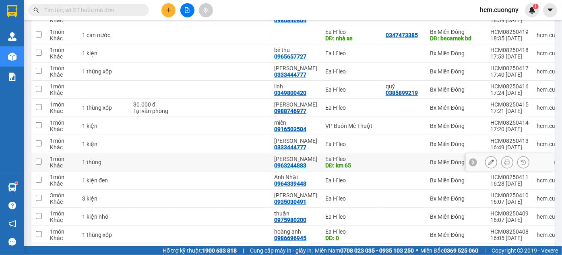
click at [36, 163] on input "checkbox" at bounding box center [39, 161] width 6 height 6
checkbox input "true"
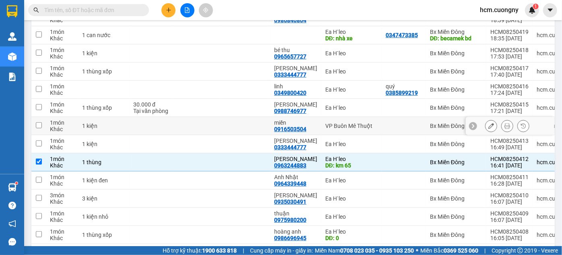
click at [37, 127] on input "checkbox" at bounding box center [39, 125] width 6 height 6
checkbox input "true"
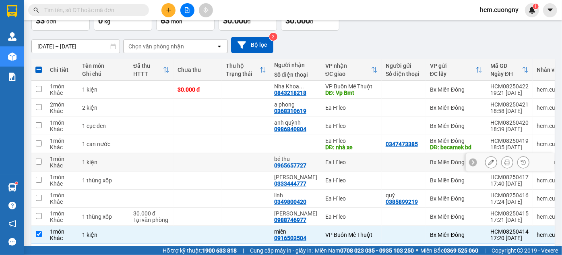
scroll to position [53, 0]
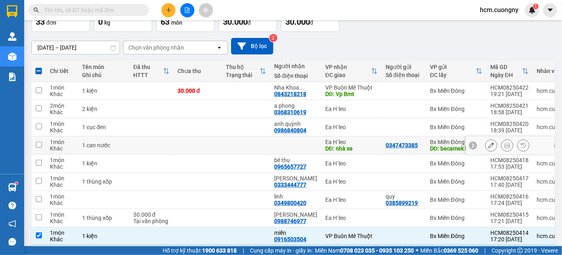
click at [37, 145] on input "checkbox" at bounding box center [39, 144] width 6 height 6
checkbox input "true"
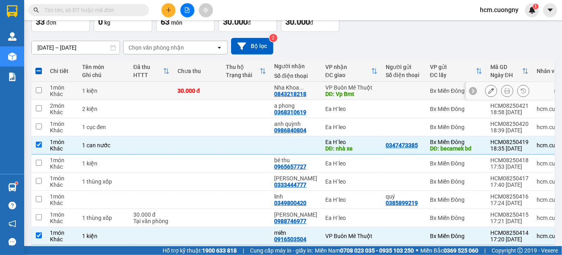
click at [37, 90] on input "checkbox" at bounding box center [39, 90] width 6 height 6
checkbox input "true"
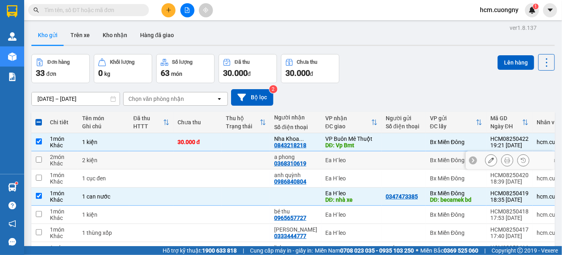
scroll to position [0, 0]
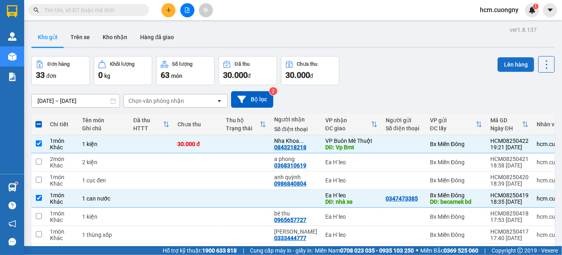
click at [516, 68] on button "Lên hàng" at bounding box center [516, 64] width 37 height 15
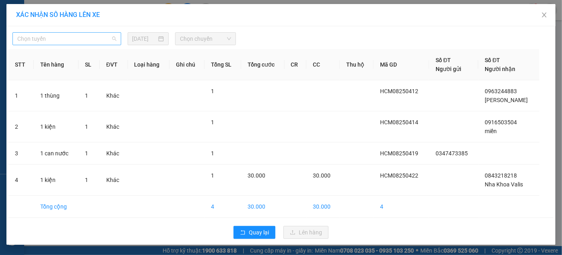
click at [99, 34] on span "Chọn tuyến" at bounding box center [66, 39] width 99 height 12
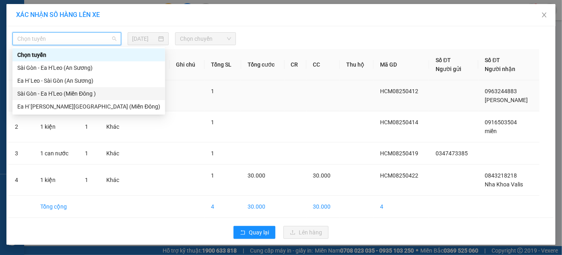
click at [69, 95] on div "Sài Gòn - Ea H'Leo (Miền Đông )" at bounding box center [88, 93] width 143 height 9
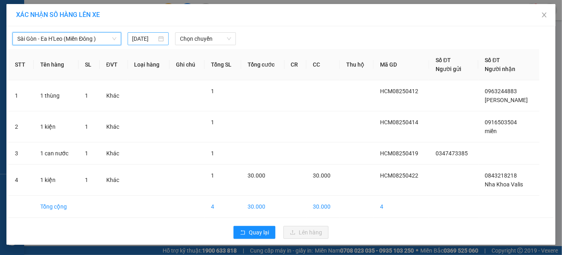
click at [150, 40] on input "13/08/2025" at bounding box center [145, 38] width 25 height 9
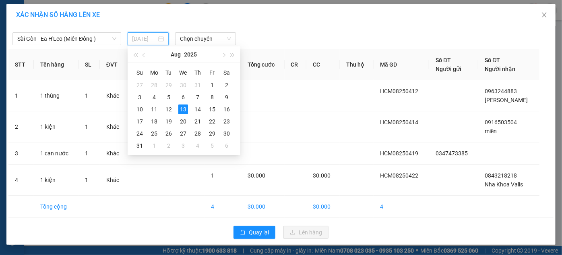
type input "13/08/2025"
click at [200, 43] on div "Chọn chuyến" at bounding box center [205, 38] width 61 height 13
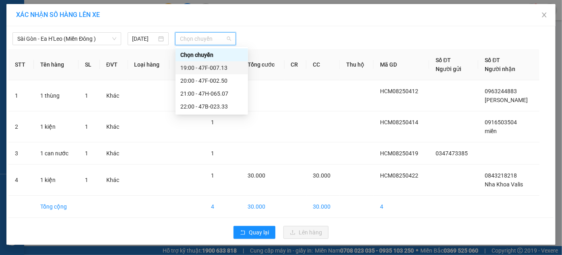
click at [204, 68] on div "19:00 - 47F-007.13" at bounding box center [211, 67] width 63 height 9
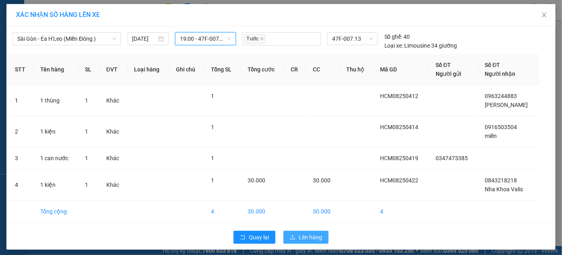
click at [310, 237] on span "Lên hàng" at bounding box center [310, 236] width 23 height 9
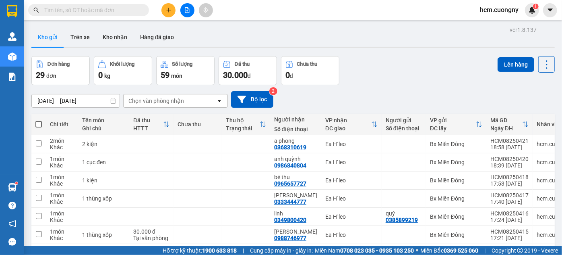
click at [37, 124] on span at bounding box center [38, 124] width 6 height 6
click at [39, 120] on input "checkbox" at bounding box center [39, 120] width 0 height 0
checkbox input "true"
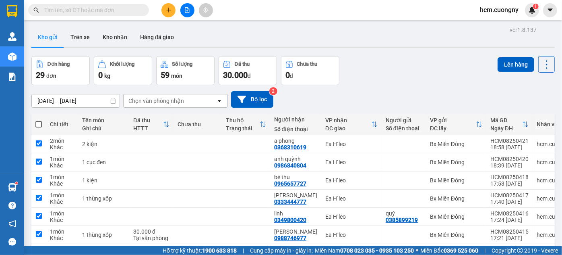
checkbox input "true"
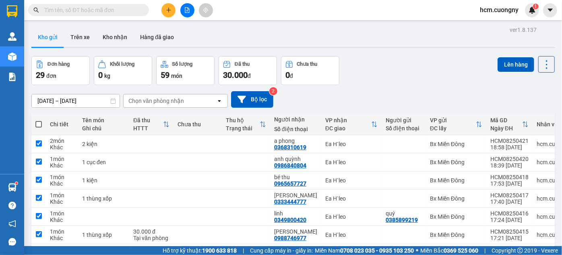
checkbox input "true"
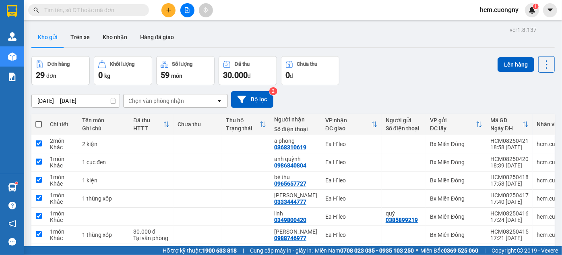
checkbox input "true"
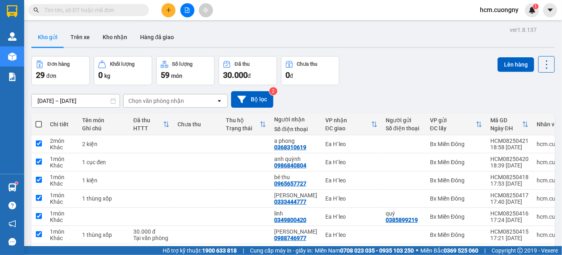
checkbox input "true"
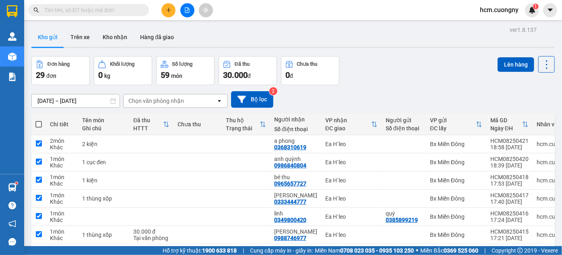
checkbox input "true"
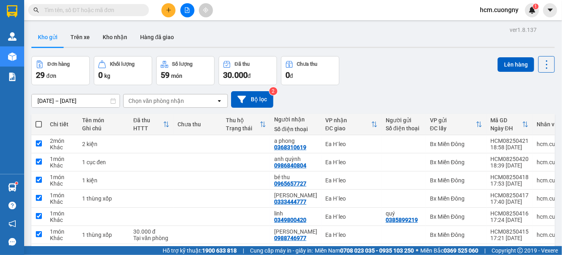
checkbox input "true"
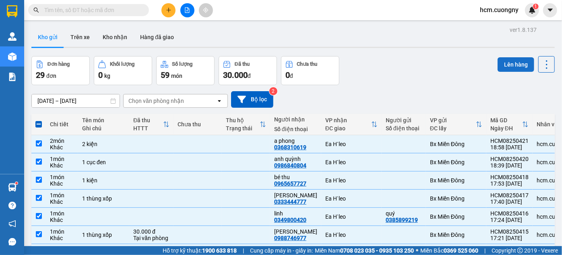
click at [509, 63] on button "Lên hàng" at bounding box center [516, 64] width 37 height 15
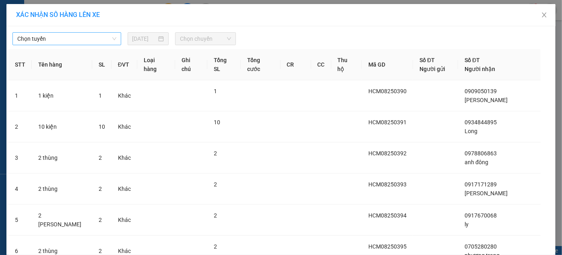
click at [63, 37] on span "Chọn tuyến" at bounding box center [66, 39] width 99 height 12
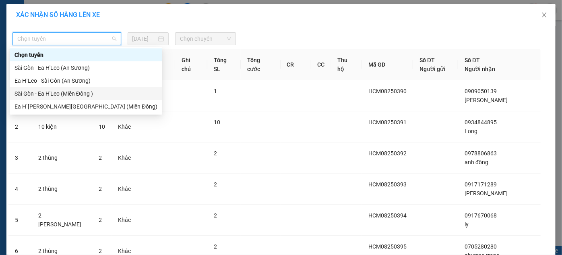
click at [39, 95] on div "Sài Gòn - Ea H'Leo (Miền Đông )" at bounding box center [86, 93] width 143 height 9
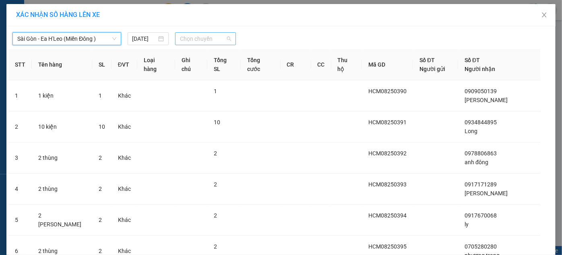
click at [219, 37] on span "Chọn chuyến" at bounding box center [205, 39] width 51 height 12
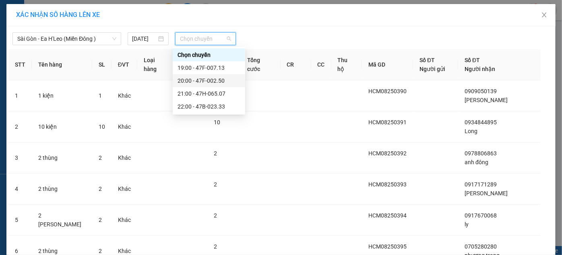
click at [209, 83] on div "20:00 - 47F-002.50" at bounding box center [209, 80] width 63 height 9
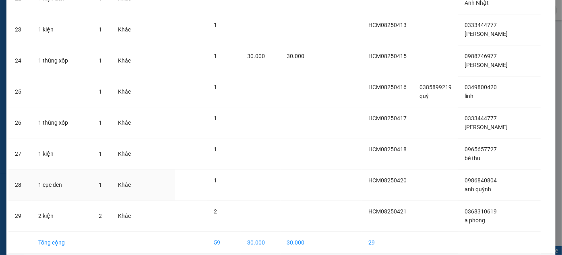
scroll to position [798, 0]
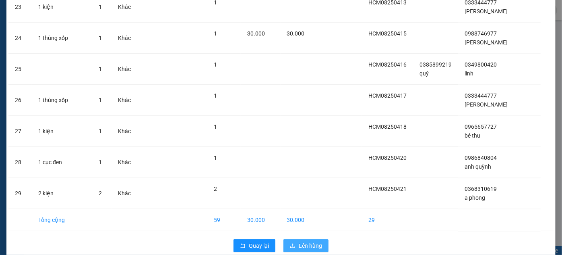
click at [302, 241] on span "Lên hàng" at bounding box center [310, 245] width 23 height 9
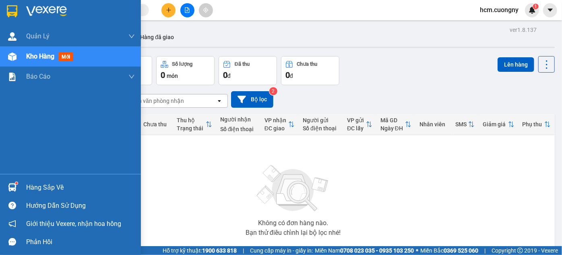
drag, startPoint x: 13, startPoint y: 10, endPoint x: 21, endPoint y: 21, distance: 14.1
click at [13, 10] on img at bounding box center [12, 11] width 10 height 12
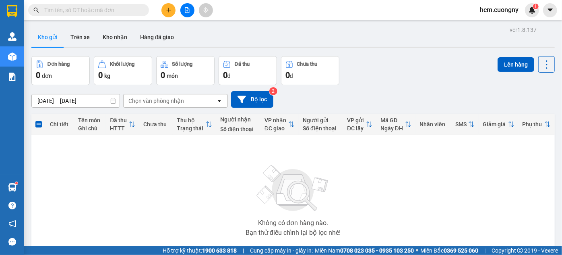
click at [524, 178] on div "Không có đơn hàng nào. Bạn thử điều chỉnh lại bộ lọc nhé!" at bounding box center [293, 197] width 516 height 121
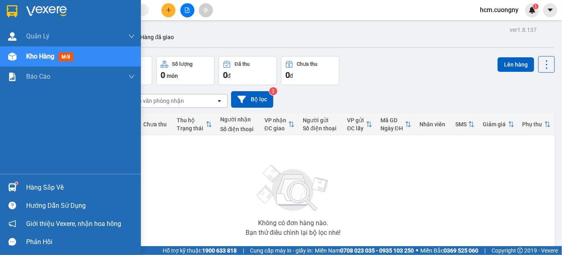
click at [11, 10] on img at bounding box center [12, 11] width 10 height 12
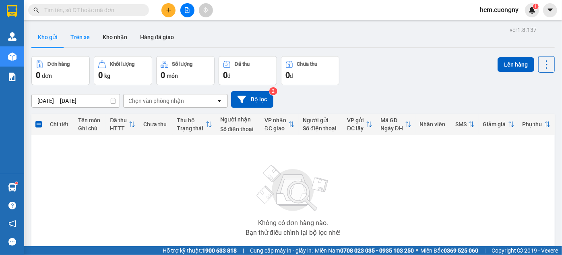
click at [69, 40] on button "Trên xe" at bounding box center [80, 36] width 32 height 19
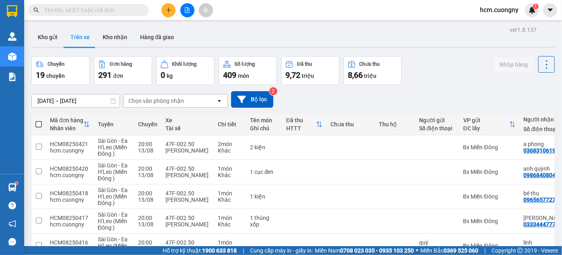
click at [186, 14] on button at bounding box center [187, 10] width 14 height 14
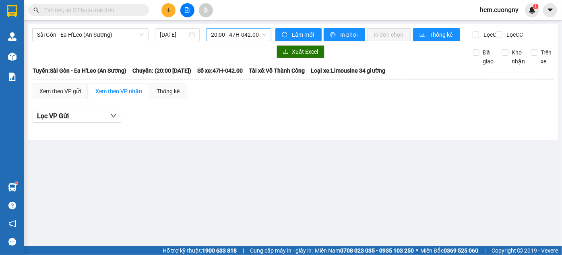
click at [209, 32] on div "20:00 - 47H-042.00" at bounding box center [238, 34] width 65 height 13
click at [170, 33] on input "13/08/2025" at bounding box center [174, 34] width 28 height 9
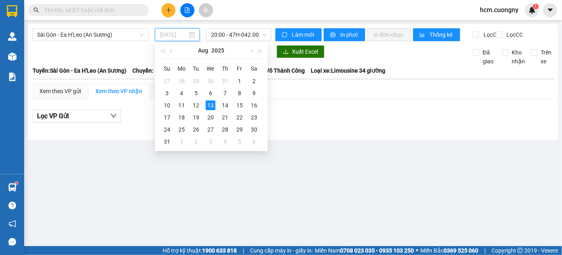
type input "13/08/2025"
click at [77, 34] on span "Sài Gòn - Ea H'Leo (An Sương)" at bounding box center [90, 35] width 107 height 12
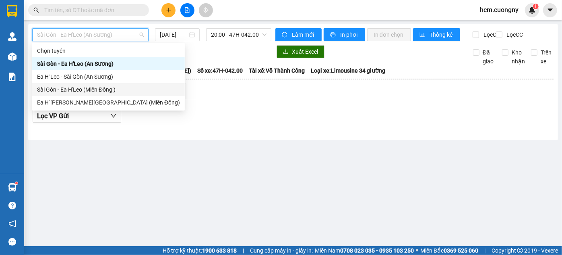
click at [64, 91] on div "Sài Gòn - Ea H'Leo (Miền Đông )" at bounding box center [108, 89] width 143 height 9
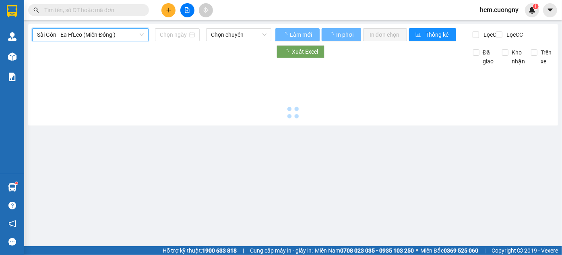
type input "13/08/2025"
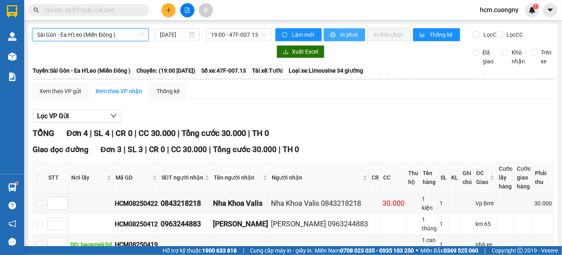
click at [347, 38] on span "In phơi" at bounding box center [349, 34] width 19 height 9
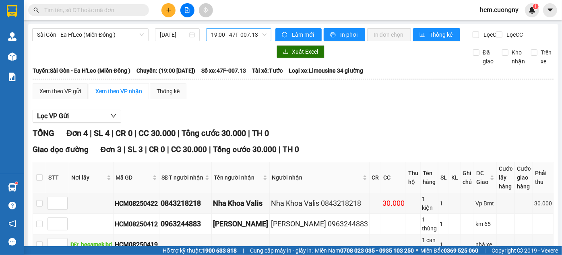
click at [241, 33] on span "19:00 - 47F-007.13" at bounding box center [239, 35] width 56 height 12
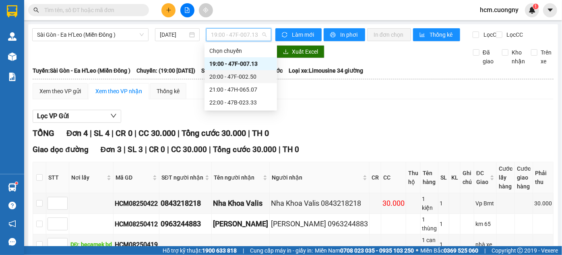
click at [237, 75] on div "20:00 - 47F-002.50" at bounding box center [241, 76] width 63 height 9
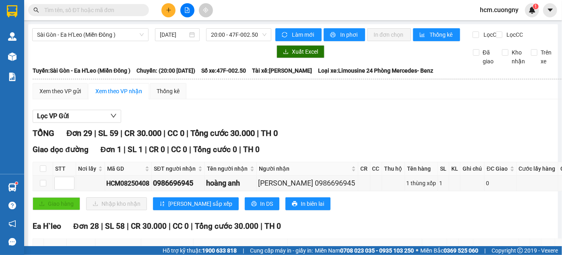
click at [328, 99] on div "Xem theo VP gửi Xem theo VP nhận Thống kê" at bounding box center [332, 91] width 598 height 16
click at [340, 33] on span "In phơi" at bounding box center [349, 34] width 19 height 9
click at [225, 33] on span "20:00 - 47F-002.50" at bounding box center [239, 35] width 56 height 12
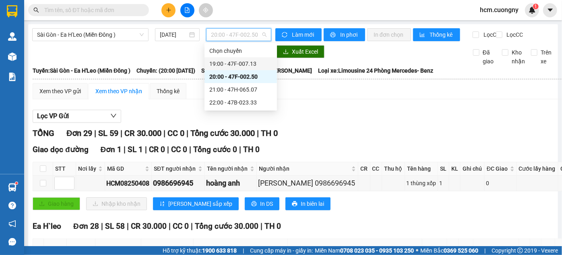
click at [226, 63] on div "19:00 - 47F-007.13" at bounding box center [241, 63] width 63 height 9
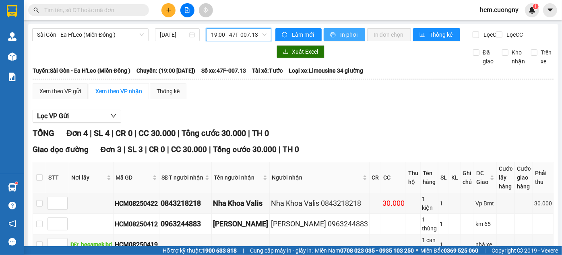
click at [335, 34] on button "In phơi" at bounding box center [344, 34] width 41 height 13
click at [245, 34] on span "19:00 - 47F-007.13" at bounding box center [239, 35] width 56 height 12
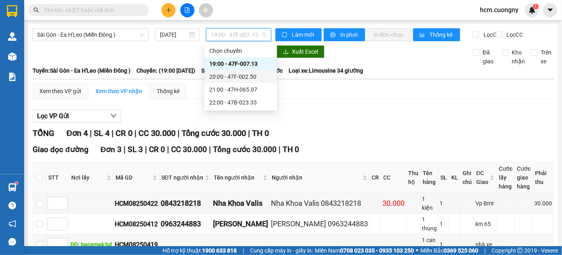
click at [247, 76] on div "20:00 - 47F-002.50" at bounding box center [241, 76] width 63 height 9
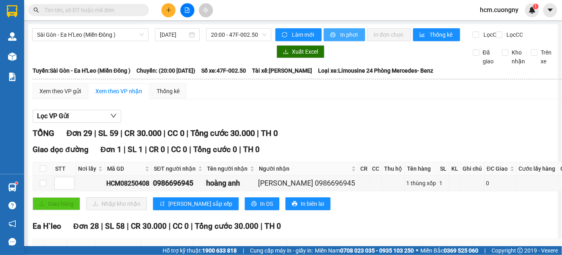
click at [345, 31] on span "In phơi" at bounding box center [349, 34] width 19 height 9
click at [339, 99] on div "Xem theo VP gửi Xem theo VP nhận Thống kê" at bounding box center [332, 91] width 598 height 16
